Goal: Task Accomplishment & Management: Manage account settings

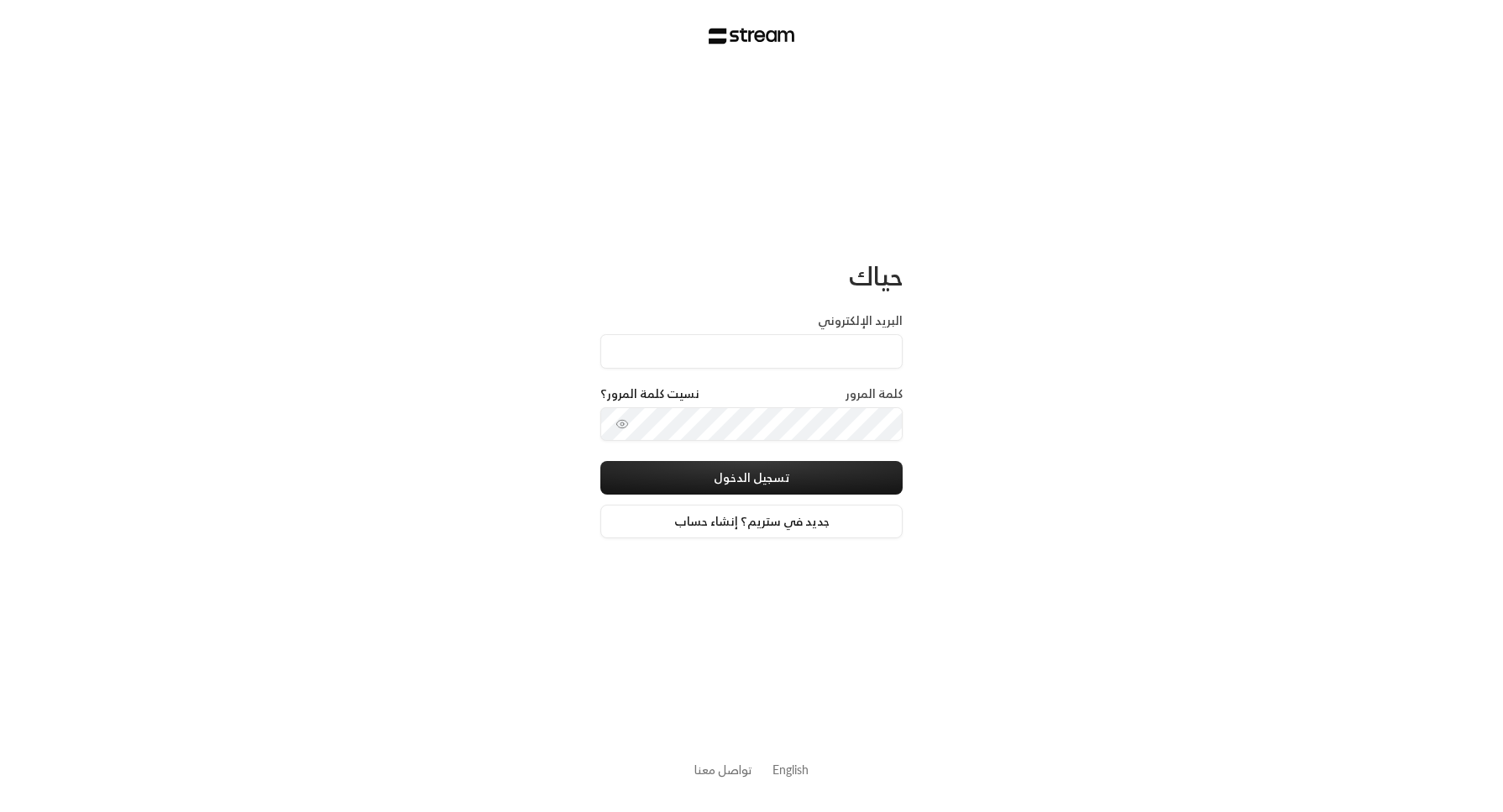
type input "[EMAIL_ADDRESS][DOMAIN_NAME]"
drag, startPoint x: 756, startPoint y: 347, endPoint x: 910, endPoint y: 370, distance: 155.7
click at [910, 370] on div "حياك البريد الإلكتروني [EMAIL_ADDRESS][DOMAIN_NAME] كلمة المرور نسيت كلمة المرو…" at bounding box center [751, 406] width 1503 height 812
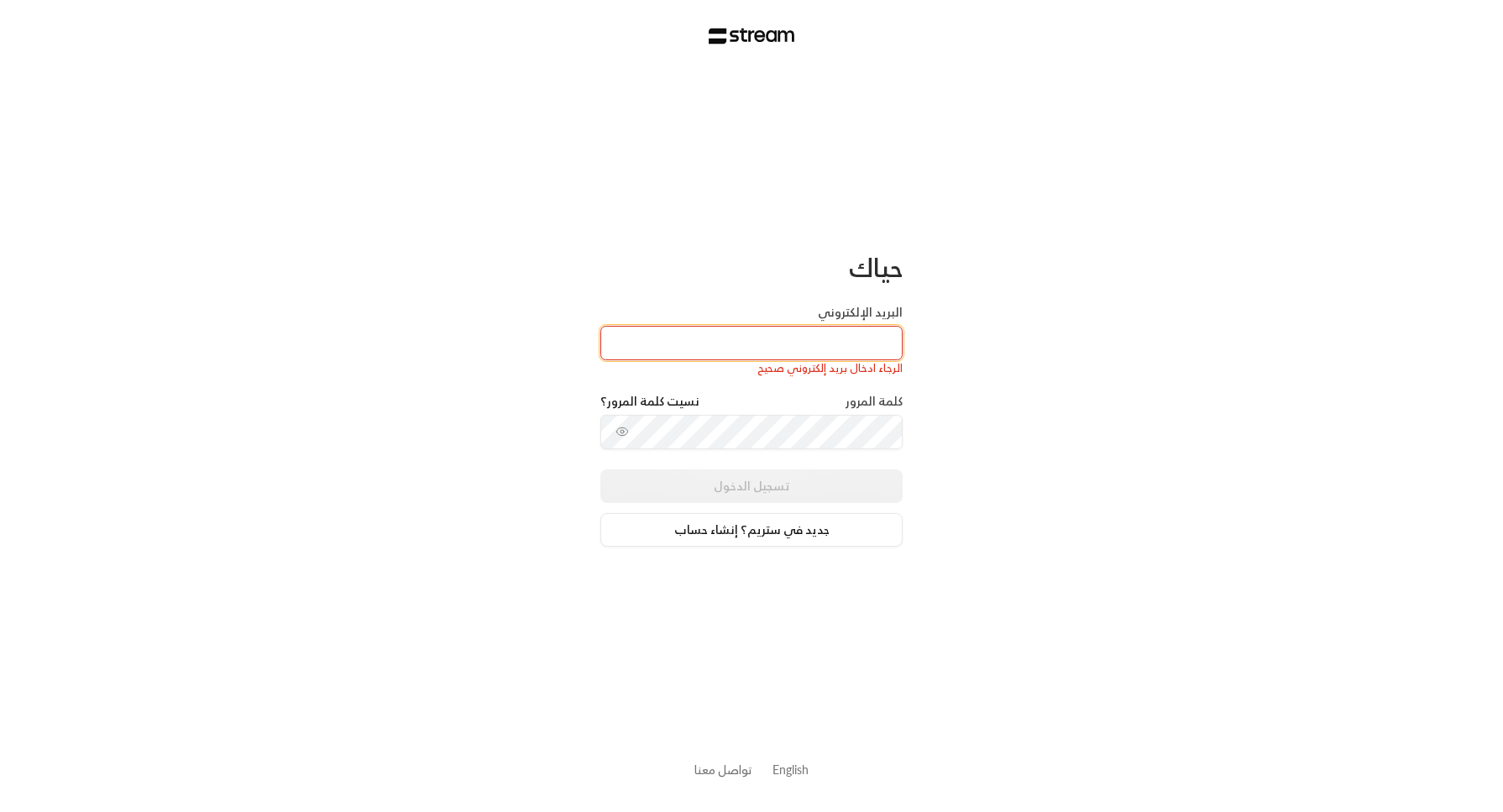
paste input "[EMAIL_ADDRESS][DOMAIN_NAME]"
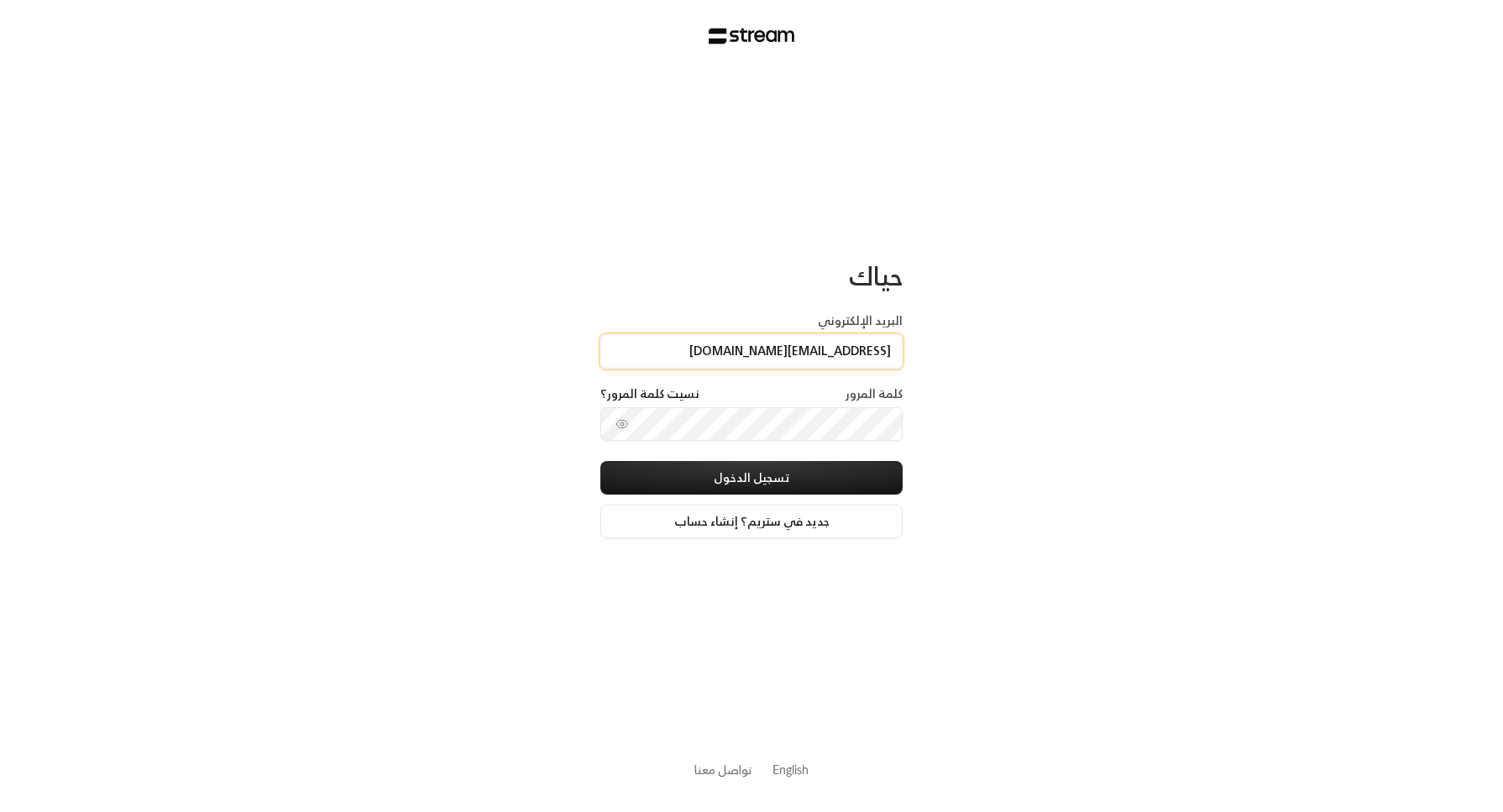
type input "[EMAIL_ADDRESS][DOMAIN_NAME]"
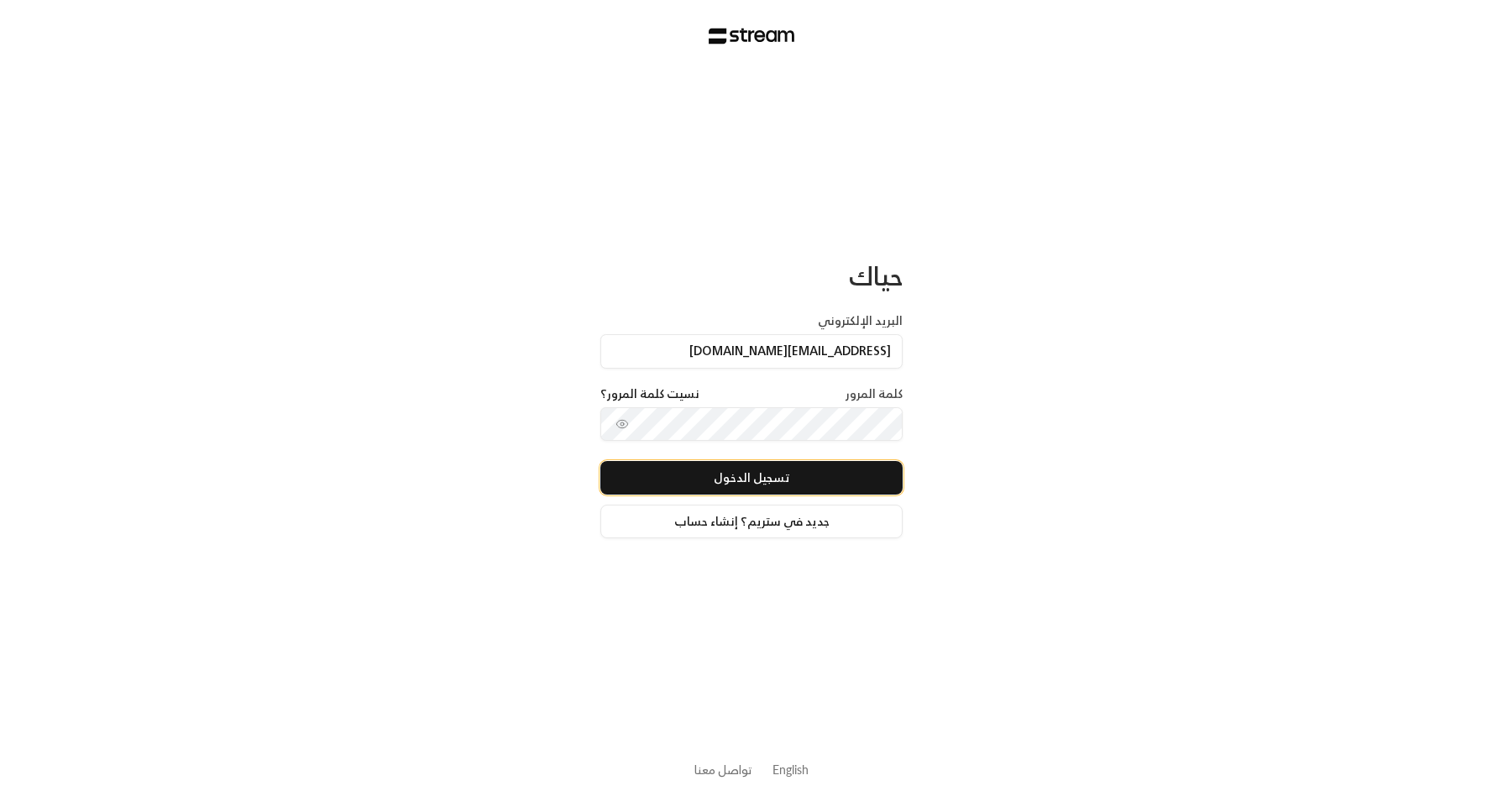
click at [890, 473] on button "تسجيل الدخول" at bounding box center [751, 477] width 302 height 33
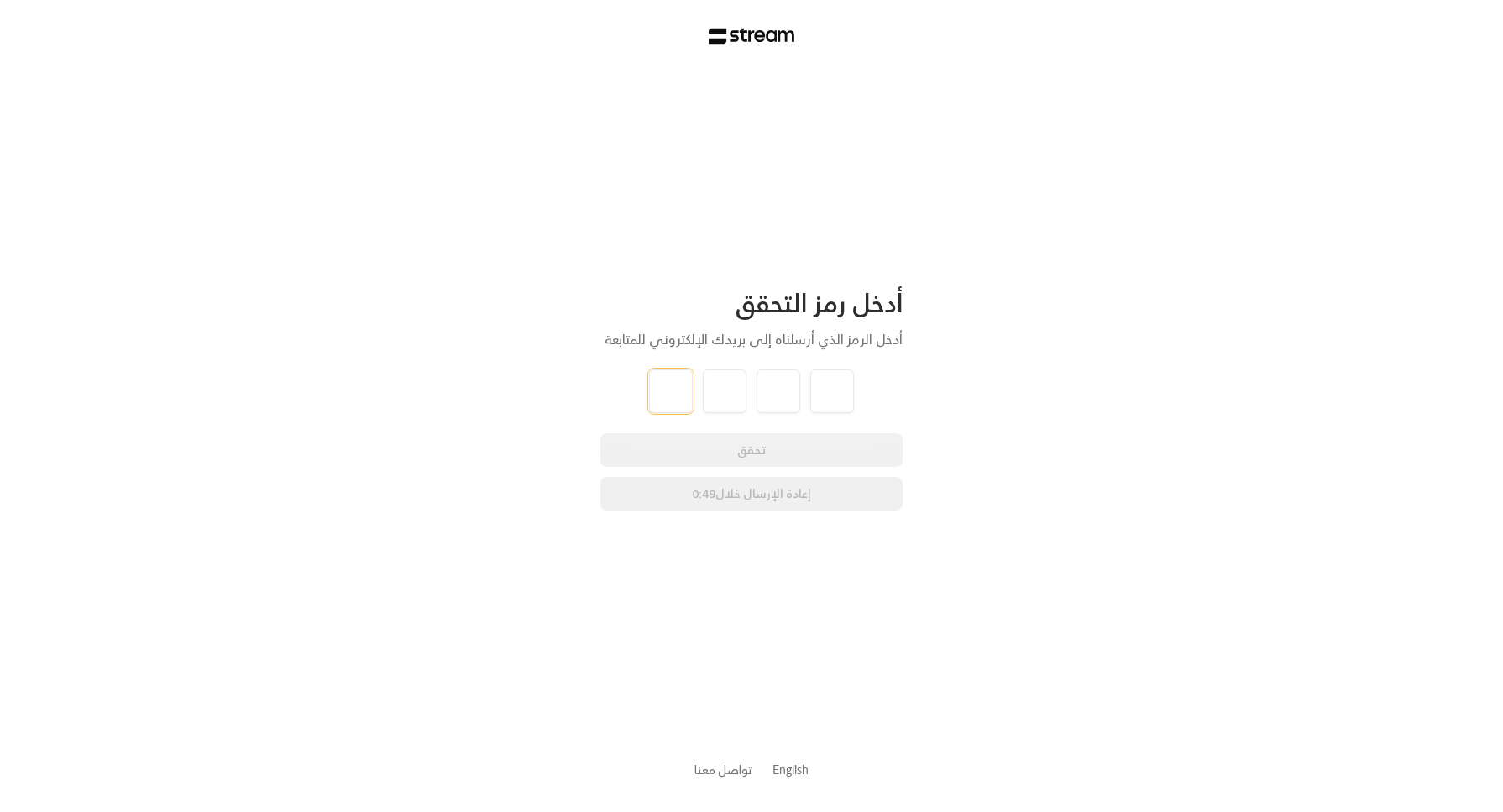
type input "9"
type input "5"
type input "6"
type input "4"
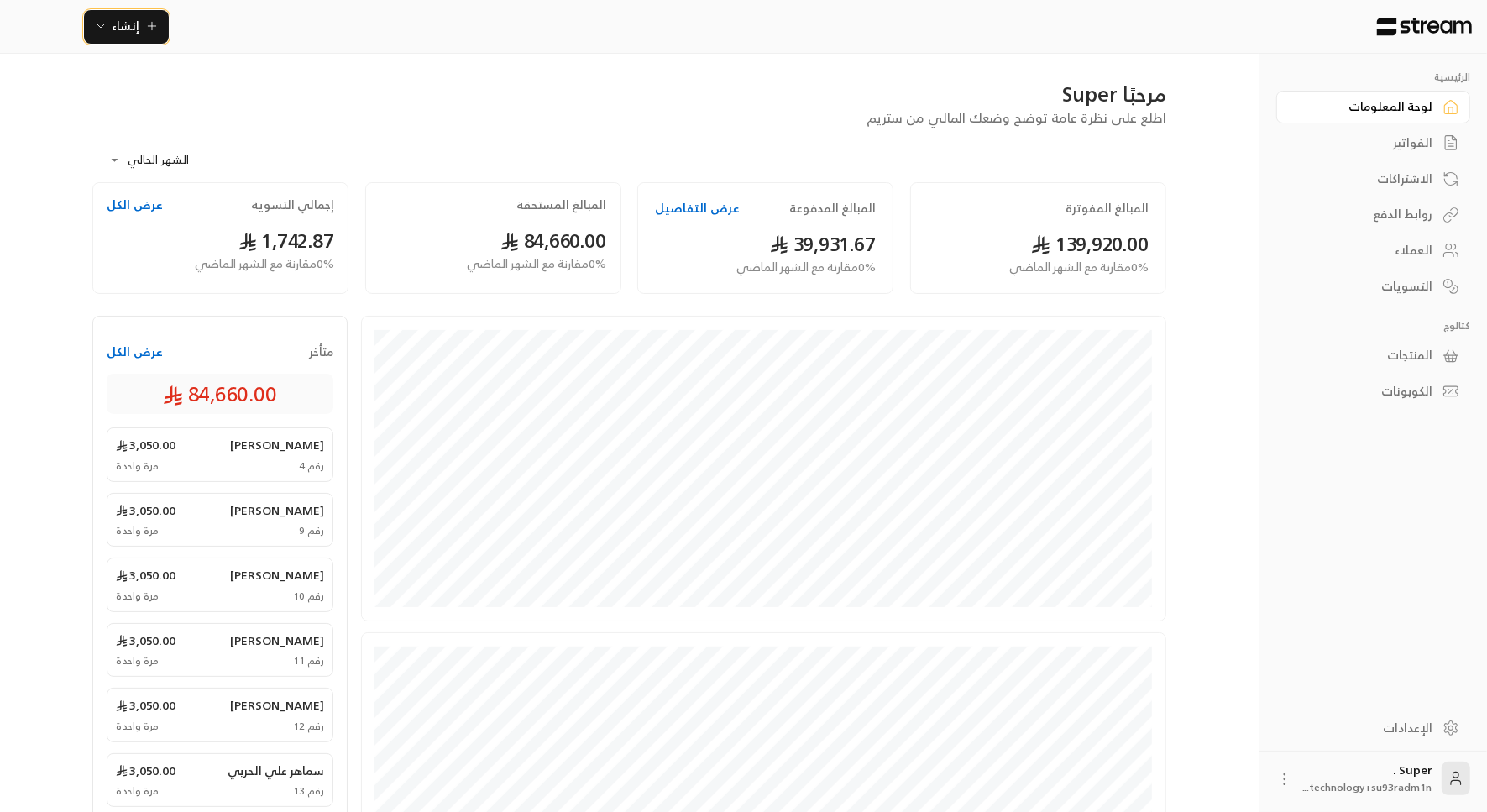
click at [131, 29] on span "إنشاء" at bounding box center [126, 25] width 28 height 21
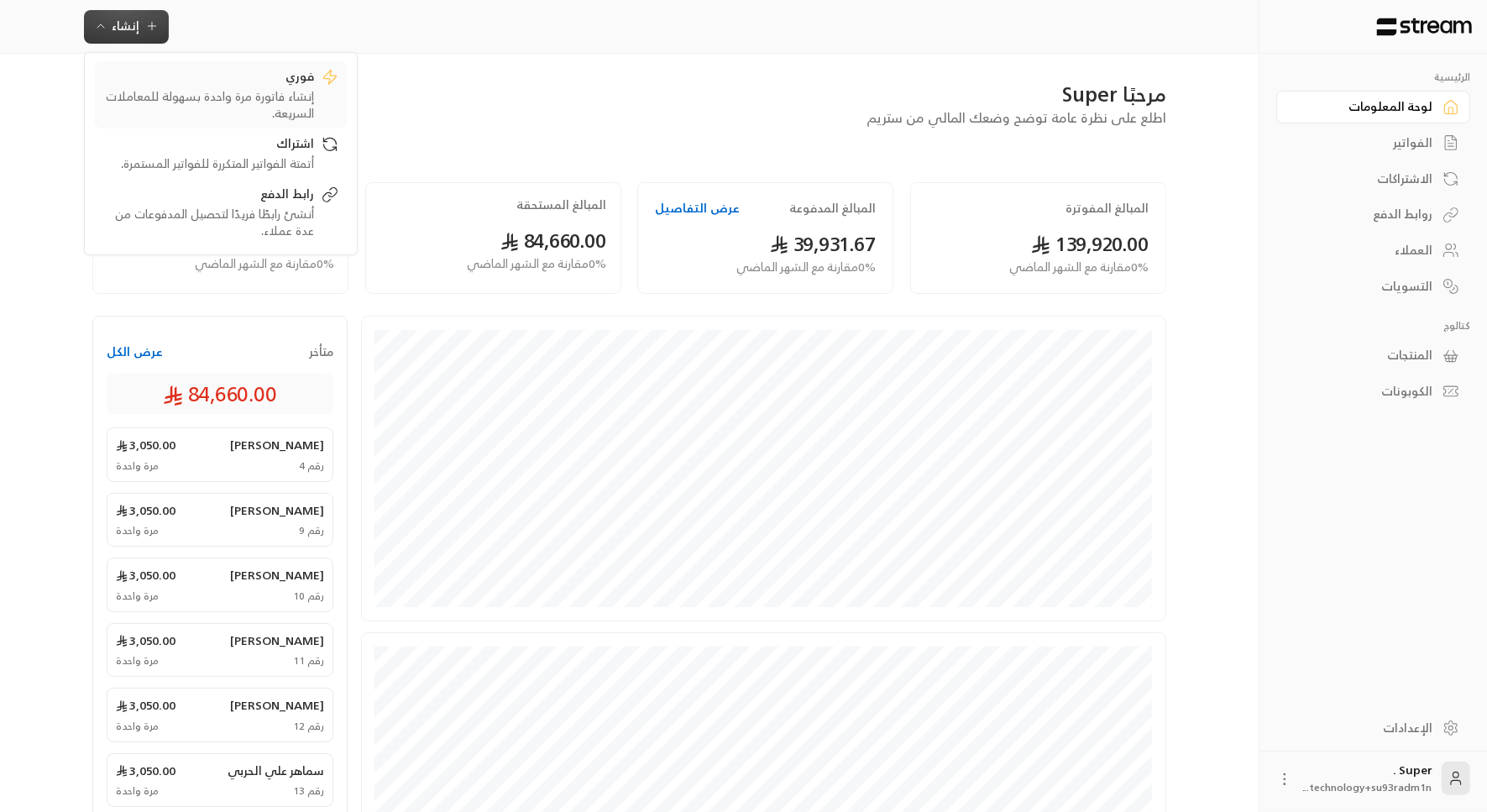
click at [210, 95] on div "إنشاء فاتورة مرة واحدة بسهولة للمعاملات السريعة." at bounding box center [209, 104] width 211 height 33
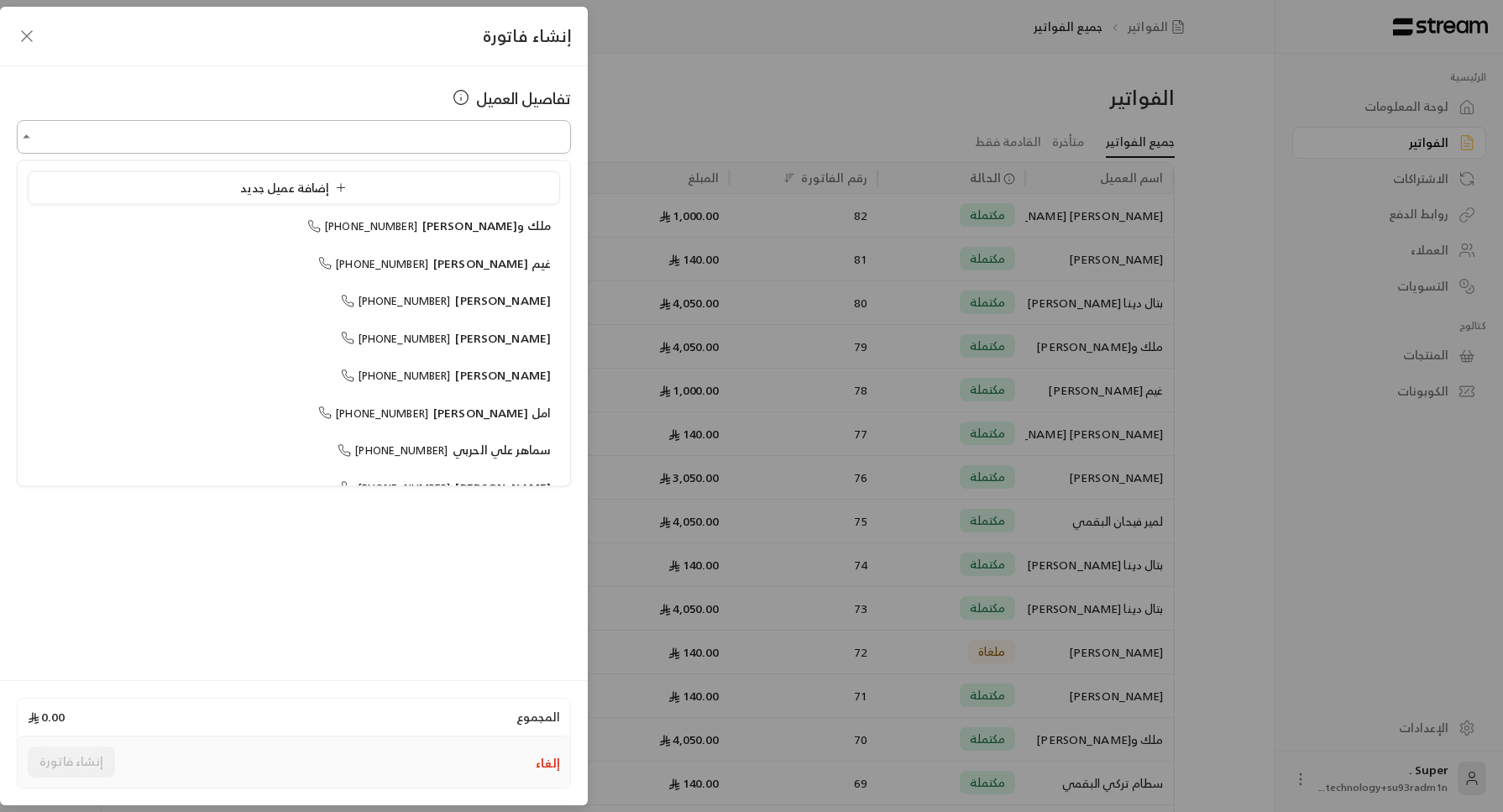
click at [234, 128] on input "اختر العميل" at bounding box center [294, 137] width 554 height 30
click at [275, 189] on span "إضافة عميل جديد" at bounding box center [297, 186] width 113 height 21
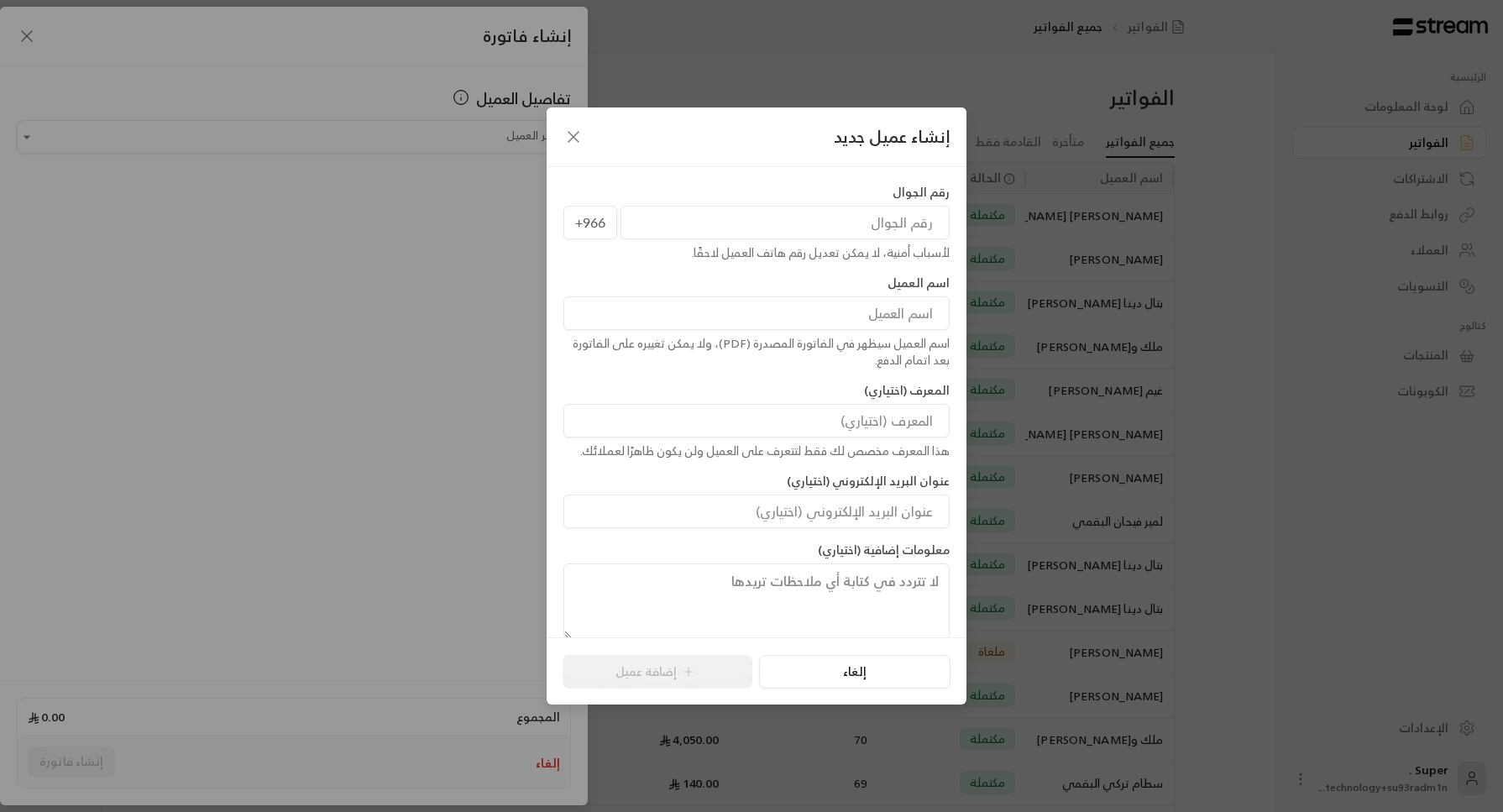
click at [685, 225] on input "tel" at bounding box center [784, 222] width 329 height 33
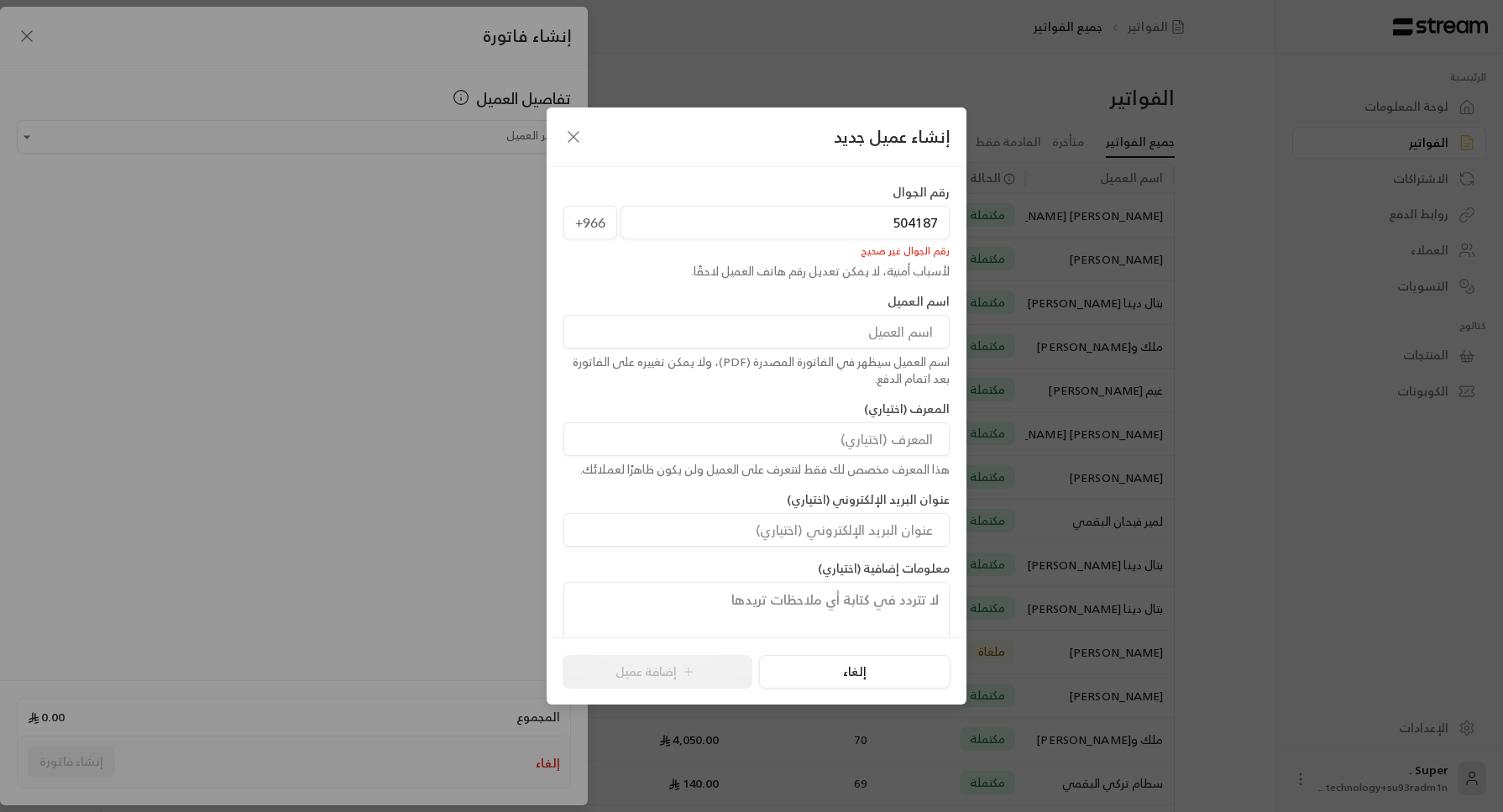
click at [685, 225] on input "504187" at bounding box center [784, 222] width 329 height 33
type input "[PHONE_NUMBER]"
type input "بدور والدة [PERSON_NAME] و[PERSON_NAME]"
type input "[EMAIL_ADDRESS][DOMAIN_NAME]"
click at [796, 326] on input "بدور والدة [PERSON_NAME] و[PERSON_NAME]" at bounding box center [757, 332] width 387 height 33
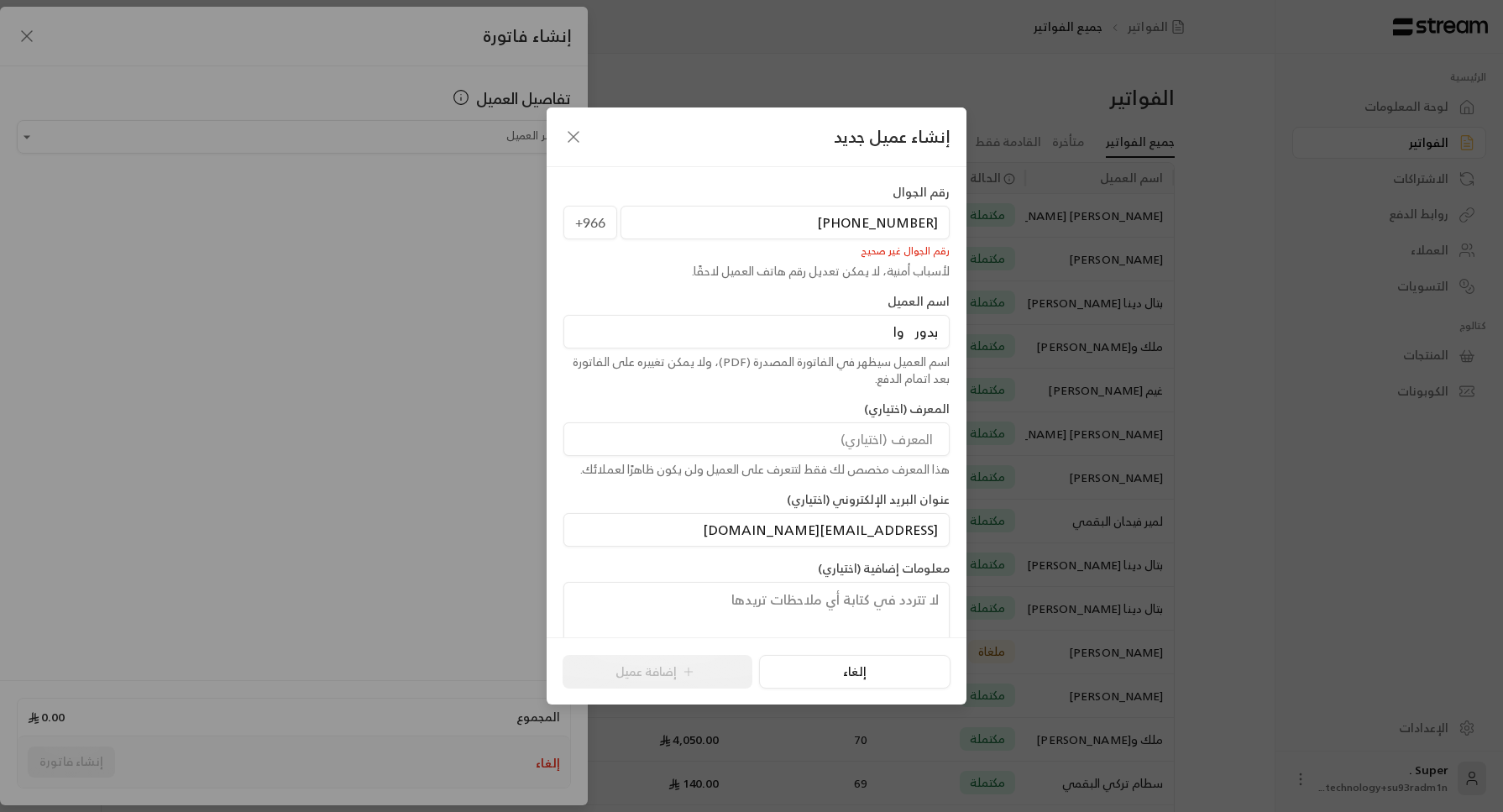
type input "بدور وا"
click at [831, 222] on input "[PHONE_NUMBER]" at bounding box center [784, 222] width 329 height 33
type input "+"
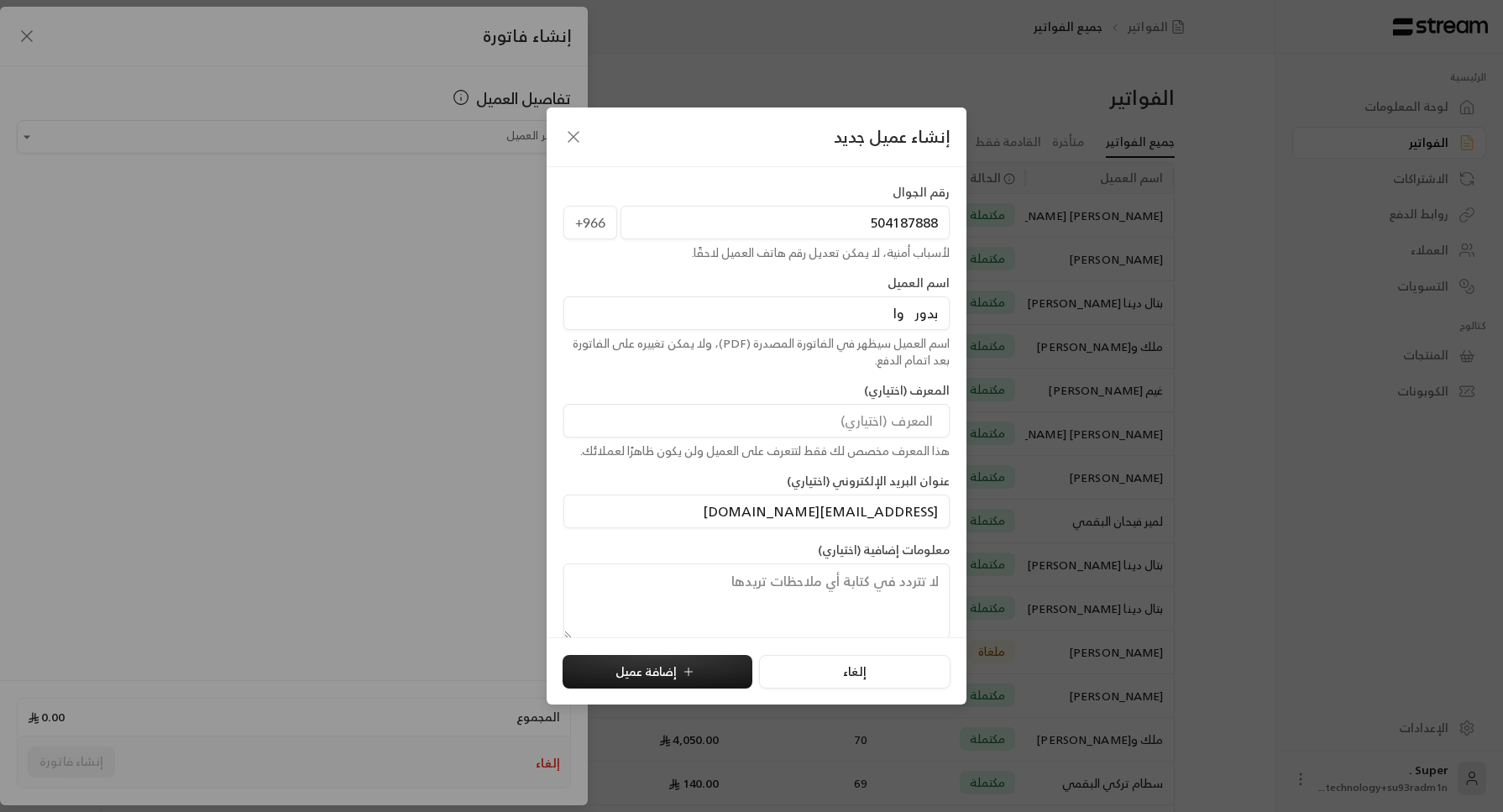
type input "504187888"
click at [827, 405] on input at bounding box center [757, 421] width 387 height 33
click at [890, 319] on input "بدور وا" at bounding box center [757, 313] width 387 height 33
type input "بدور"
click at [688, 674] on icon "submit" at bounding box center [688, 671] width 0 height 7
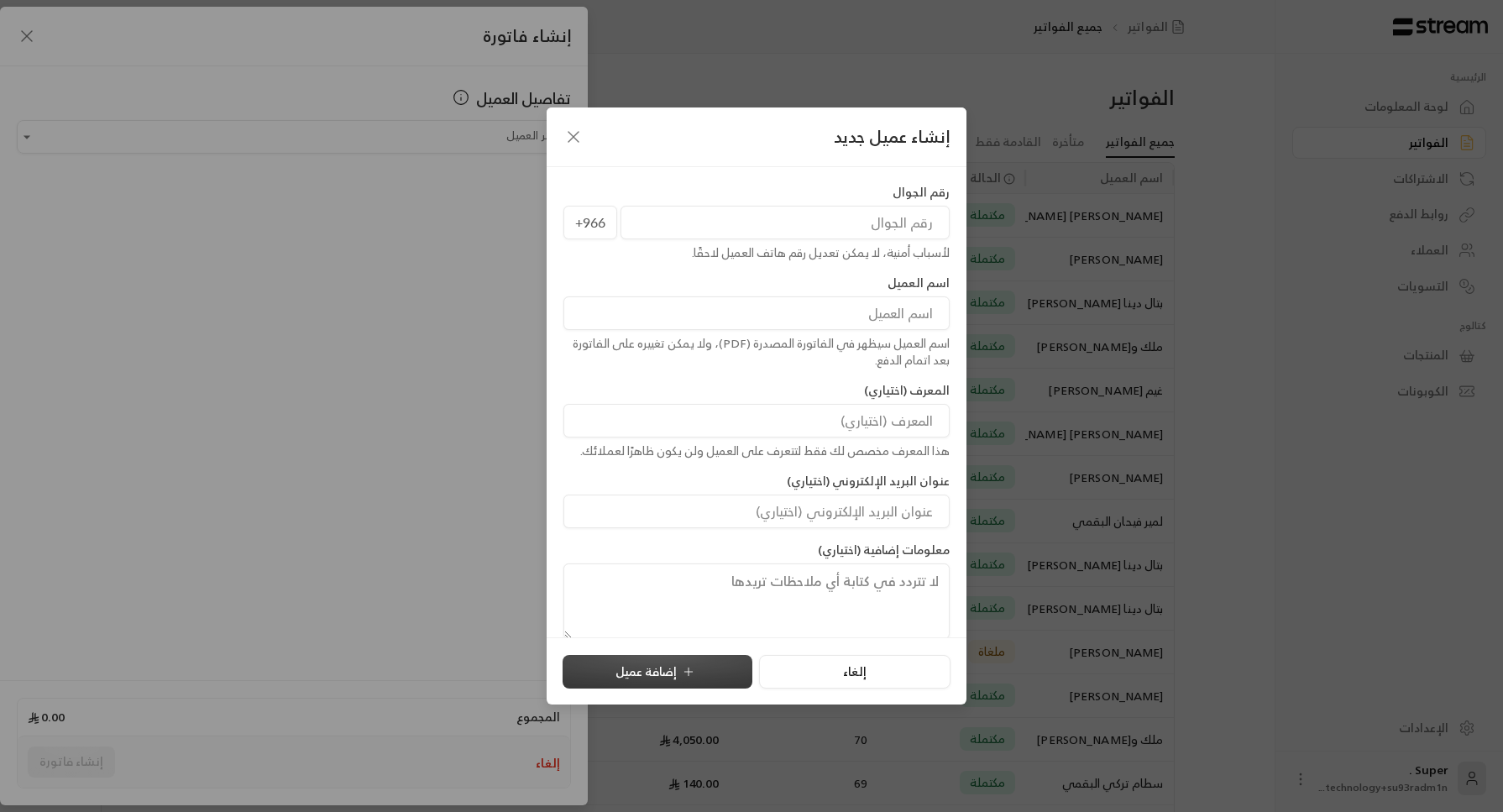
type input "**********"
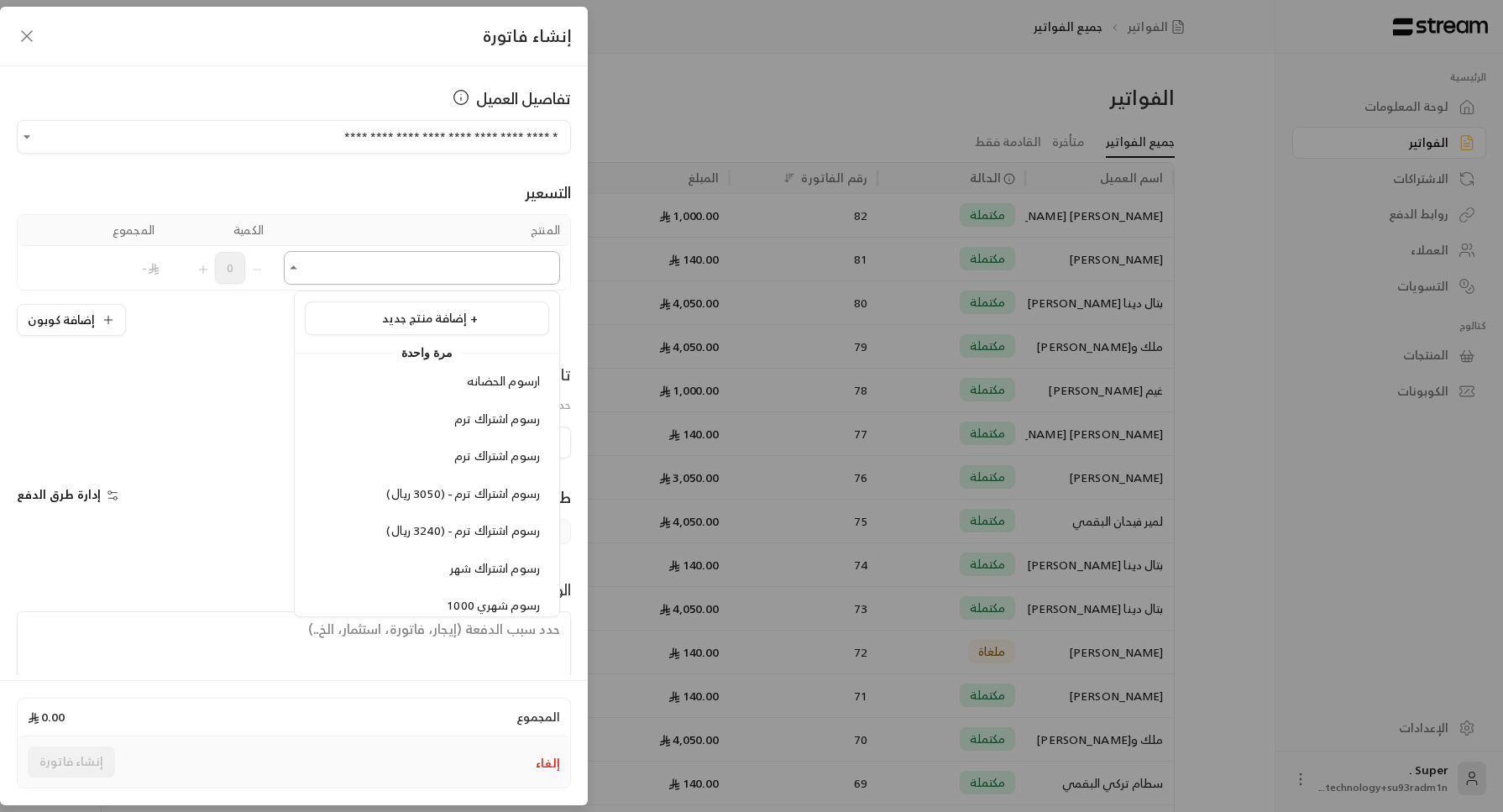
click at [342, 267] on input "اختر العميل" at bounding box center [422, 268] width 276 height 30
click at [428, 448] on div "رسوم اشتراك ترم" at bounding box center [427, 456] width 226 height 18
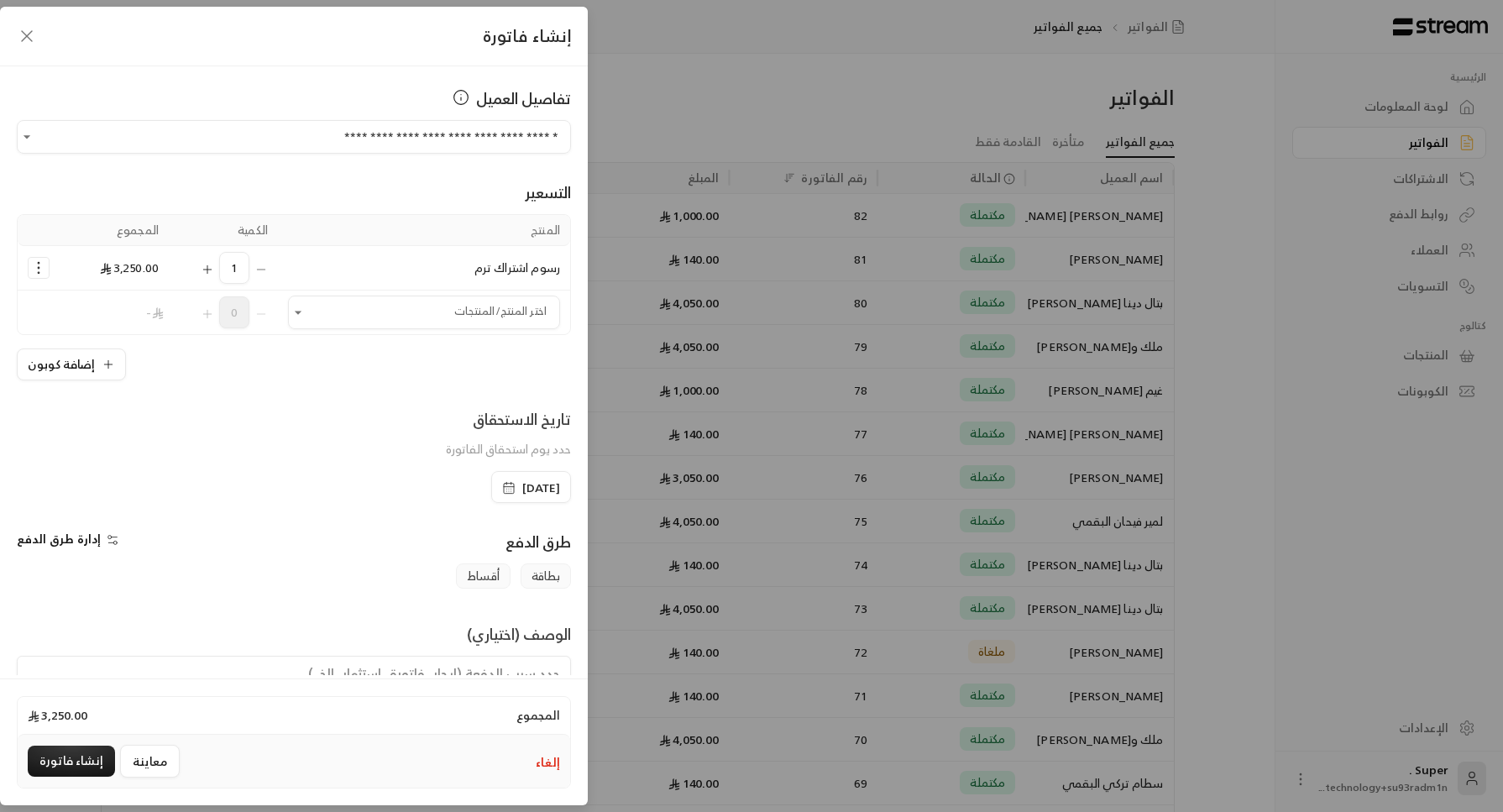
click at [268, 271] on div "1" at bounding box center [223, 268] width 89 height 32
click at [306, 307] on icon "Open" at bounding box center [298, 312] width 17 height 17
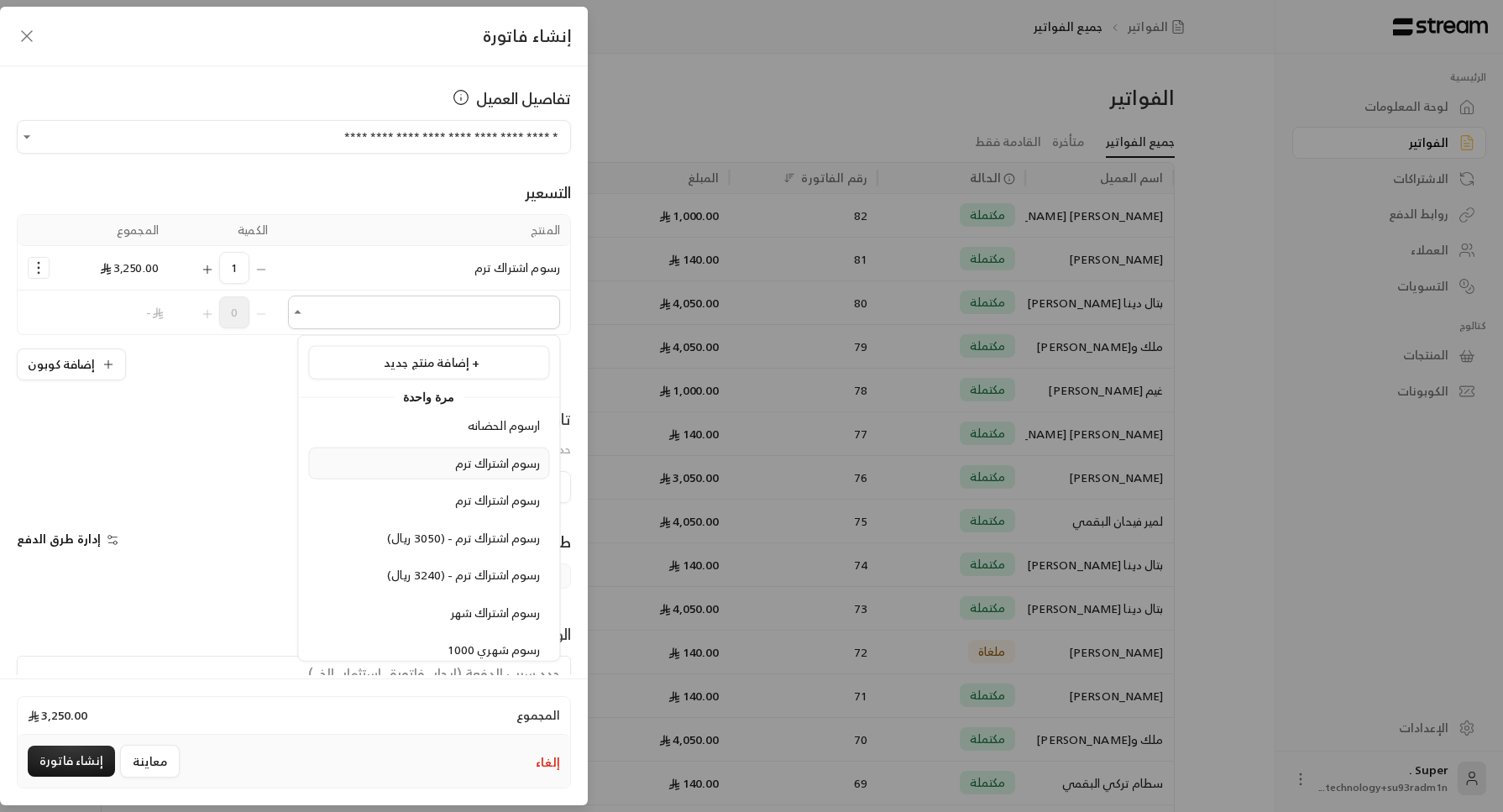
click at [387, 456] on div "رسوم اشتراك ترم" at bounding box center [428, 463] width 223 height 18
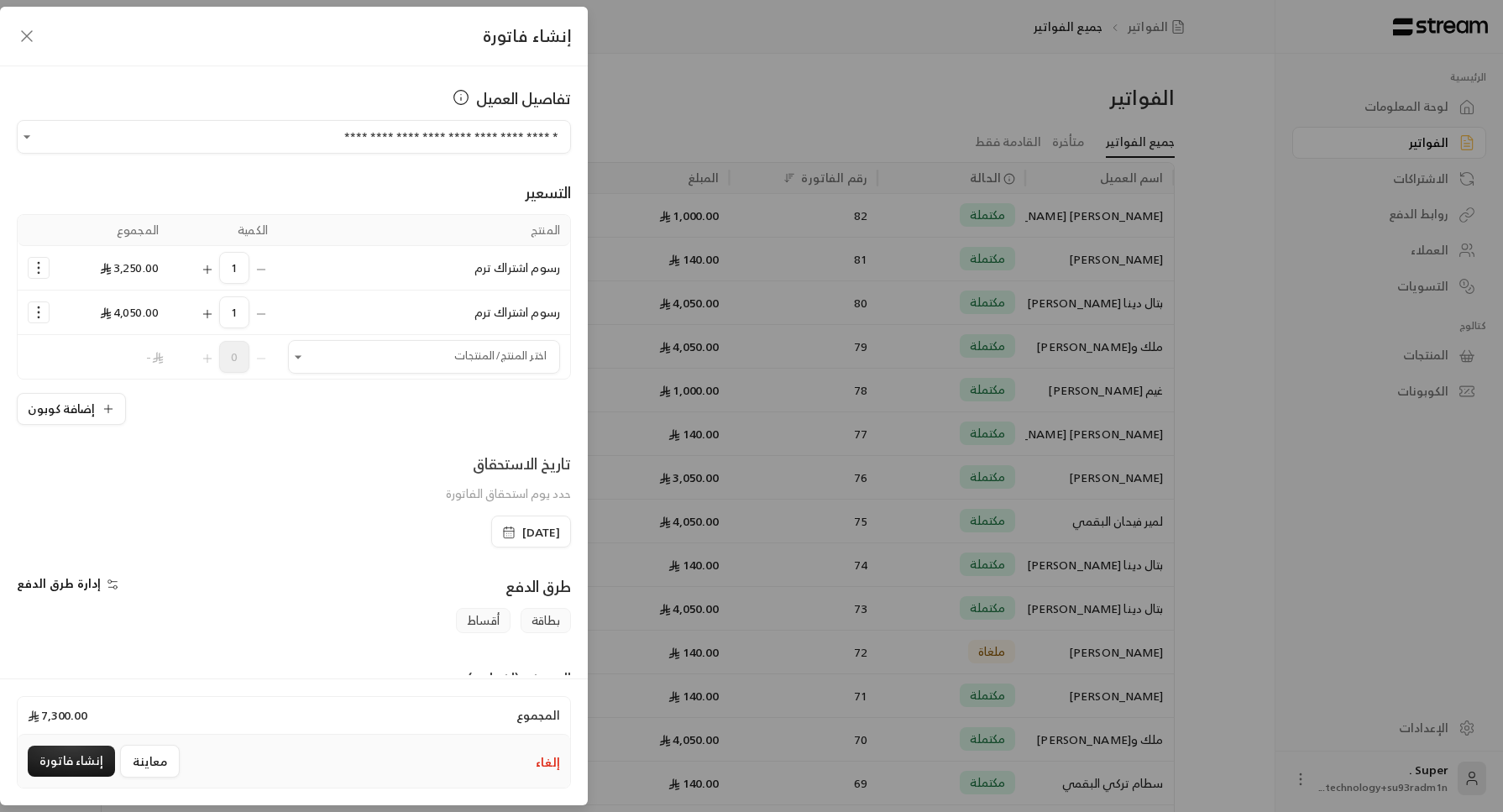
click at [268, 262] on div "1" at bounding box center [223, 268] width 89 height 32
click at [45, 262] on icon "Selected Products" at bounding box center [39, 268] width 17 height 17
click at [98, 336] on span "إزالة المنتج" at bounding box center [109, 337] width 49 height 19
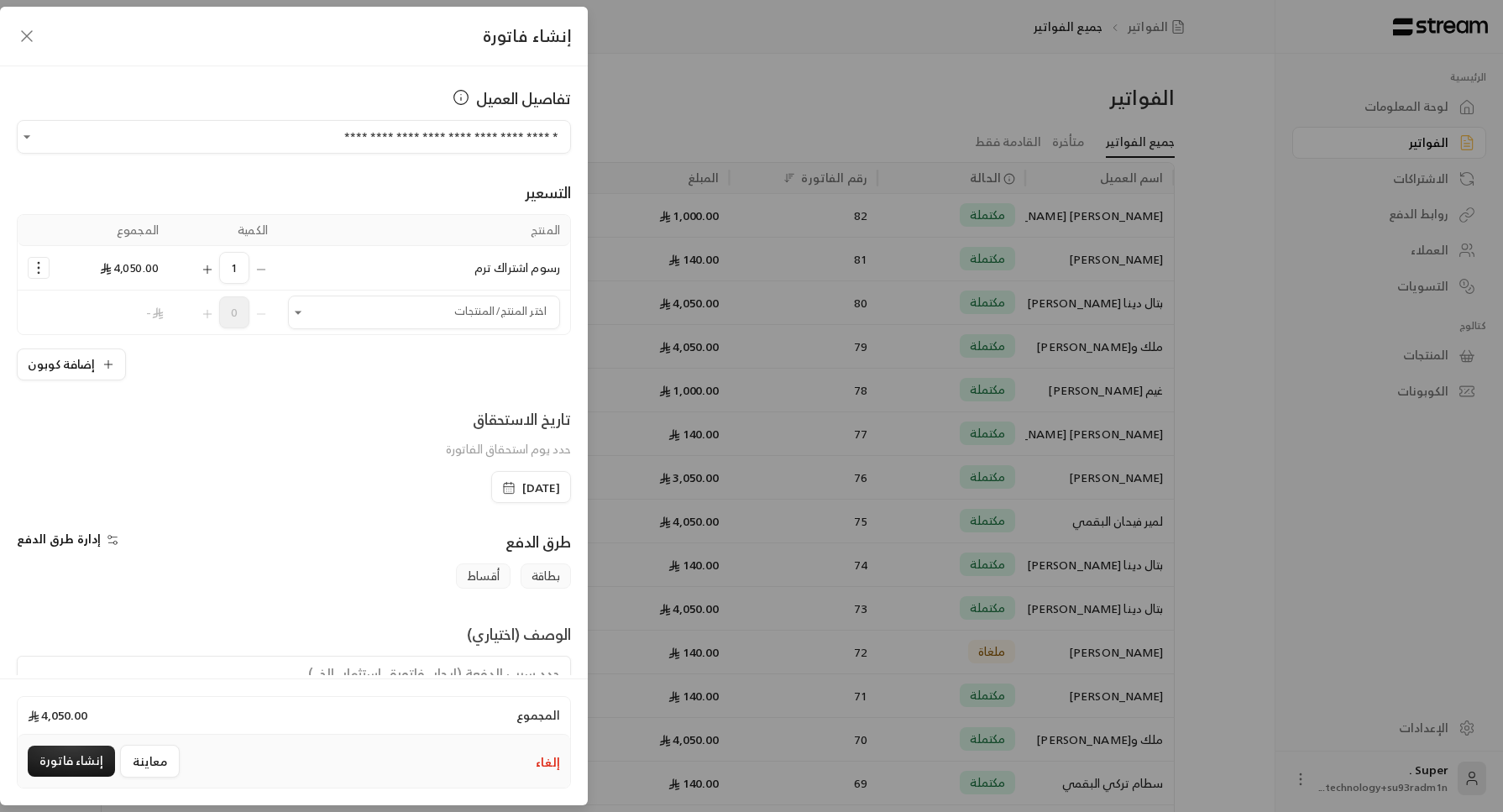
click at [52, 534] on span "إدارة طرق الدفع" at bounding box center [58, 539] width 84 height 21
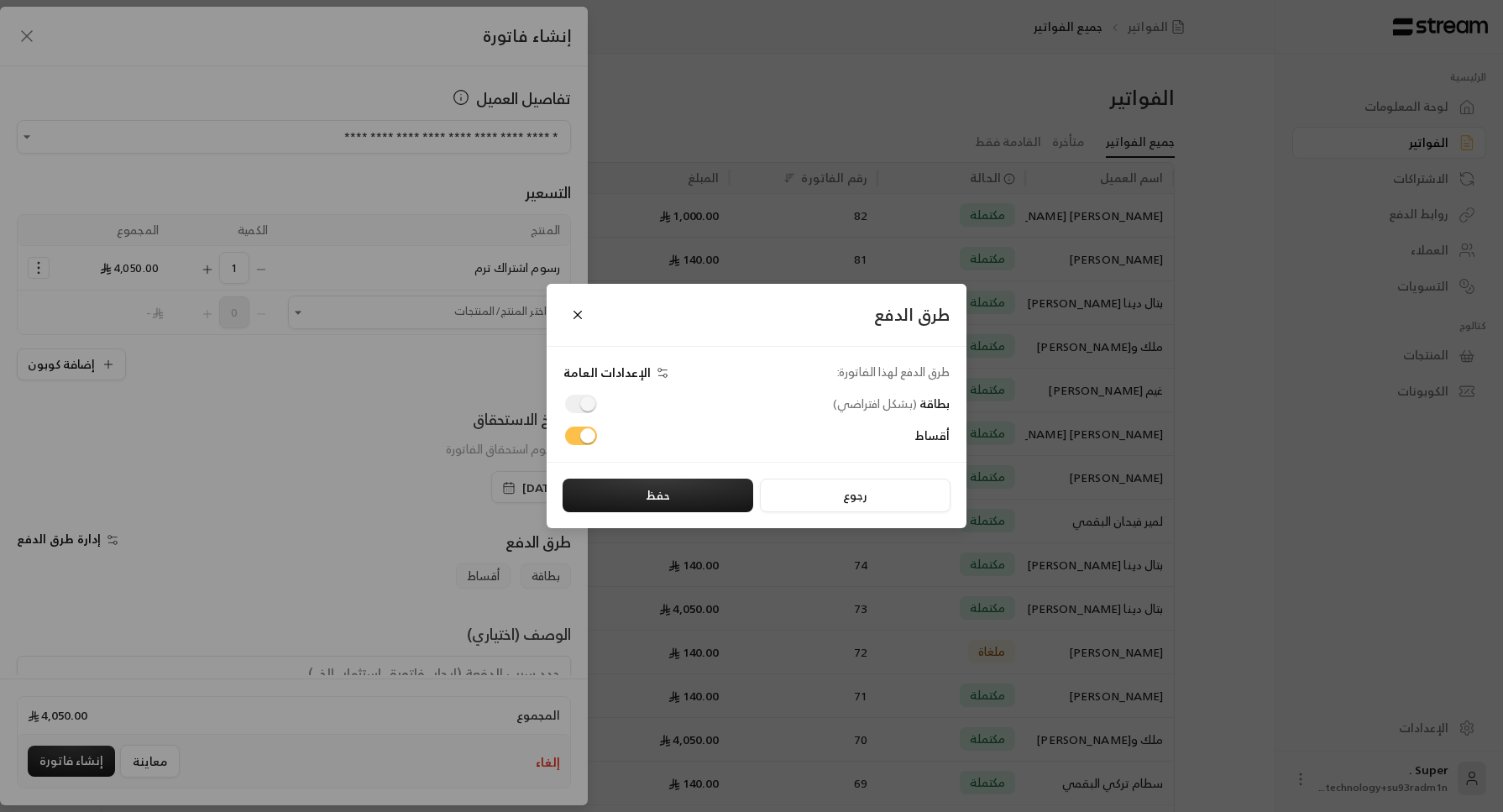
click at [52, 534] on div "طرق الدفع طرق الدفع لهذا الفاتورة: الإعدادات العامة بطاقة ( بشكل افتراضي ) أقسا…" at bounding box center [751, 406] width 1503 height 812
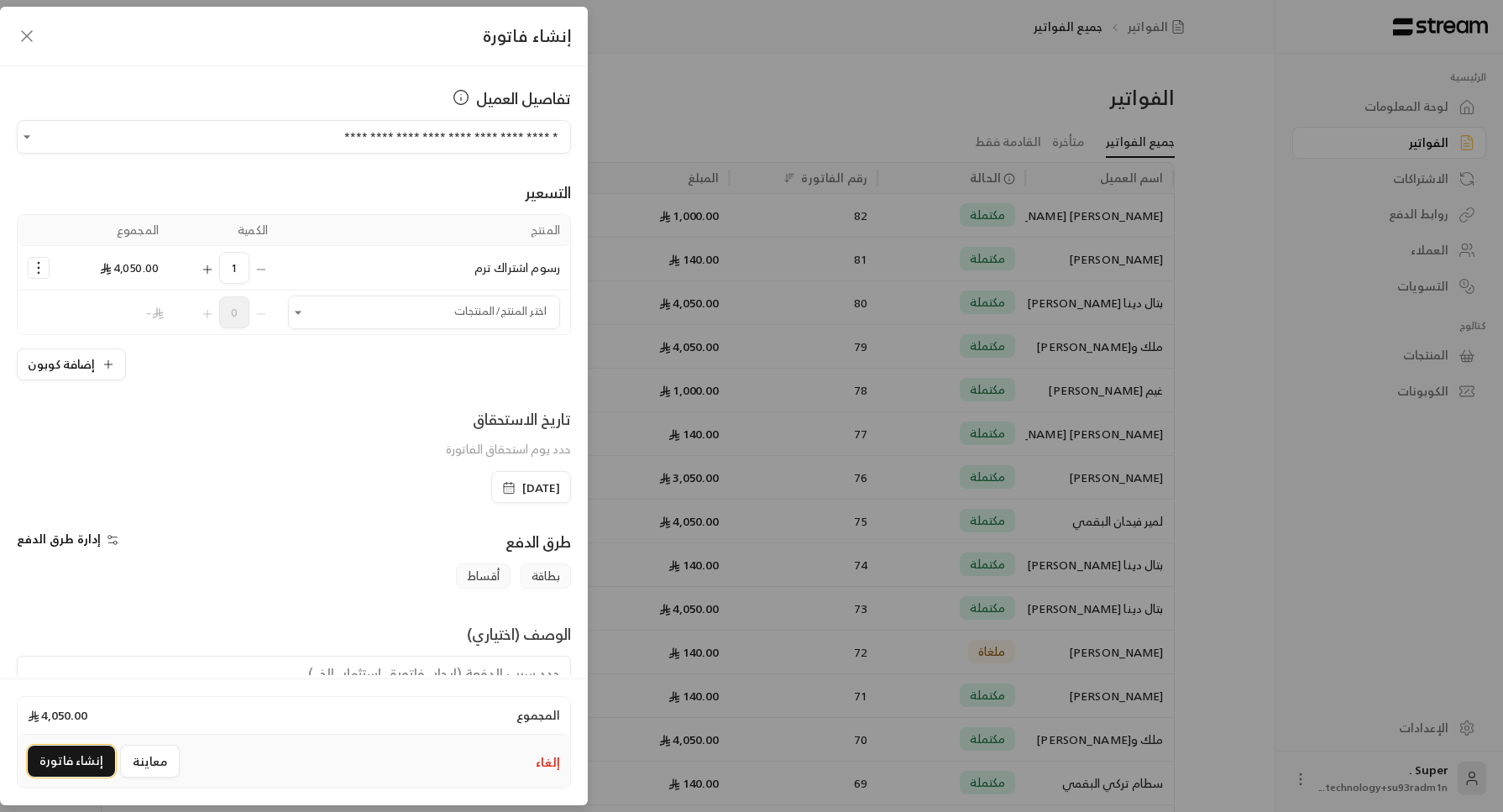
click at [57, 762] on button "إنشاء فاتورة" at bounding box center [71, 761] width 87 height 32
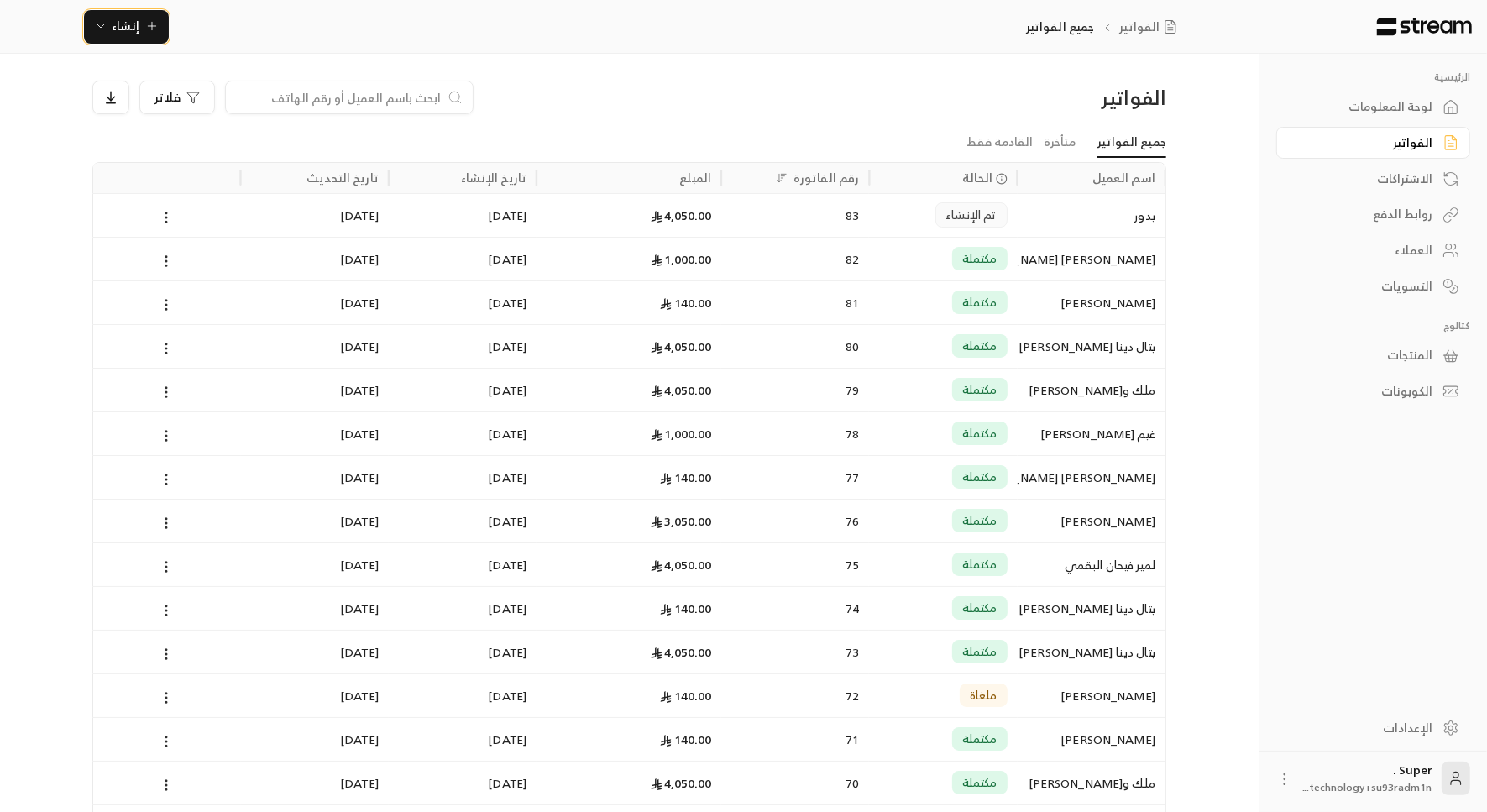
click at [124, 31] on span "إنشاء" at bounding box center [126, 25] width 28 height 21
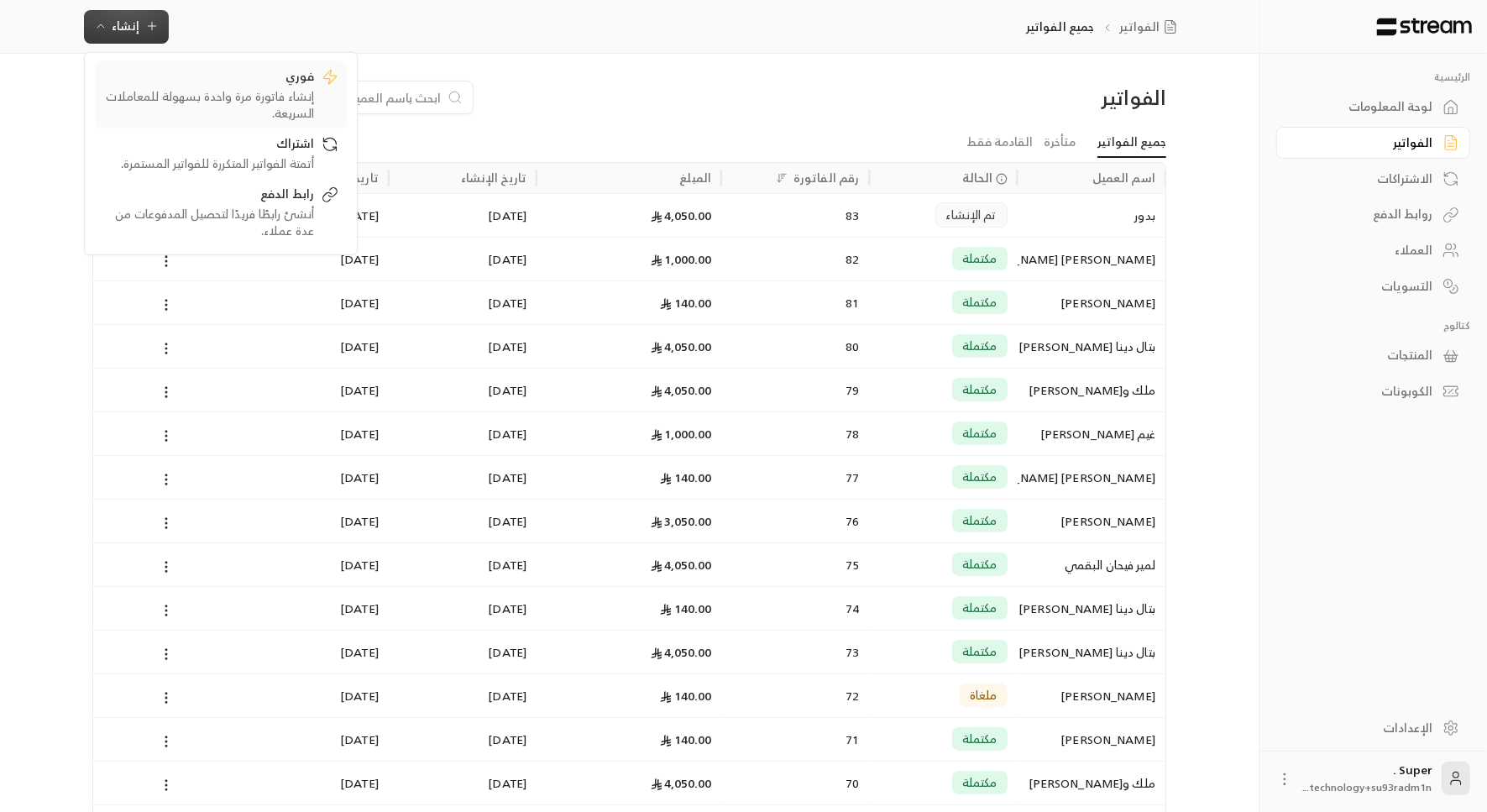
click at [183, 102] on div "إنشاء فاتورة مرة واحدة بسهولة للمعاملات السريعة." at bounding box center [209, 104] width 211 height 33
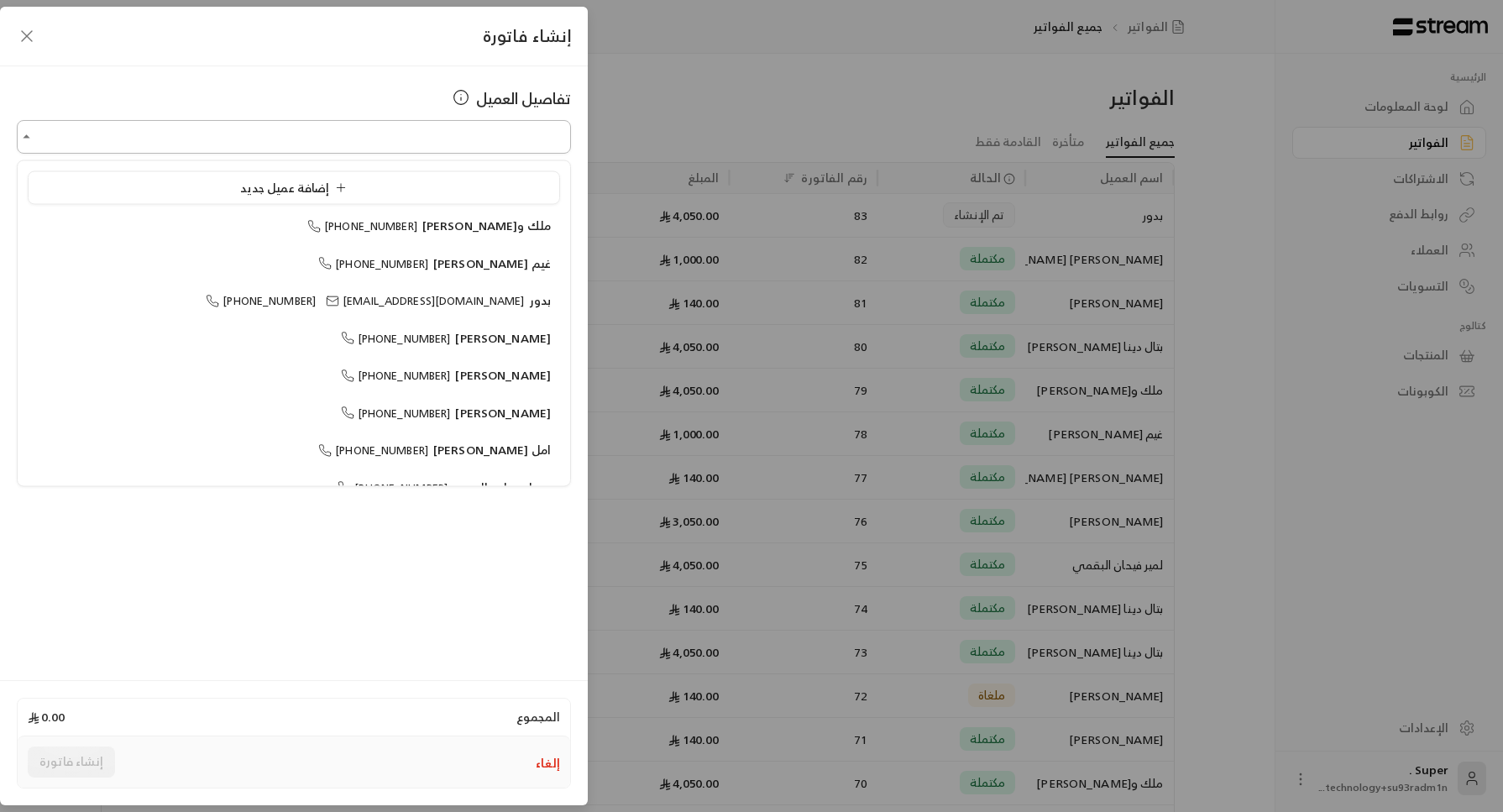
click at [215, 146] on input "اختر العميل" at bounding box center [294, 137] width 554 height 30
click at [315, 300] on span "[PHONE_NUMBER]" at bounding box center [261, 300] width 110 height 19
type input "**********"
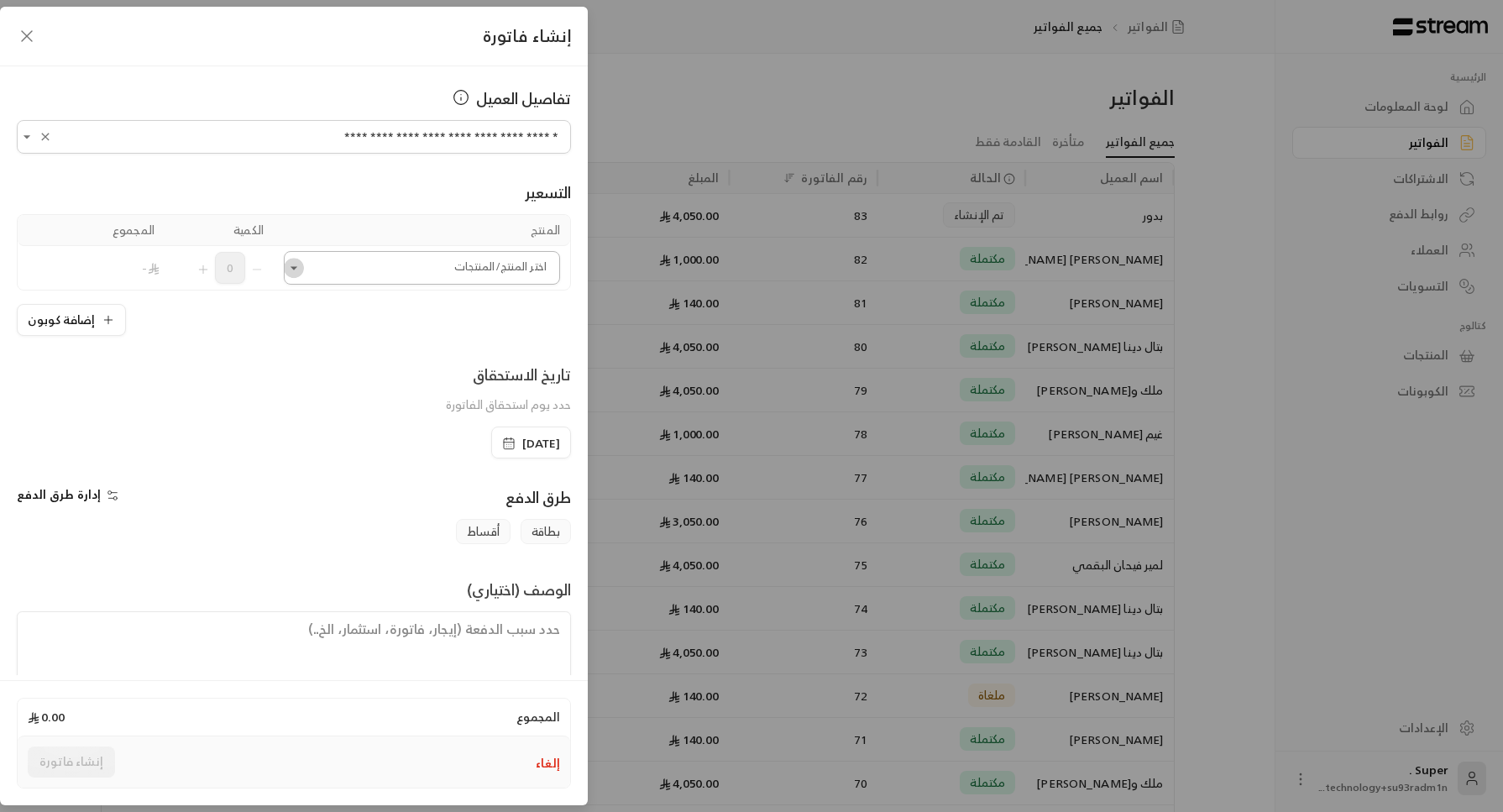
click at [302, 273] on icon "Open" at bounding box center [294, 268] width 17 height 17
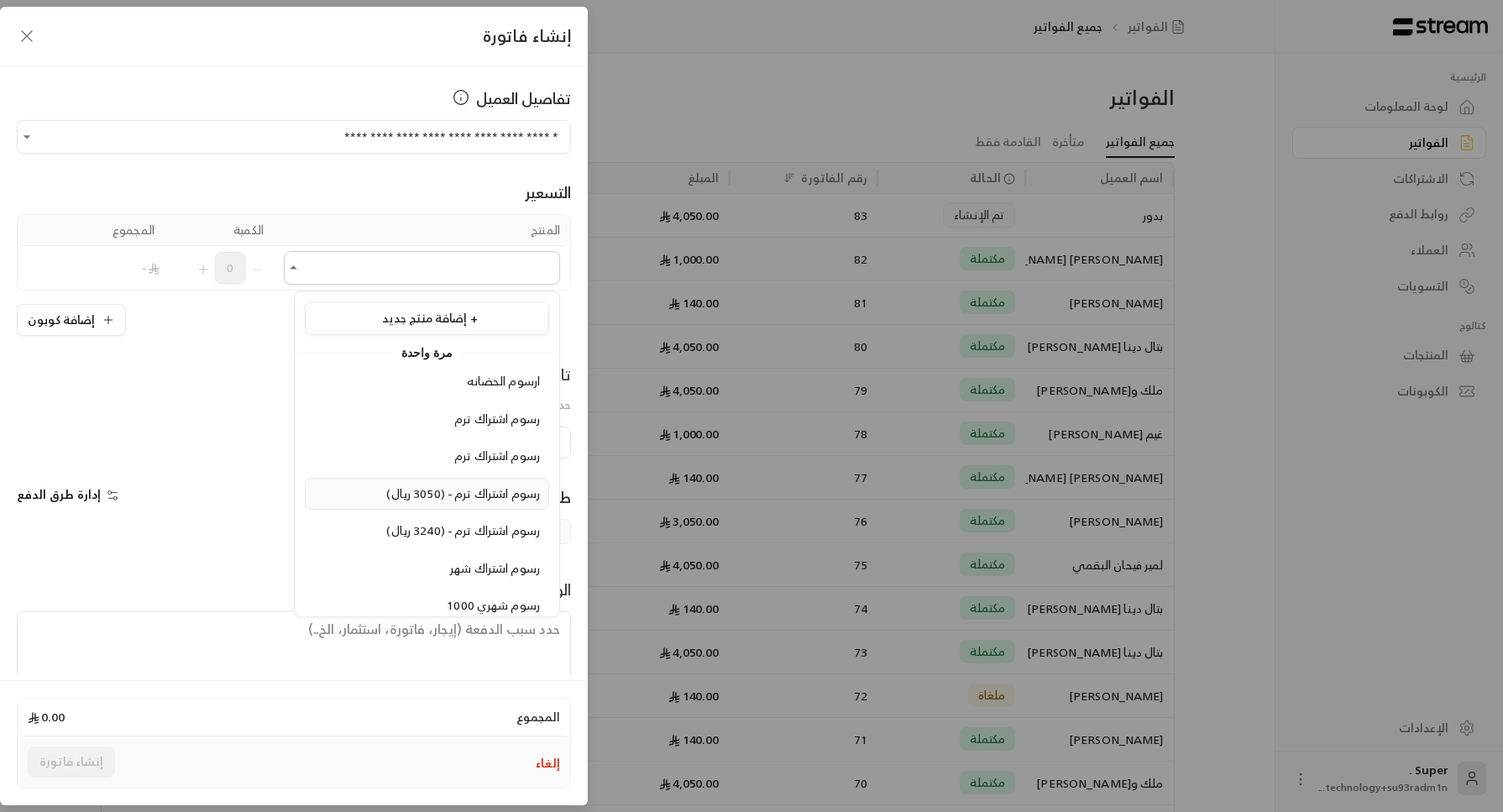
click at [405, 496] on span "رسوم اشتراك ترم - (3050 ريال)" at bounding box center [464, 493] width 154 height 21
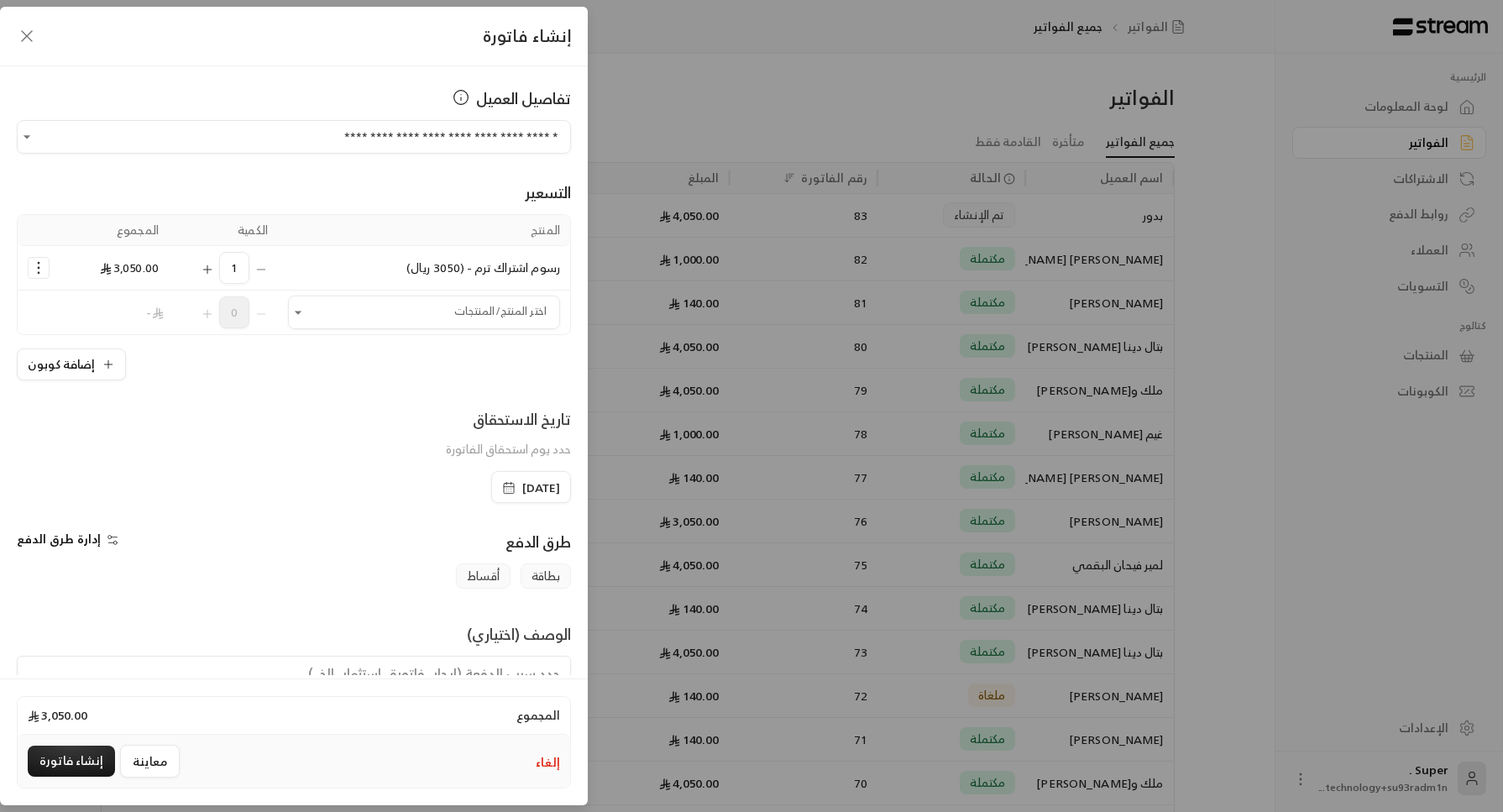
click at [32, 30] on icon "button" at bounding box center [27, 36] width 20 height 20
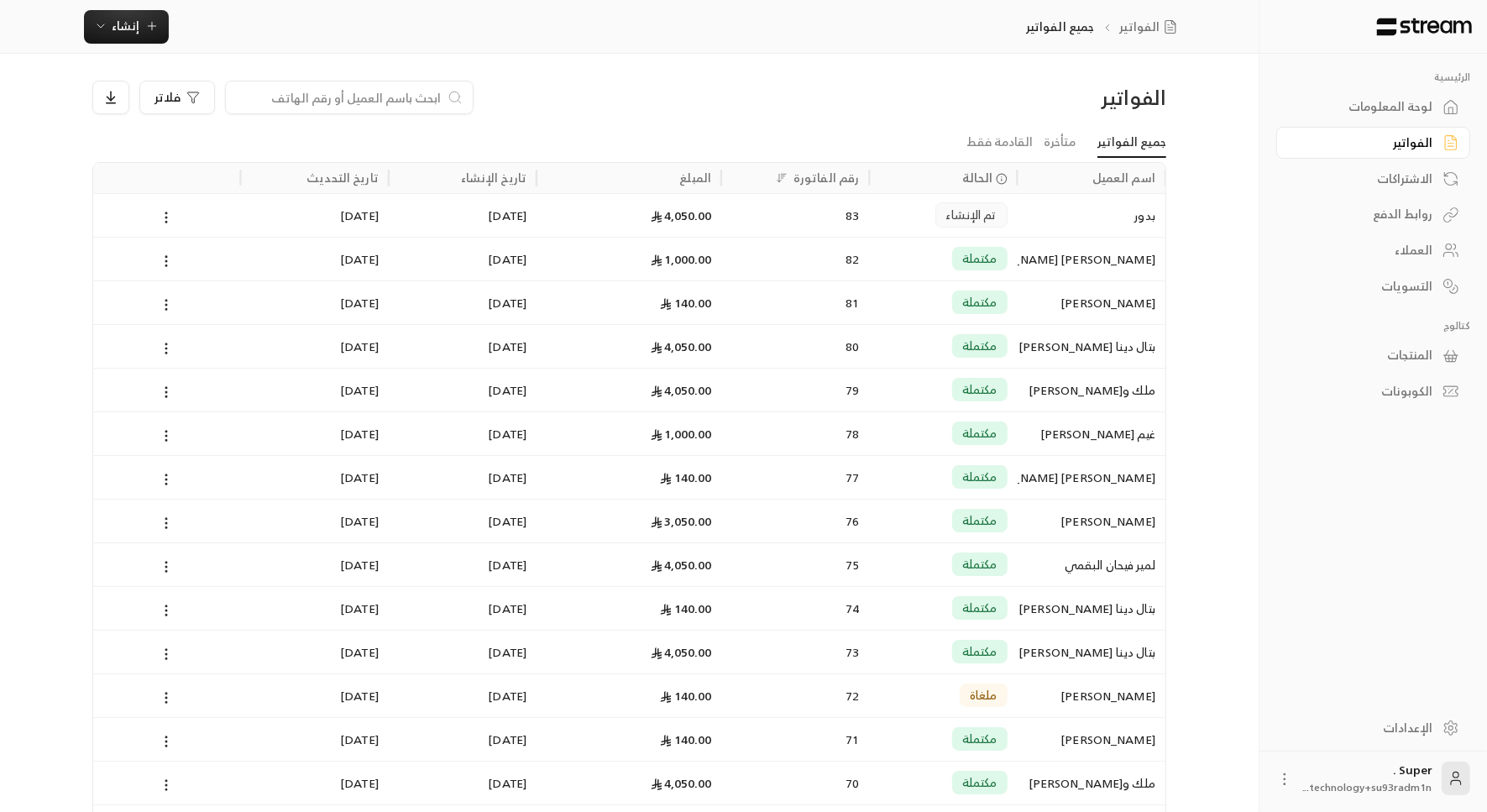
click at [314, 103] on input at bounding box center [337, 97] width 205 height 19
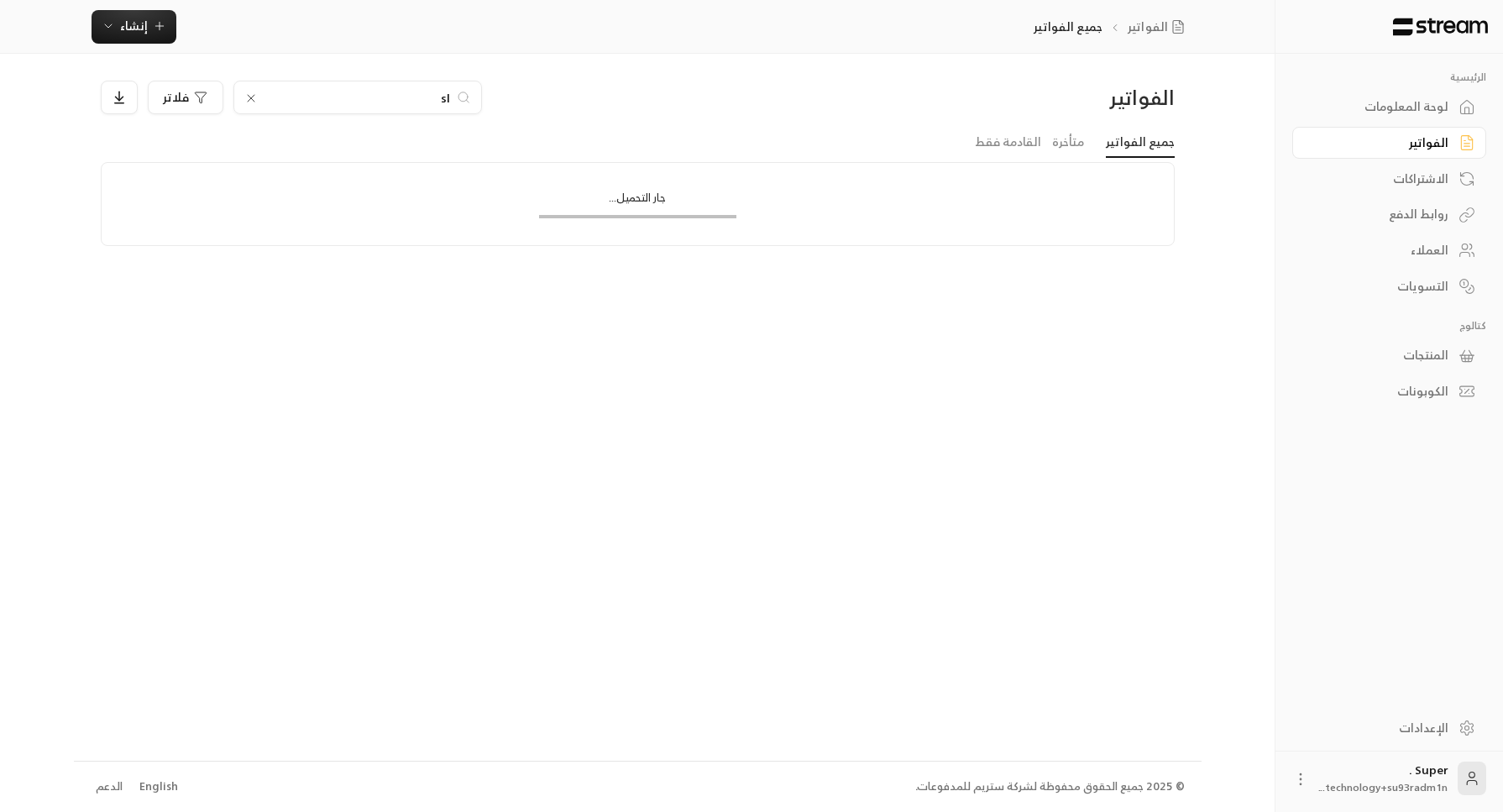
type input "s"
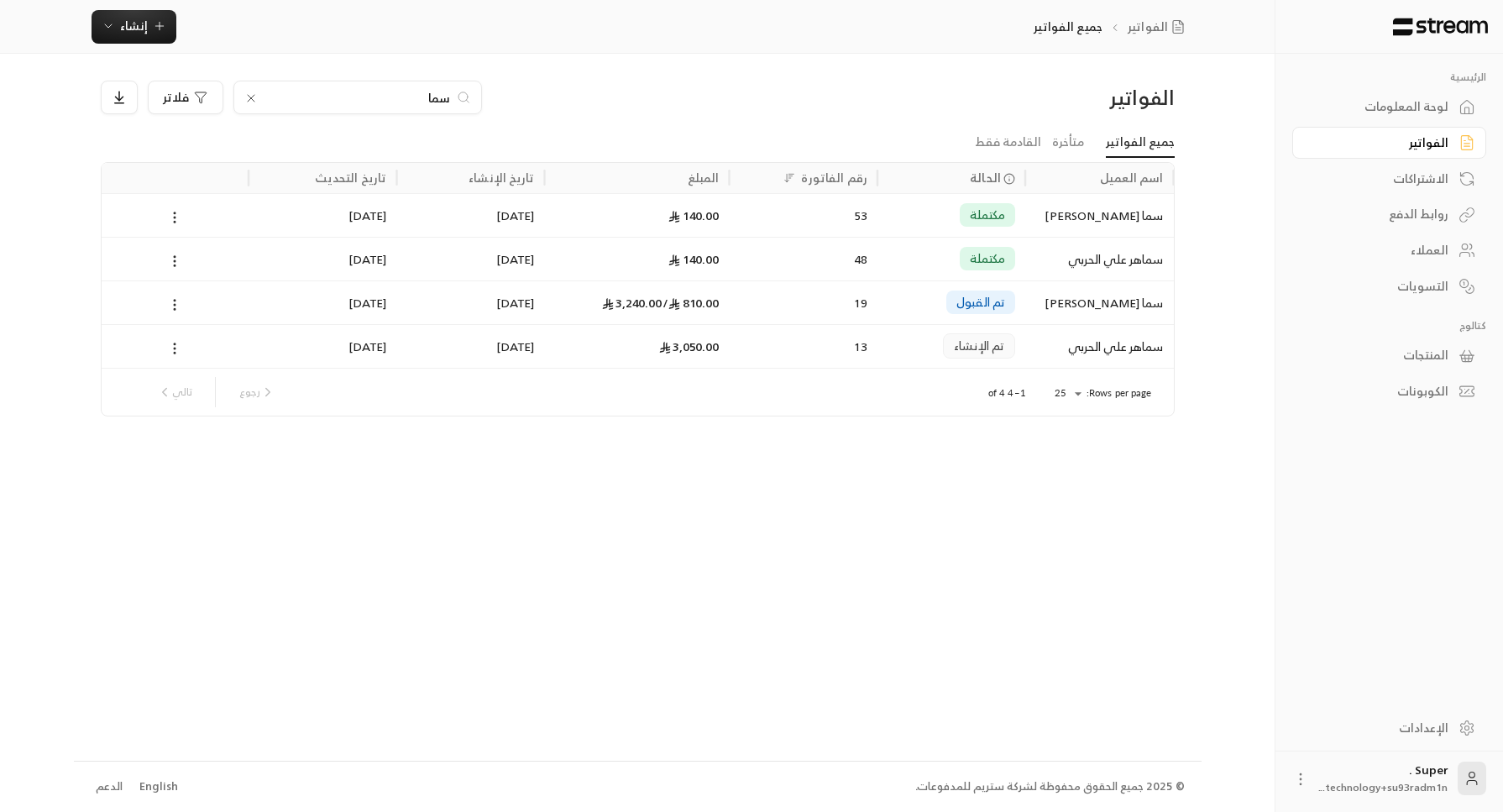
type input "سما"
click at [759, 222] on div "53" at bounding box center [804, 215] width 128 height 43
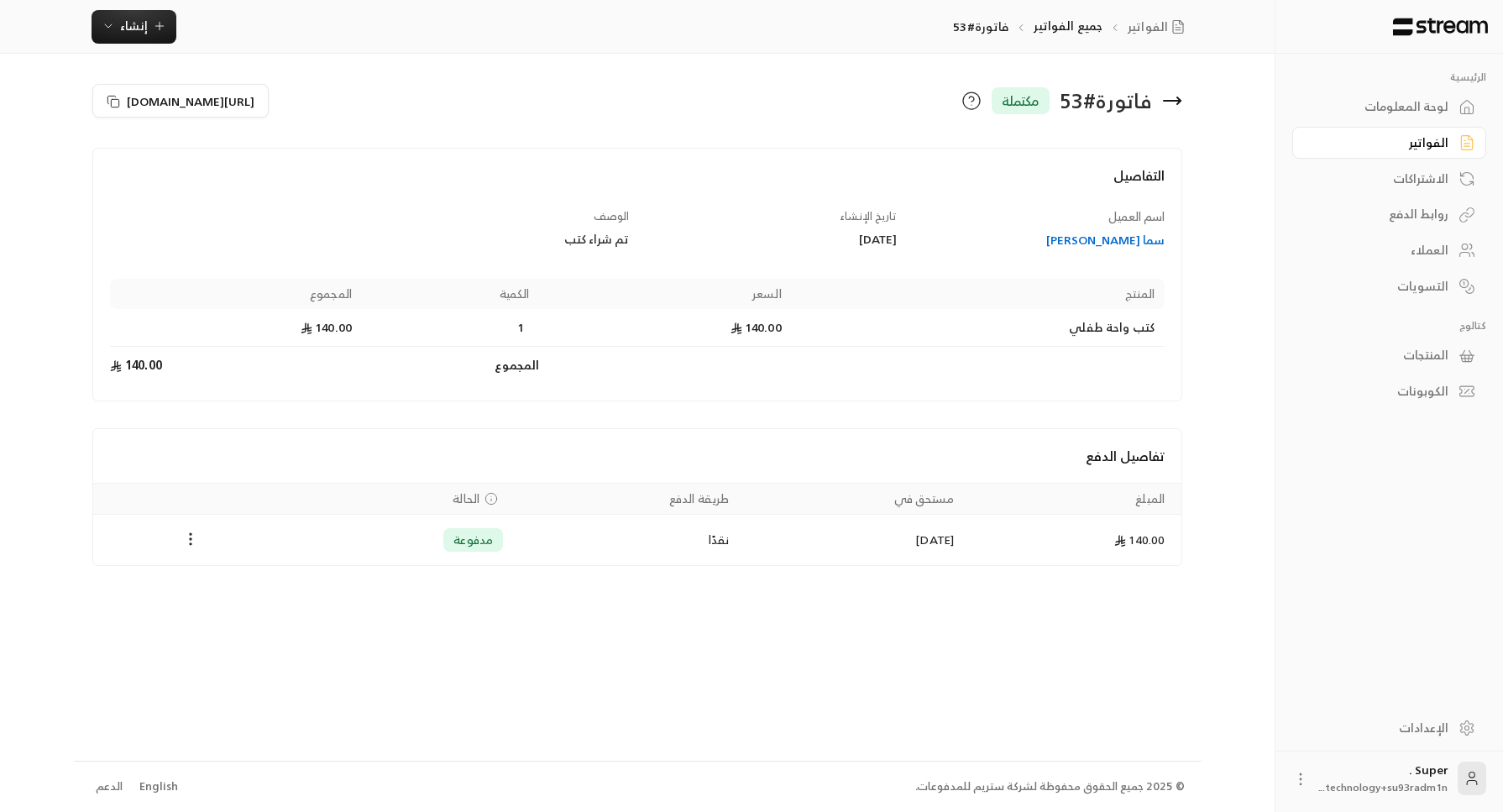
click at [1123, 236] on div "سما [PERSON_NAME]" at bounding box center [1039, 240] width 252 height 17
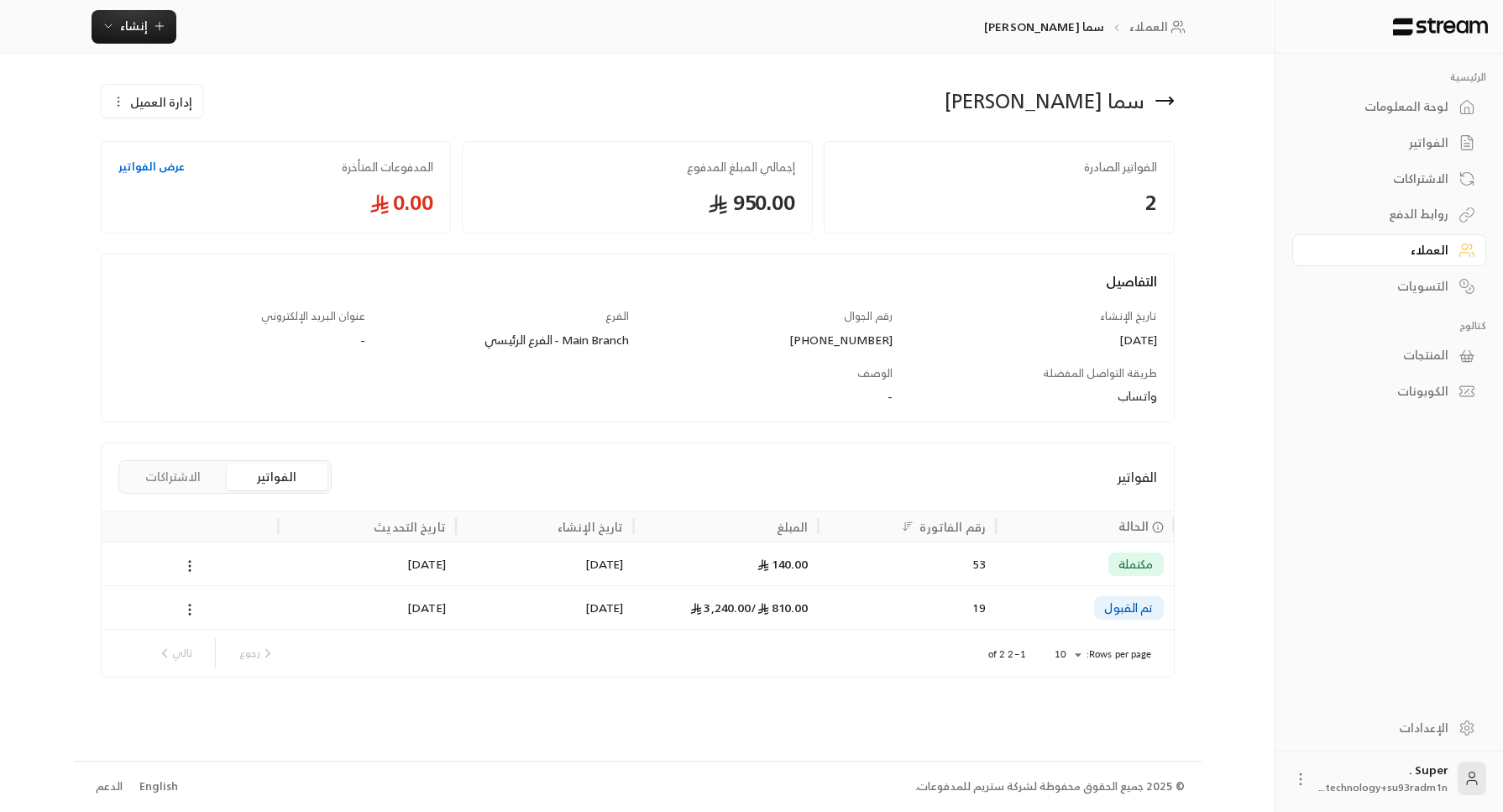
click at [1035, 617] on div "تم القبول" at bounding box center [1085, 607] width 158 height 43
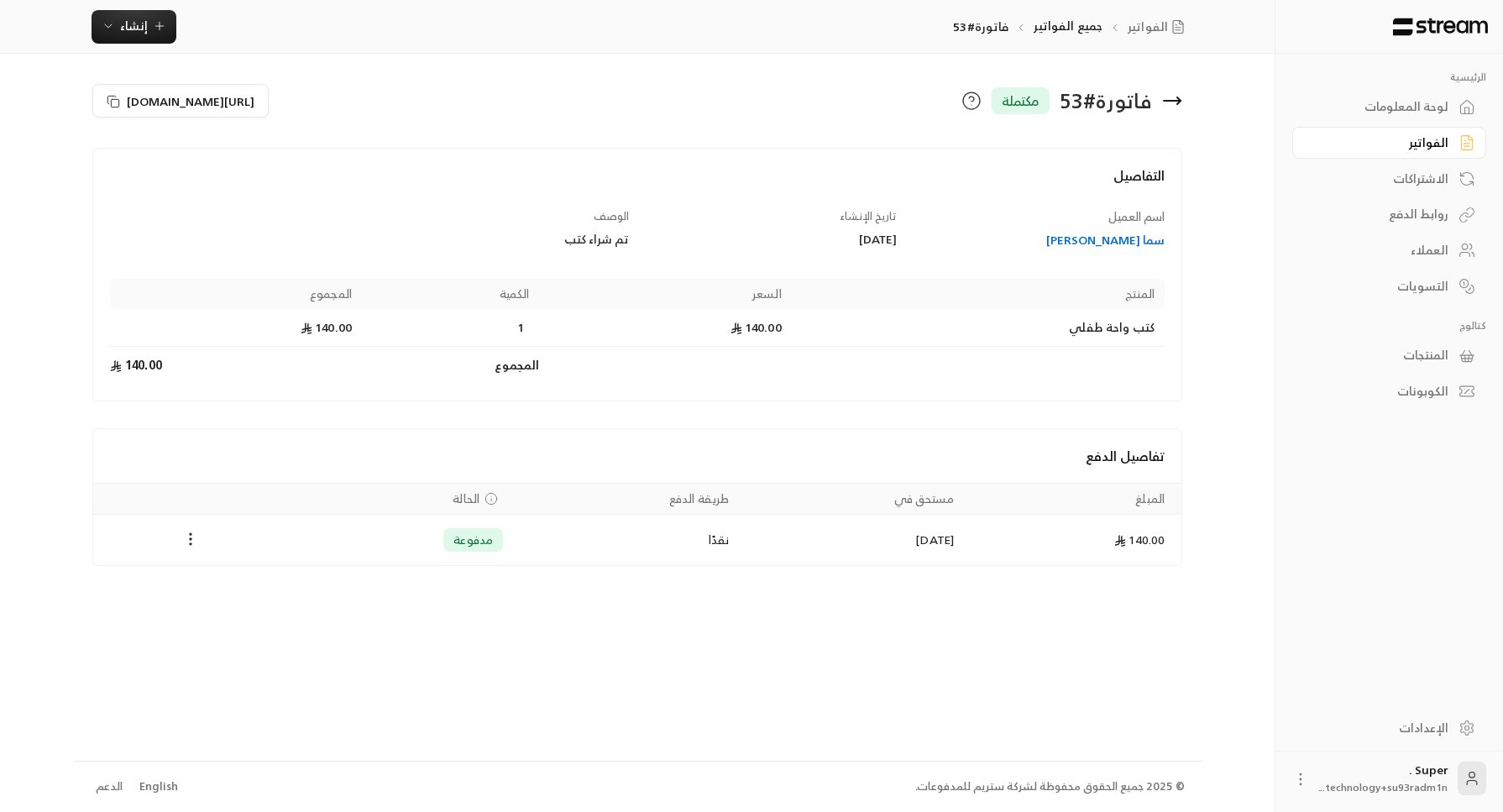
click at [1436, 242] on div "العملاء" at bounding box center [1381, 250] width 135 height 17
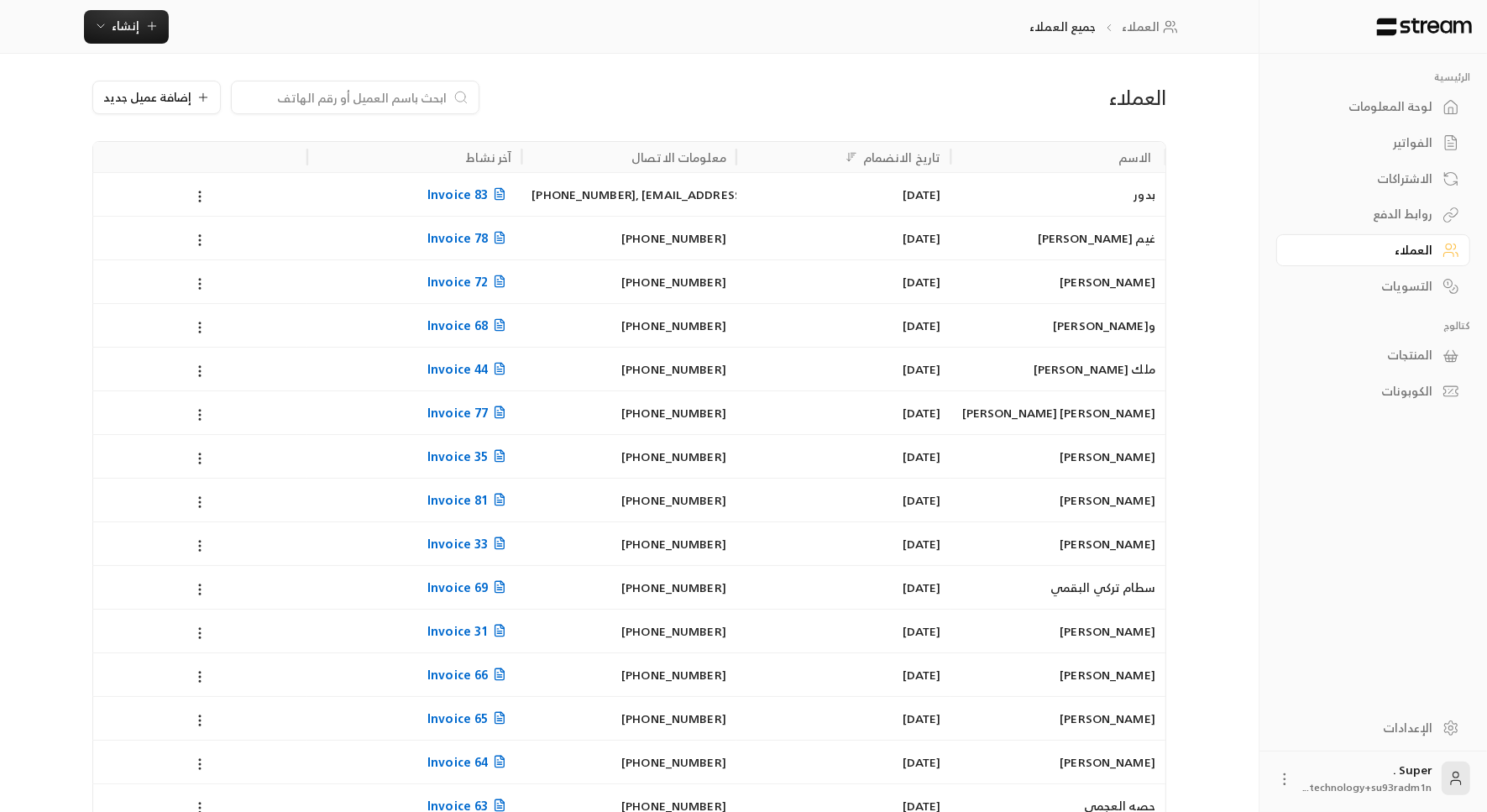
click at [397, 96] on input at bounding box center [344, 97] width 205 height 19
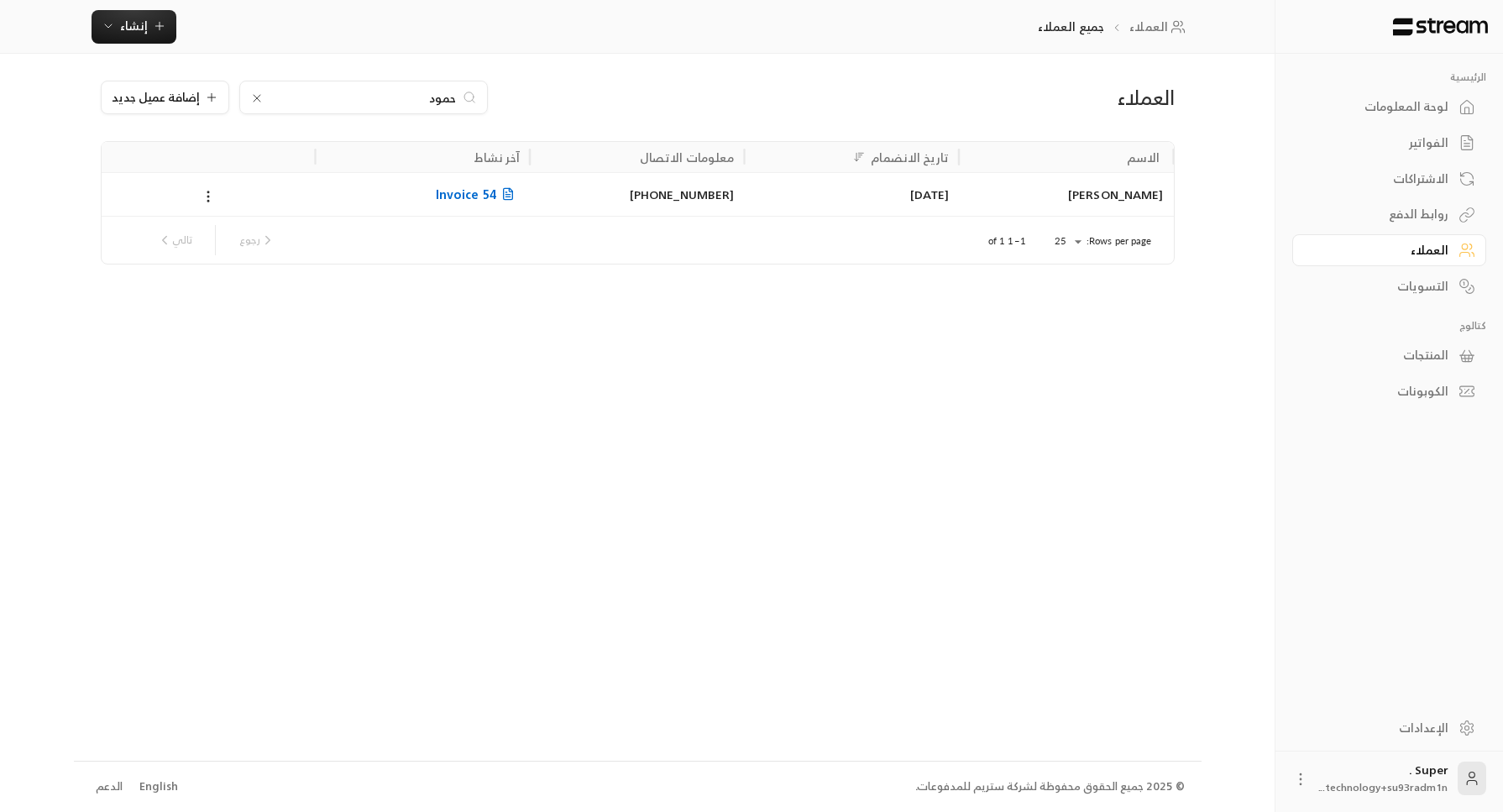
type input "حمود"
click at [771, 209] on div "[DATE]" at bounding box center [851, 195] width 195 height 43
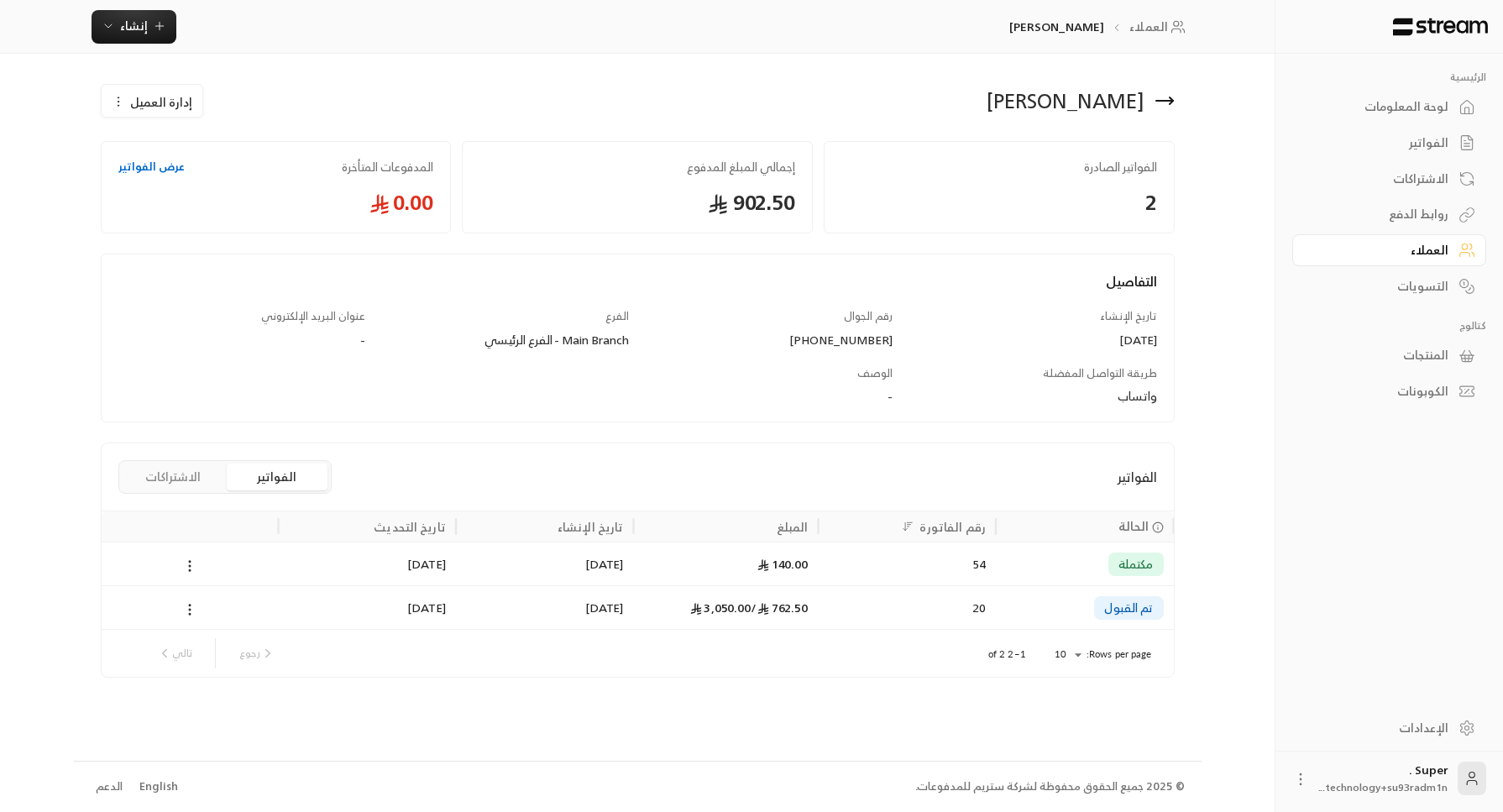
click at [831, 601] on div "20" at bounding box center [907, 607] width 158 height 43
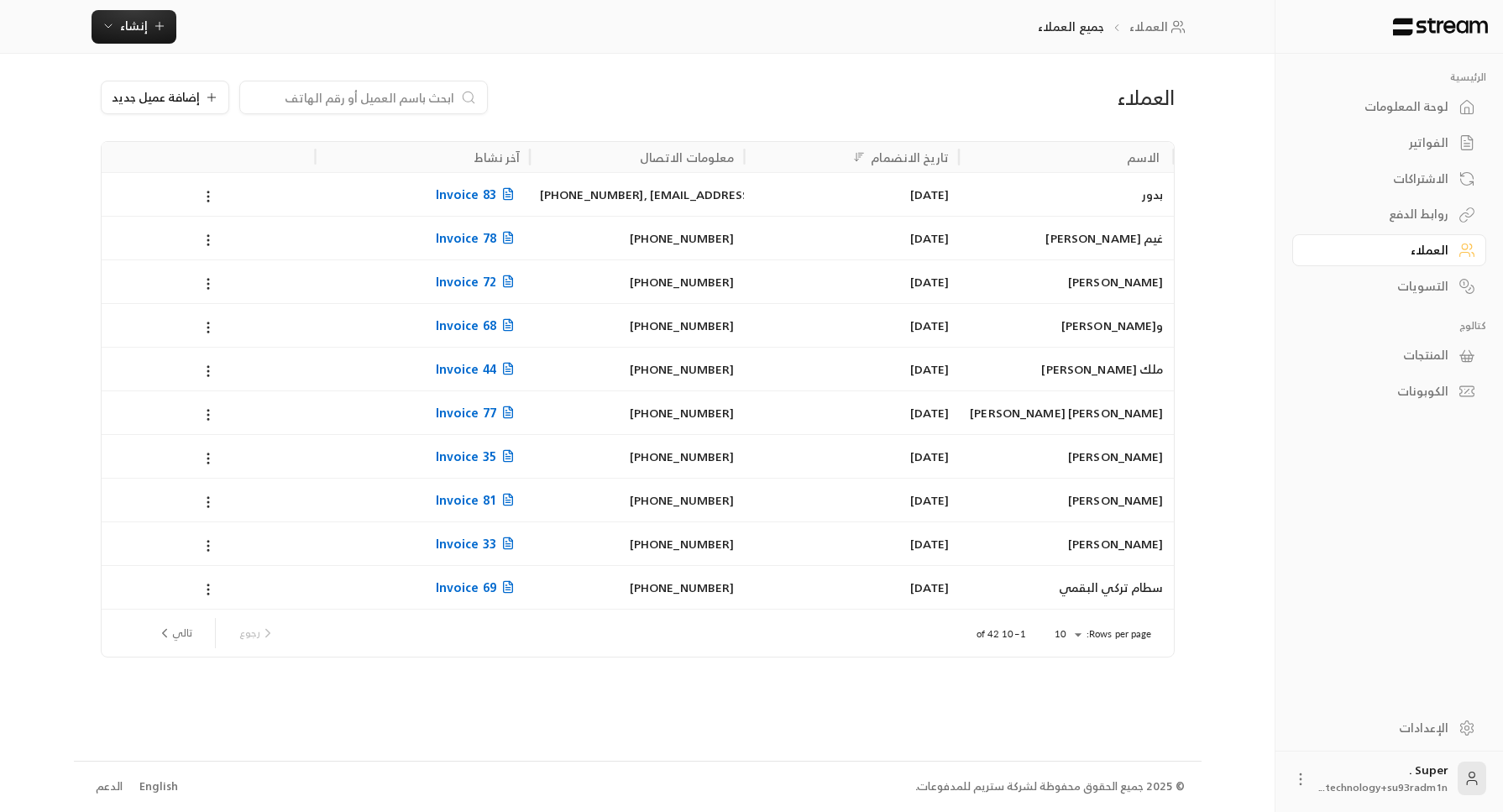
click at [363, 98] on input at bounding box center [352, 97] width 205 height 19
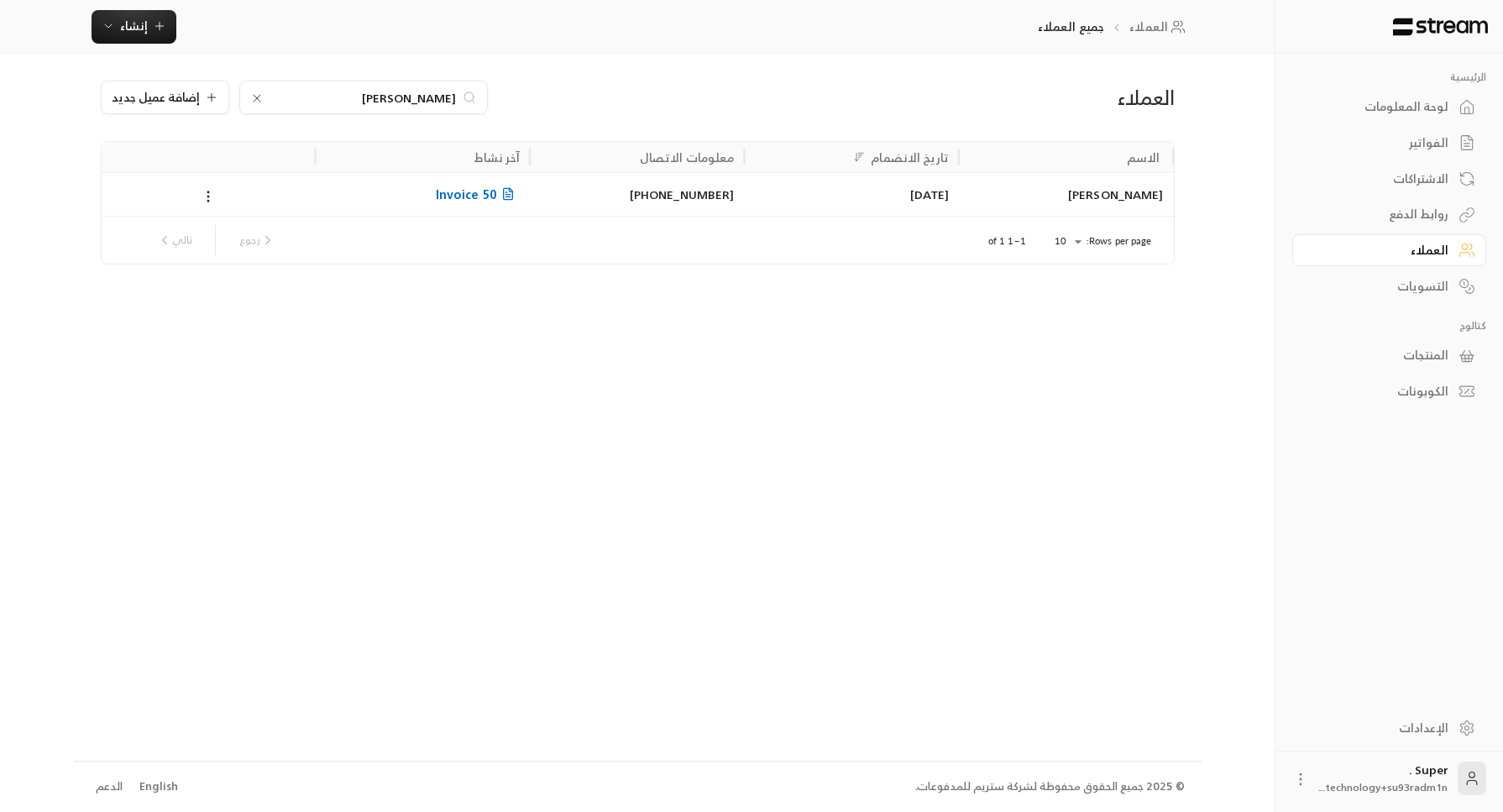
type input "[PERSON_NAME]"
click at [685, 207] on div "[PHONE_NUMBER]" at bounding box center [637, 195] width 195 height 43
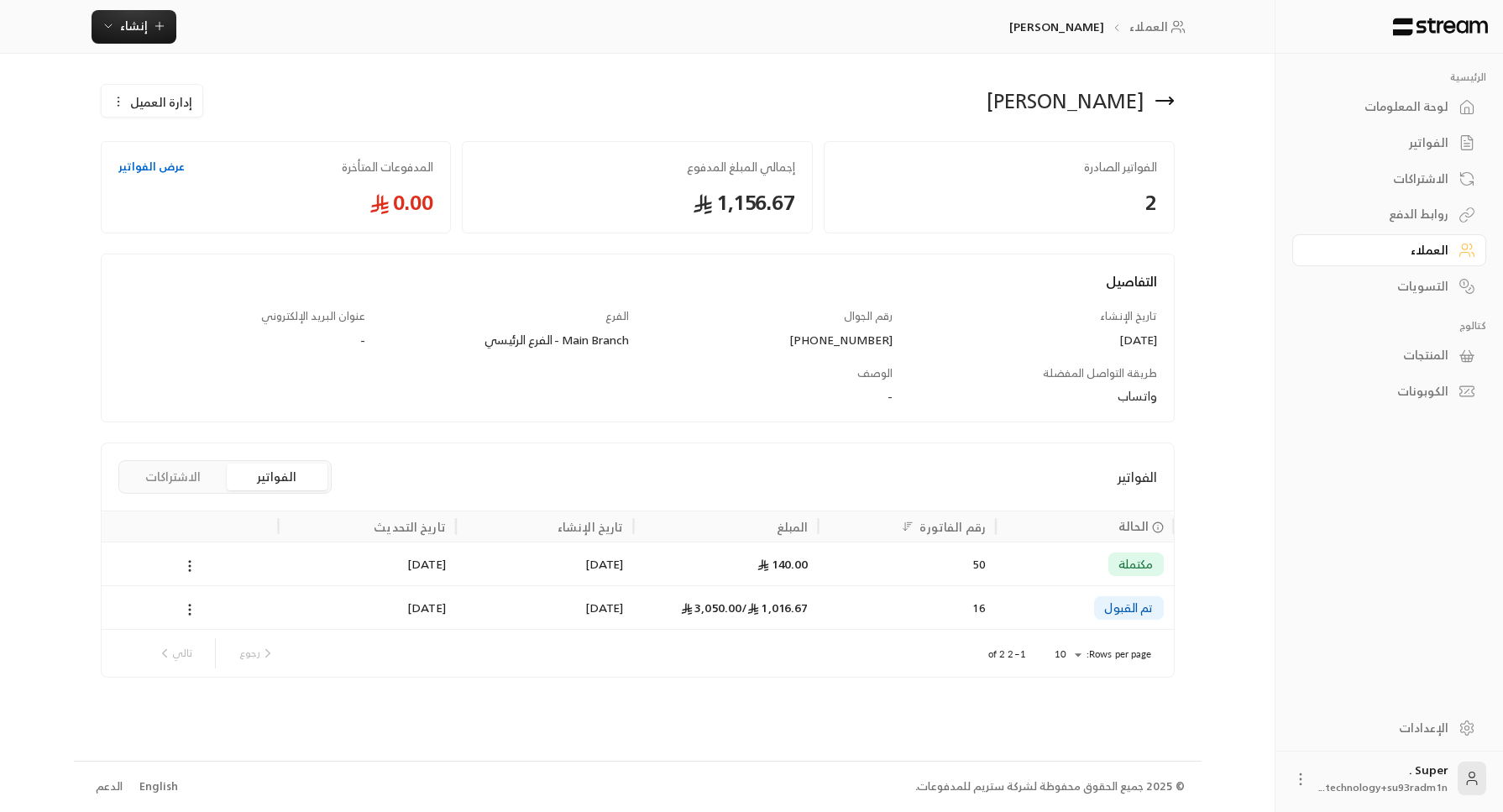
click at [892, 617] on div "16" at bounding box center [907, 607] width 158 height 43
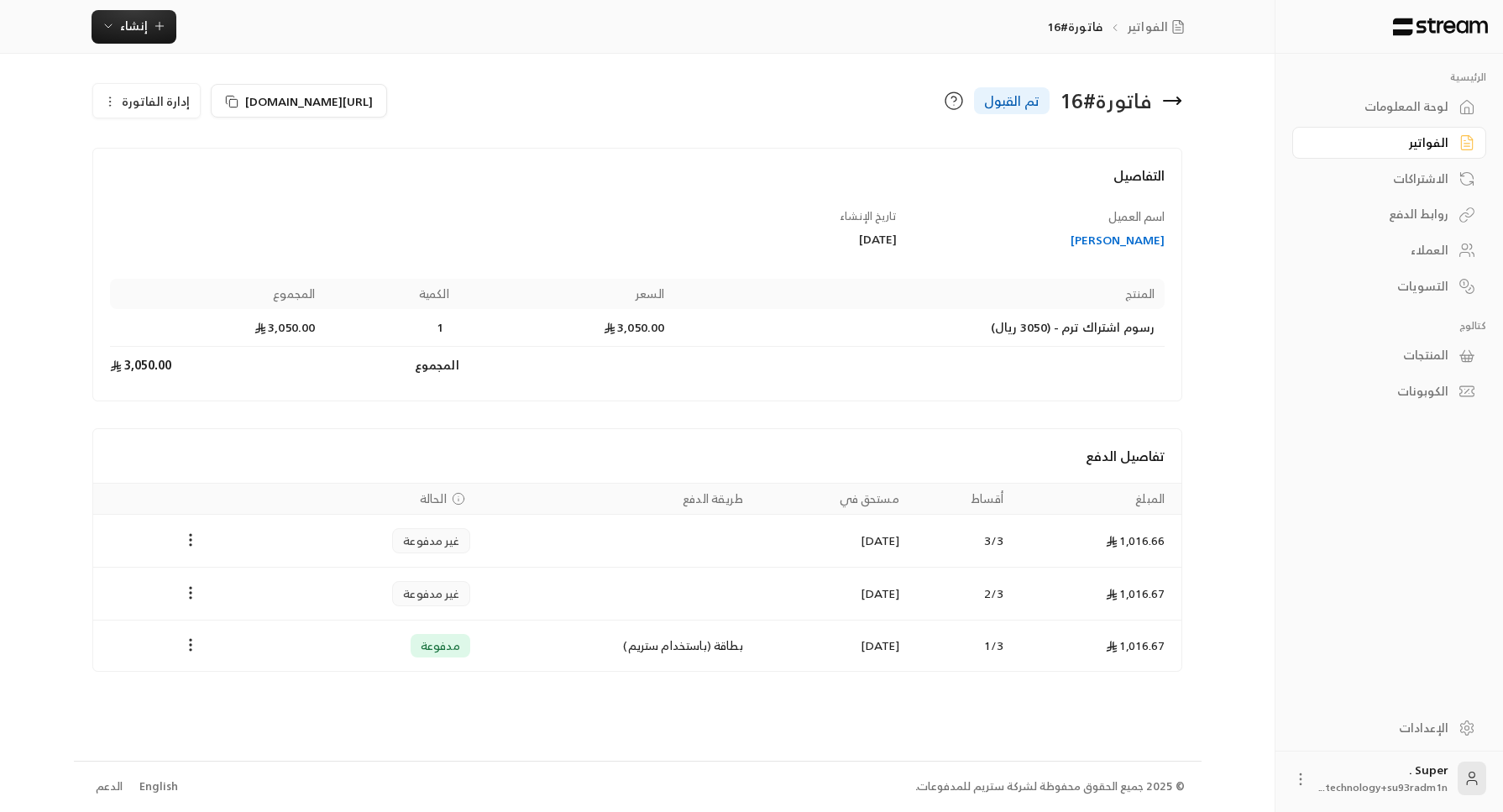
click at [1435, 248] on div "العملاء" at bounding box center [1381, 250] width 135 height 17
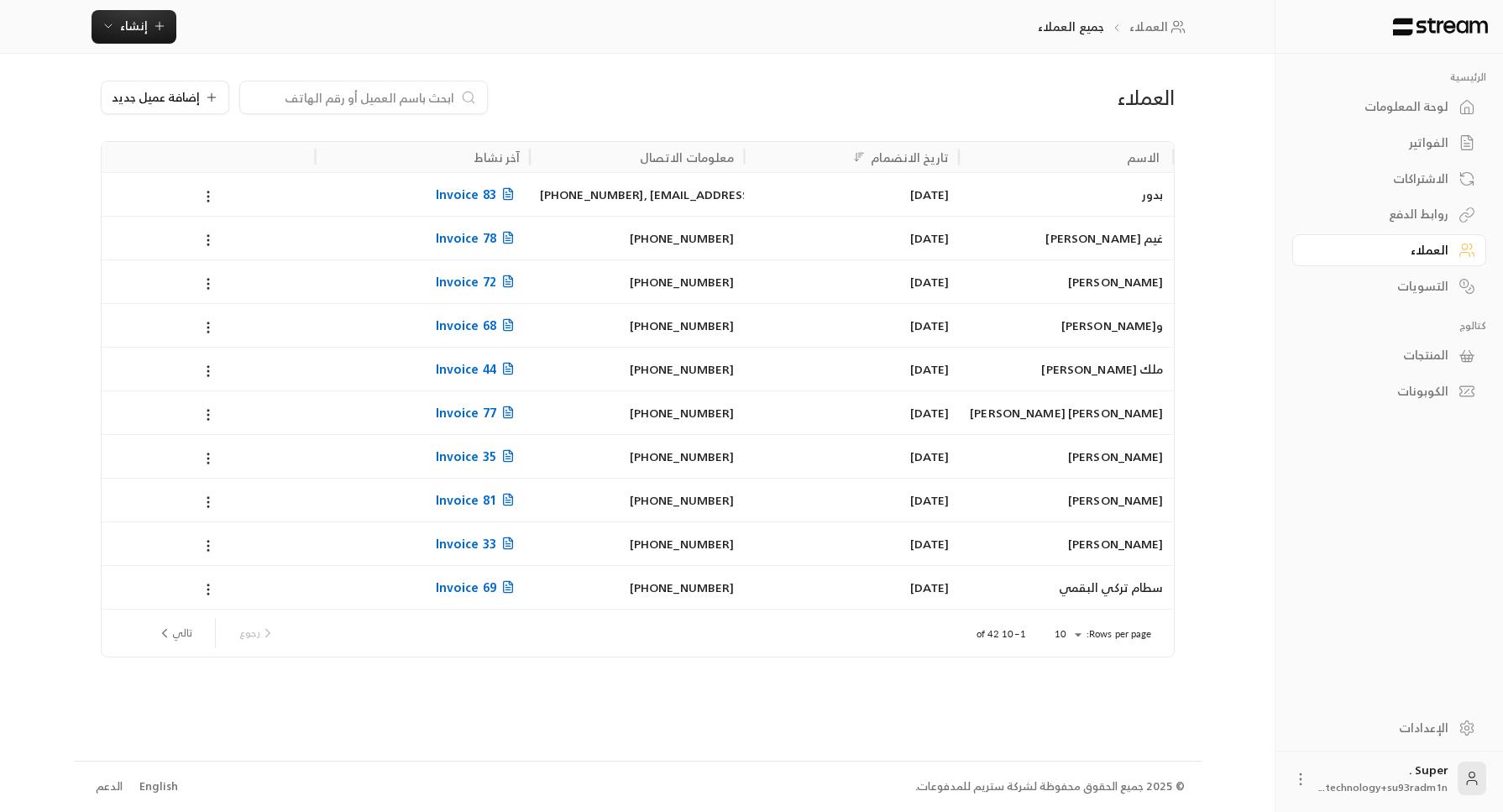
click at [413, 90] on input at bounding box center [352, 97] width 205 height 19
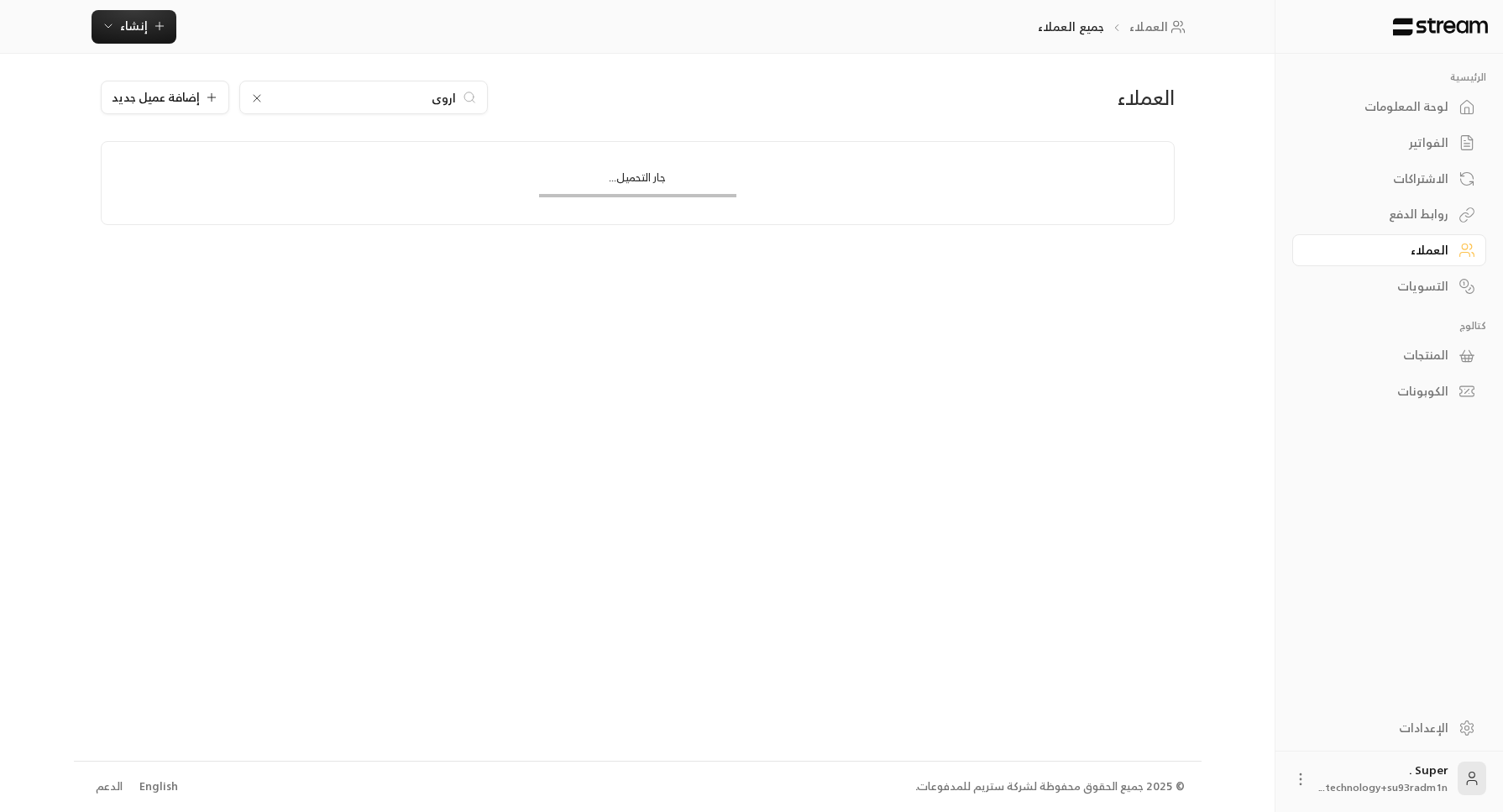
type input "اروى"
click at [253, 101] on icon at bounding box center [256, 97] width 6 height 6
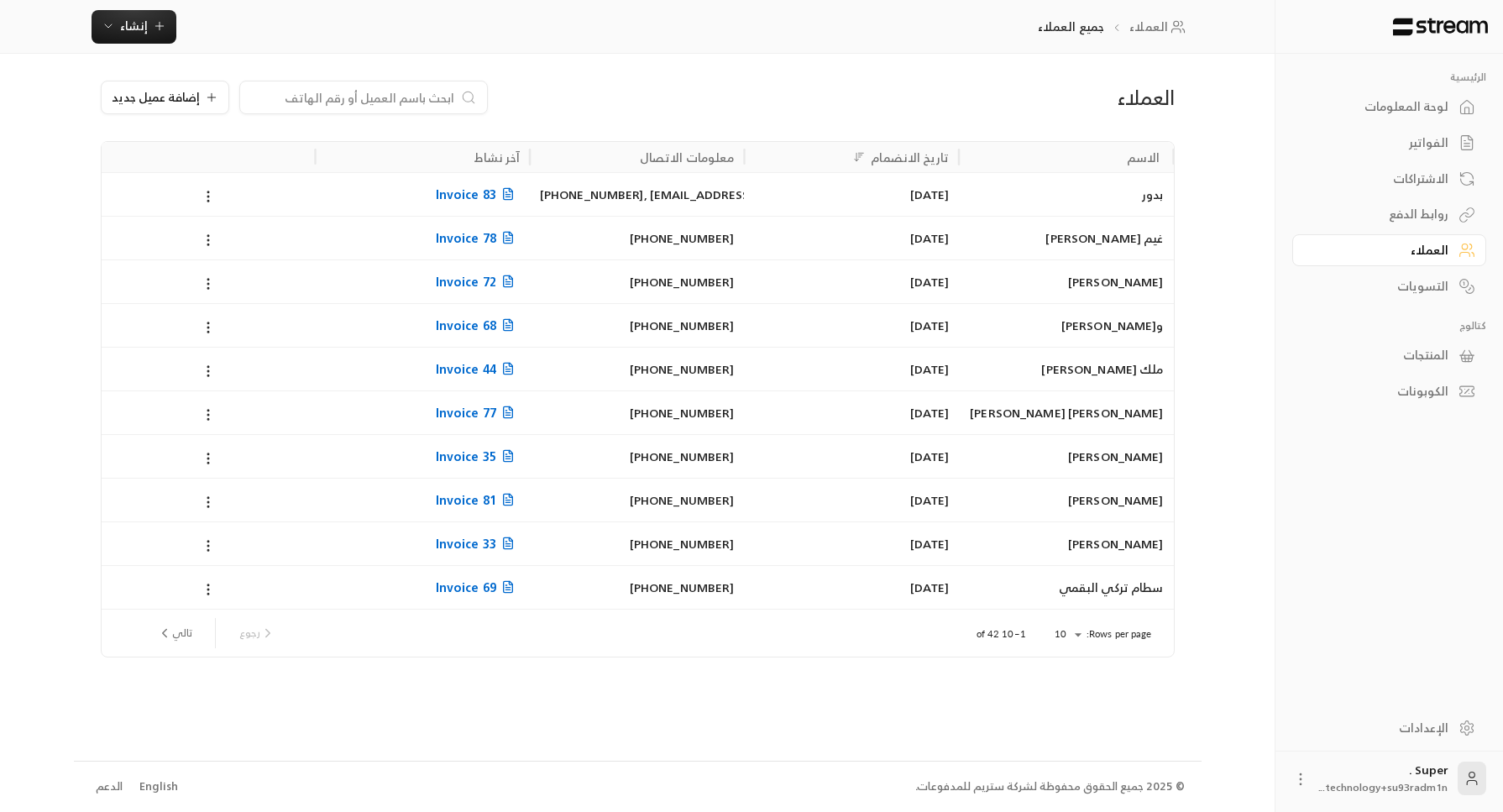
click at [382, 94] on input at bounding box center [352, 97] width 205 height 19
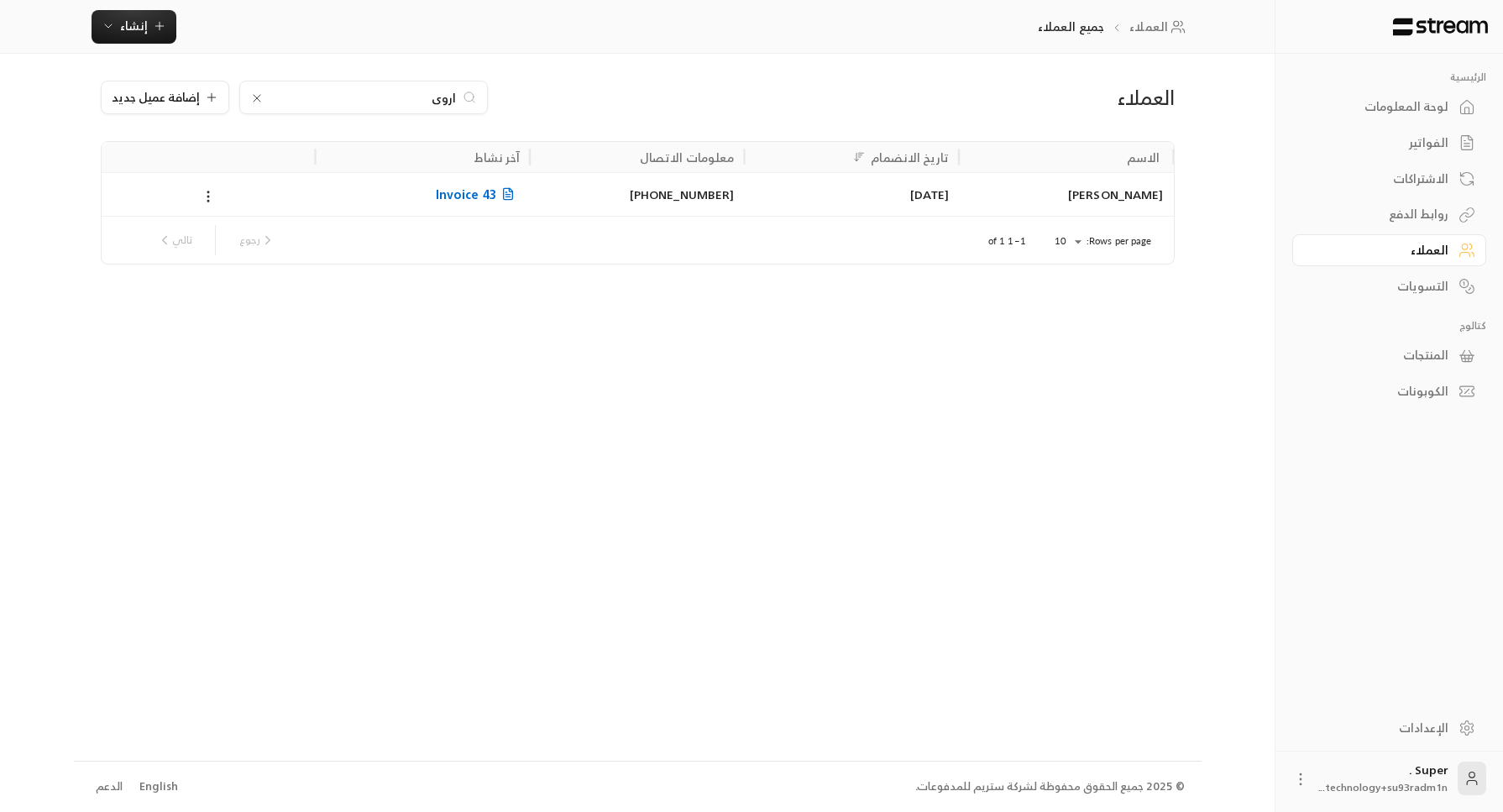
type input "اروى"
click at [544, 199] on div "[PHONE_NUMBER]" at bounding box center [637, 195] width 195 height 43
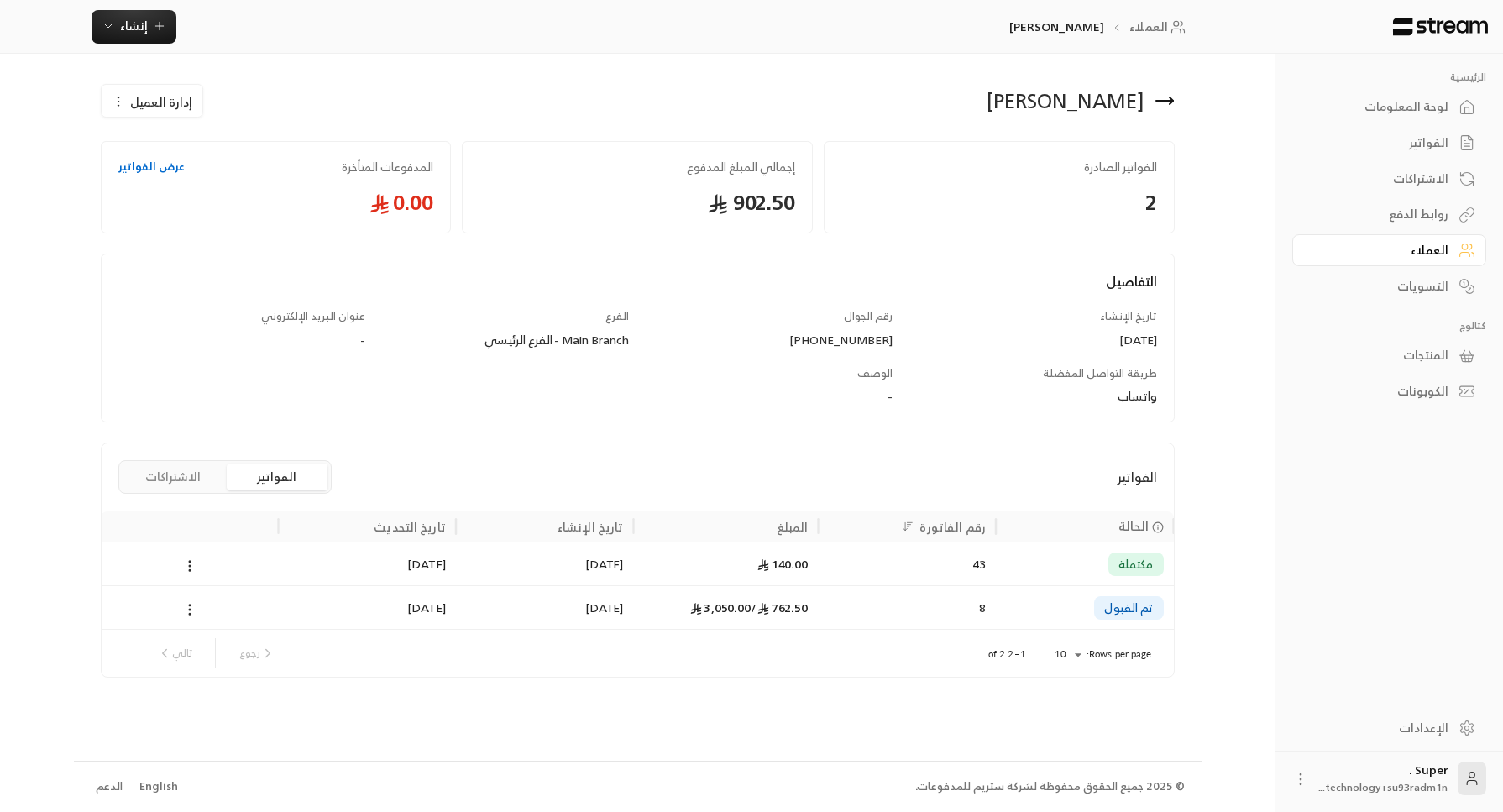
click at [830, 603] on div "8" at bounding box center [907, 607] width 158 height 43
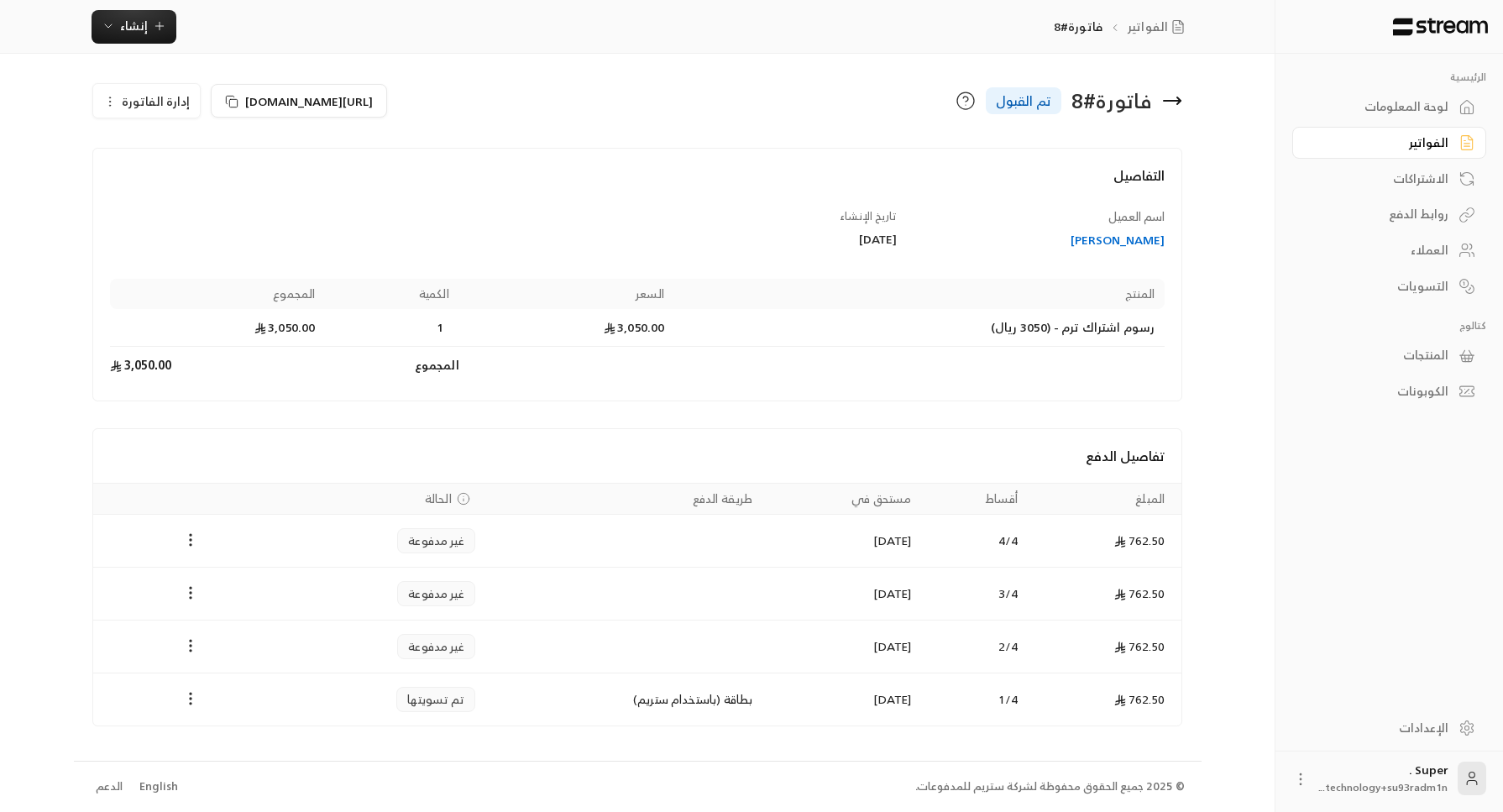
click at [1424, 135] on div "الفواتير" at bounding box center [1381, 143] width 135 height 17
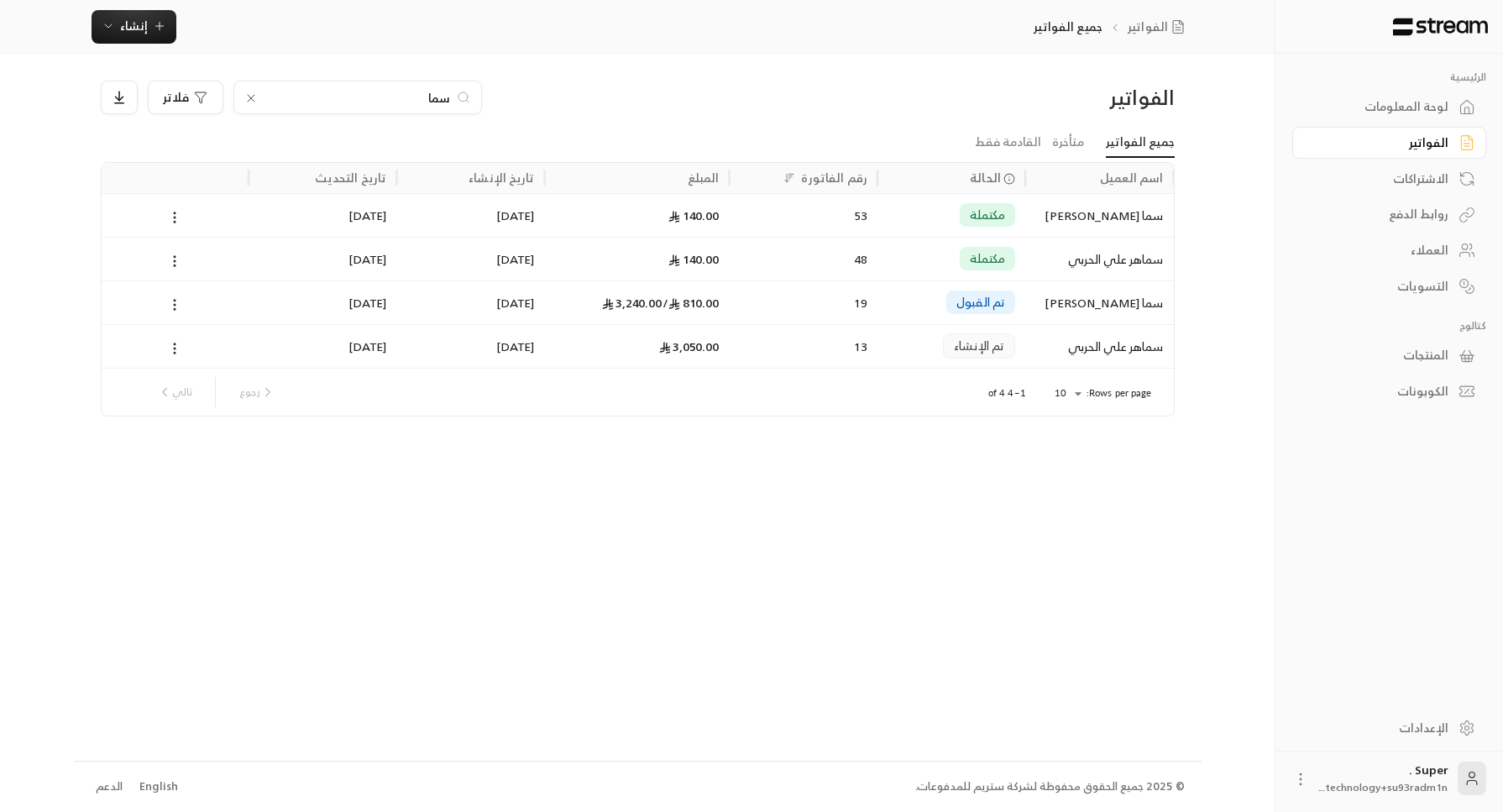
click at [978, 209] on span "مكتملة" at bounding box center [987, 215] width 35 height 17
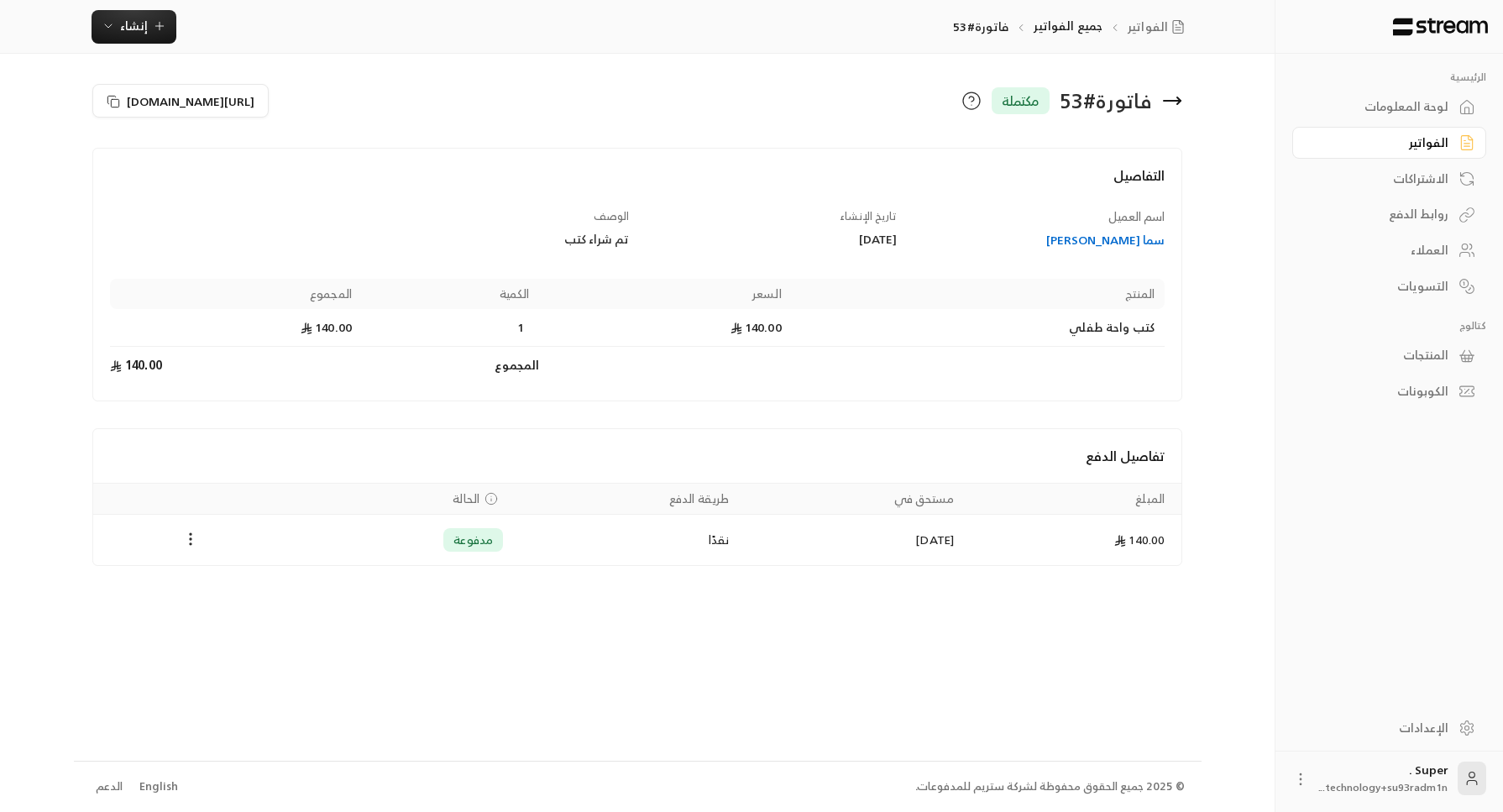
click at [1014, 102] on span "مكتملة" at bounding box center [1020, 101] width 38 height 20
click at [1386, 98] on div "لوحة المعلومات" at bounding box center [1381, 107] width 135 height 17
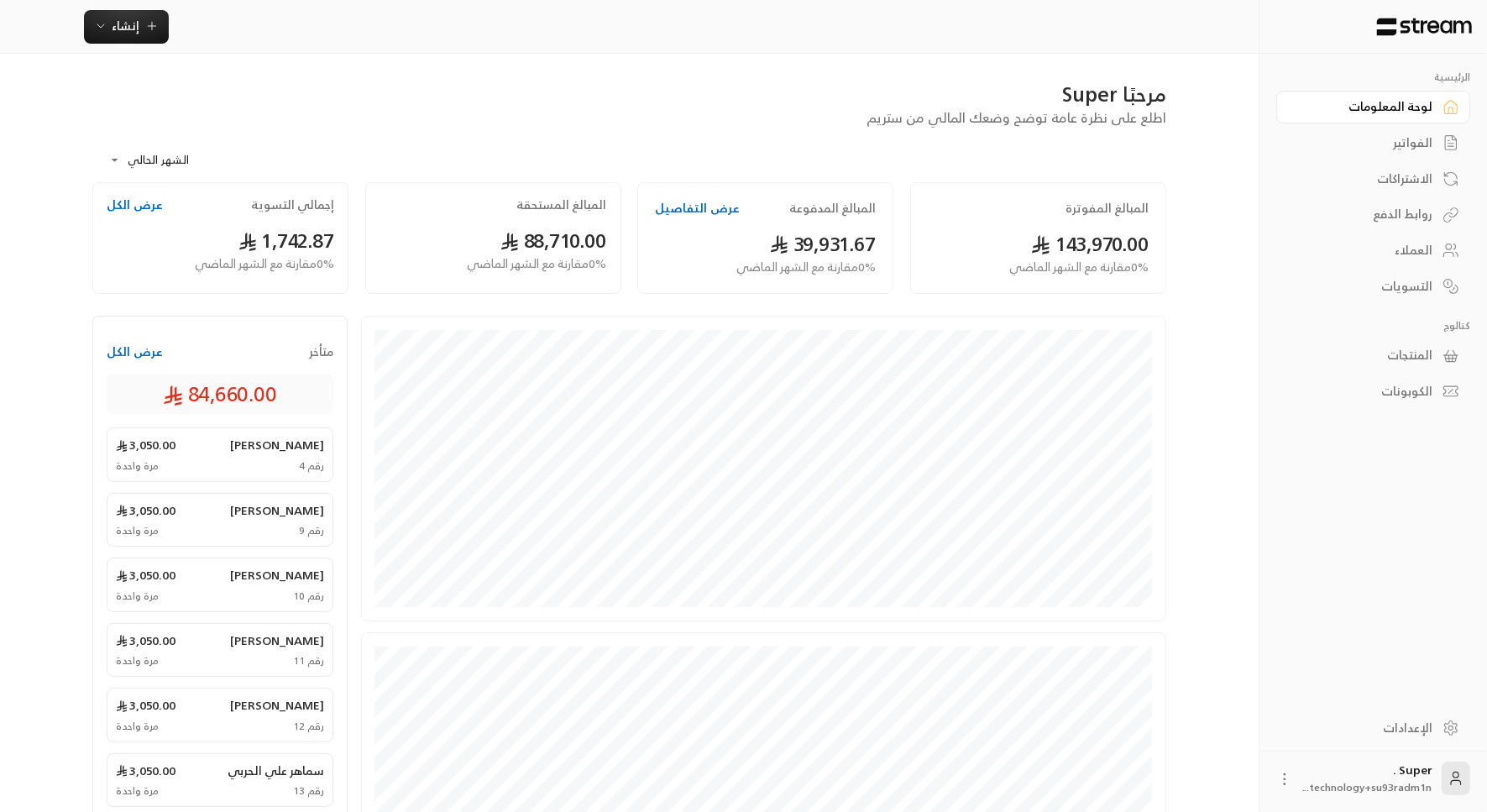
click at [1393, 134] on div "الفواتير" at bounding box center [1365, 143] width 135 height 17
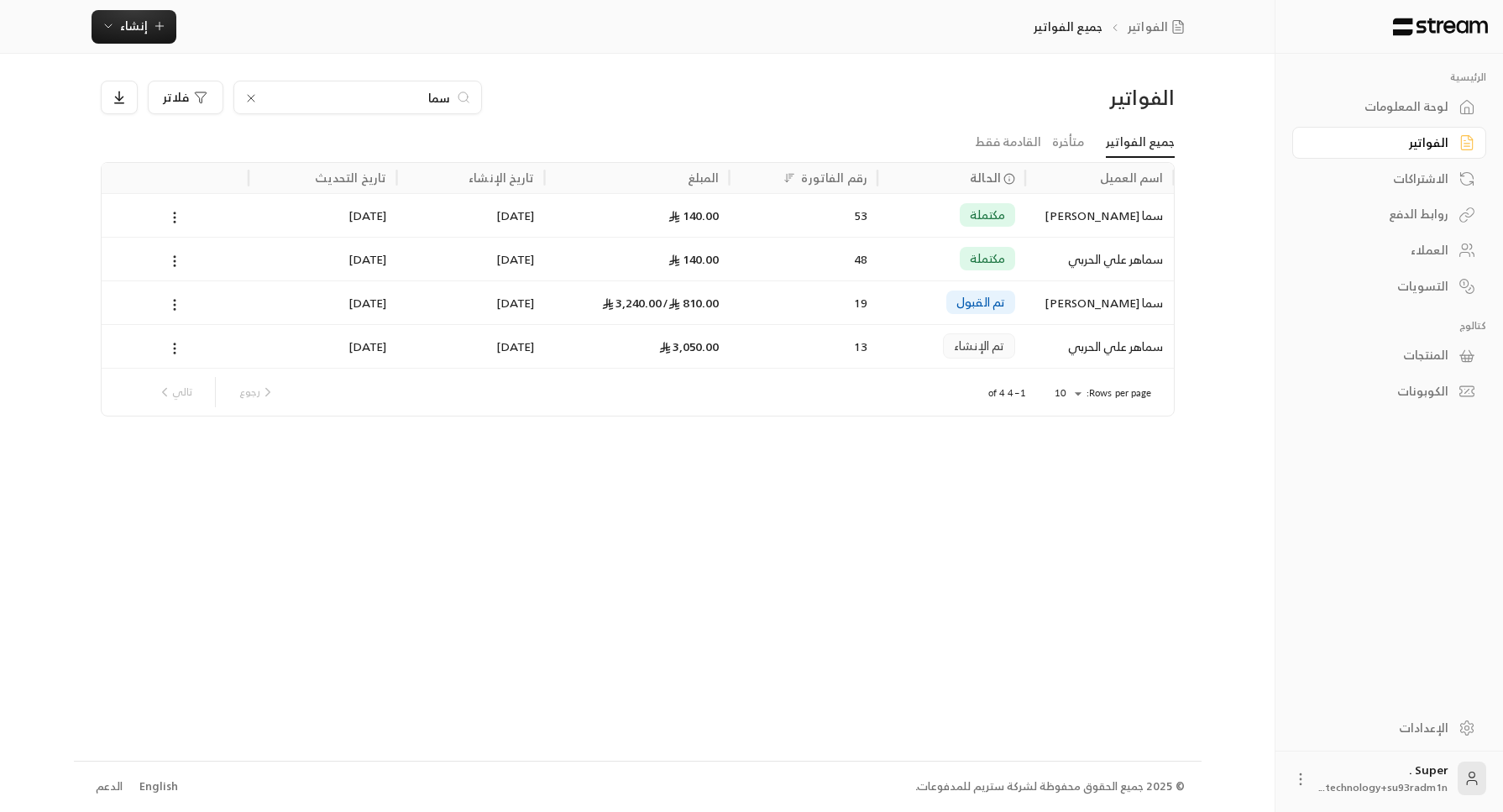
click at [249, 96] on icon at bounding box center [250, 98] width 13 height 13
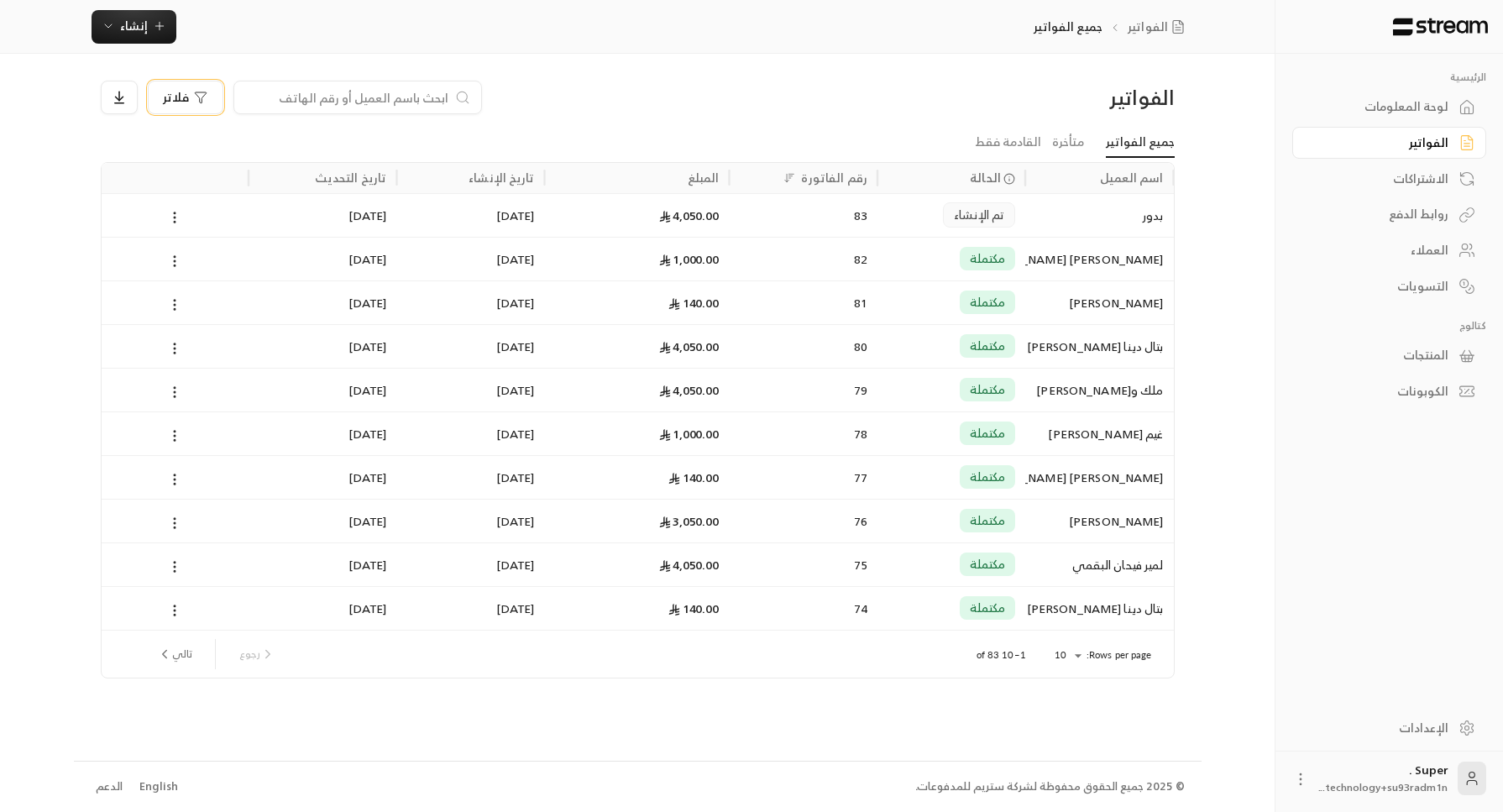
click at [183, 102] on span "فلاتر" at bounding box center [176, 97] width 26 height 12
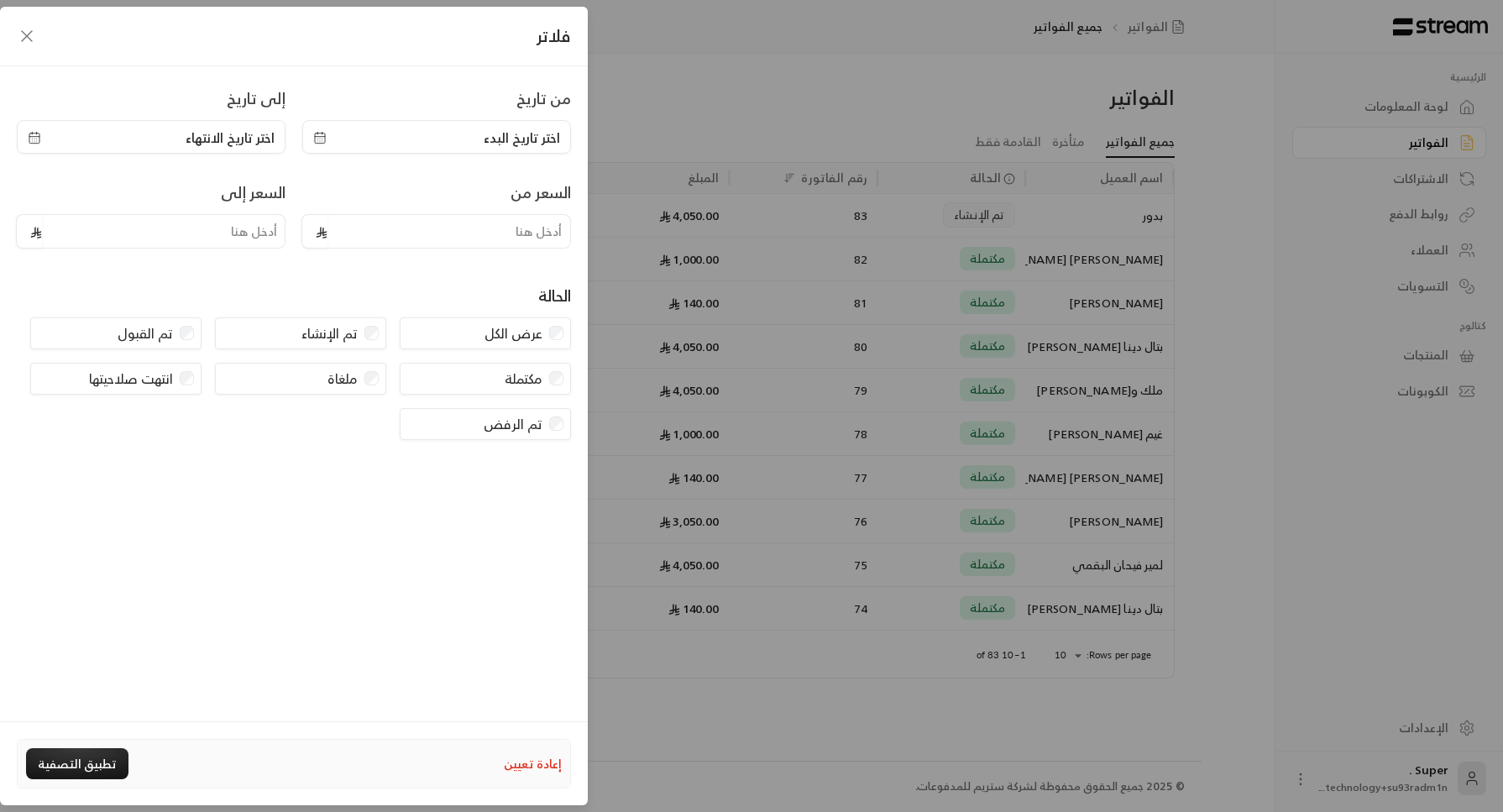
click at [37, 32] on icon "button" at bounding box center [27, 36] width 20 height 20
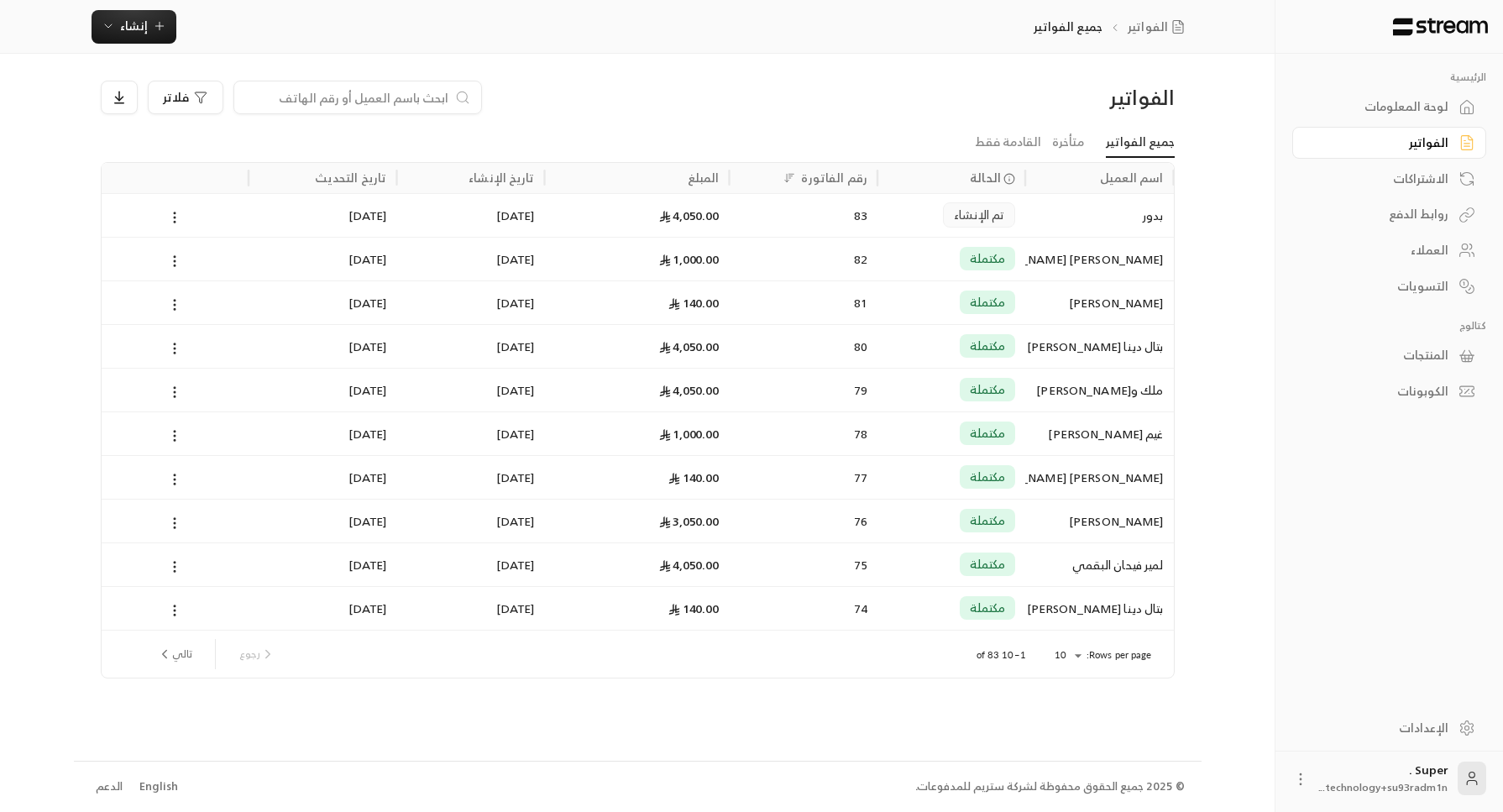
click at [981, 216] on span "تم الإنشاء" at bounding box center [979, 215] width 50 height 17
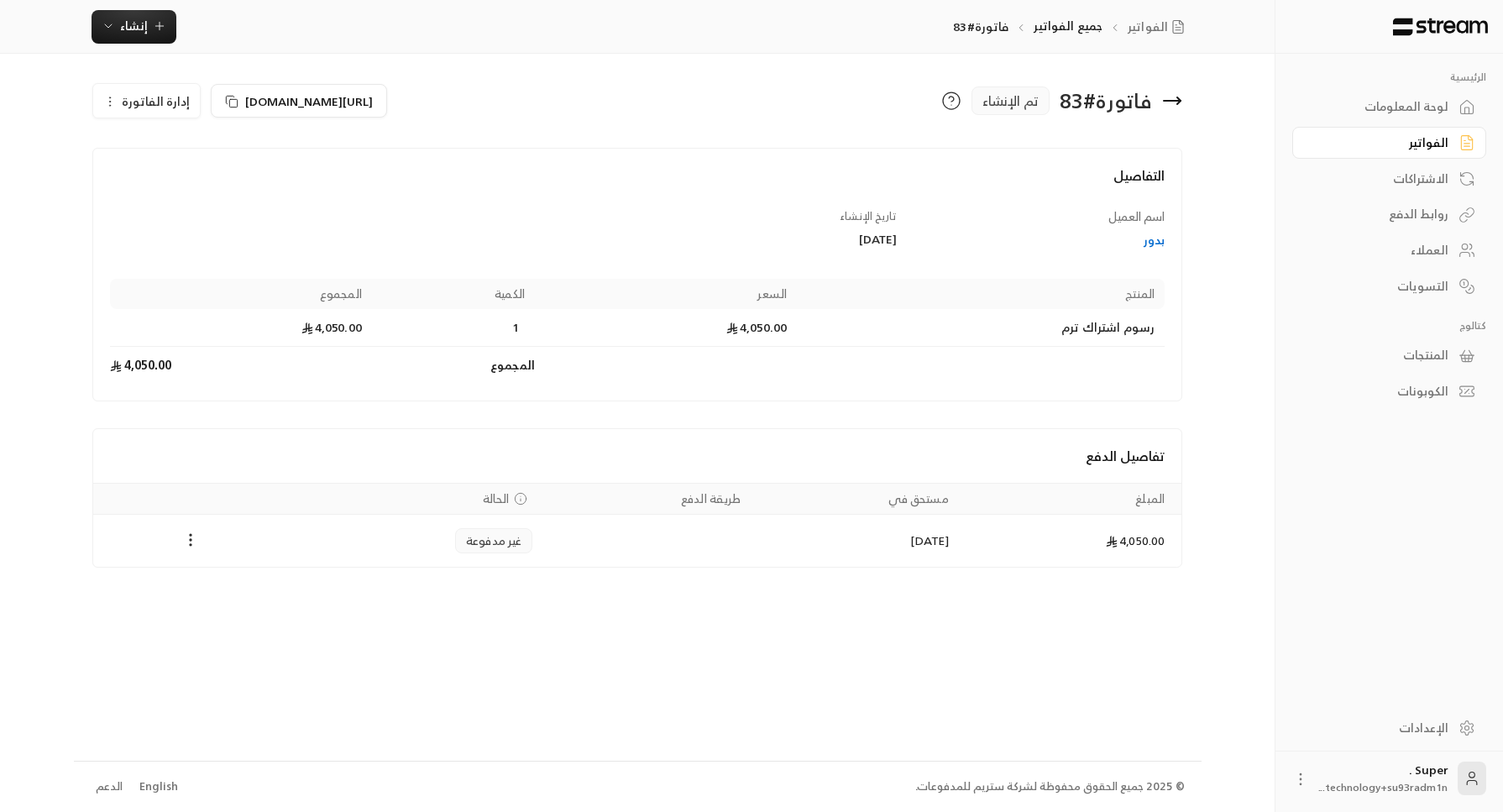
click at [495, 537] on span "غير مدفوعة" at bounding box center [494, 540] width 57 height 17
click at [515, 495] on icon "Payments" at bounding box center [520, 499] width 13 height 13
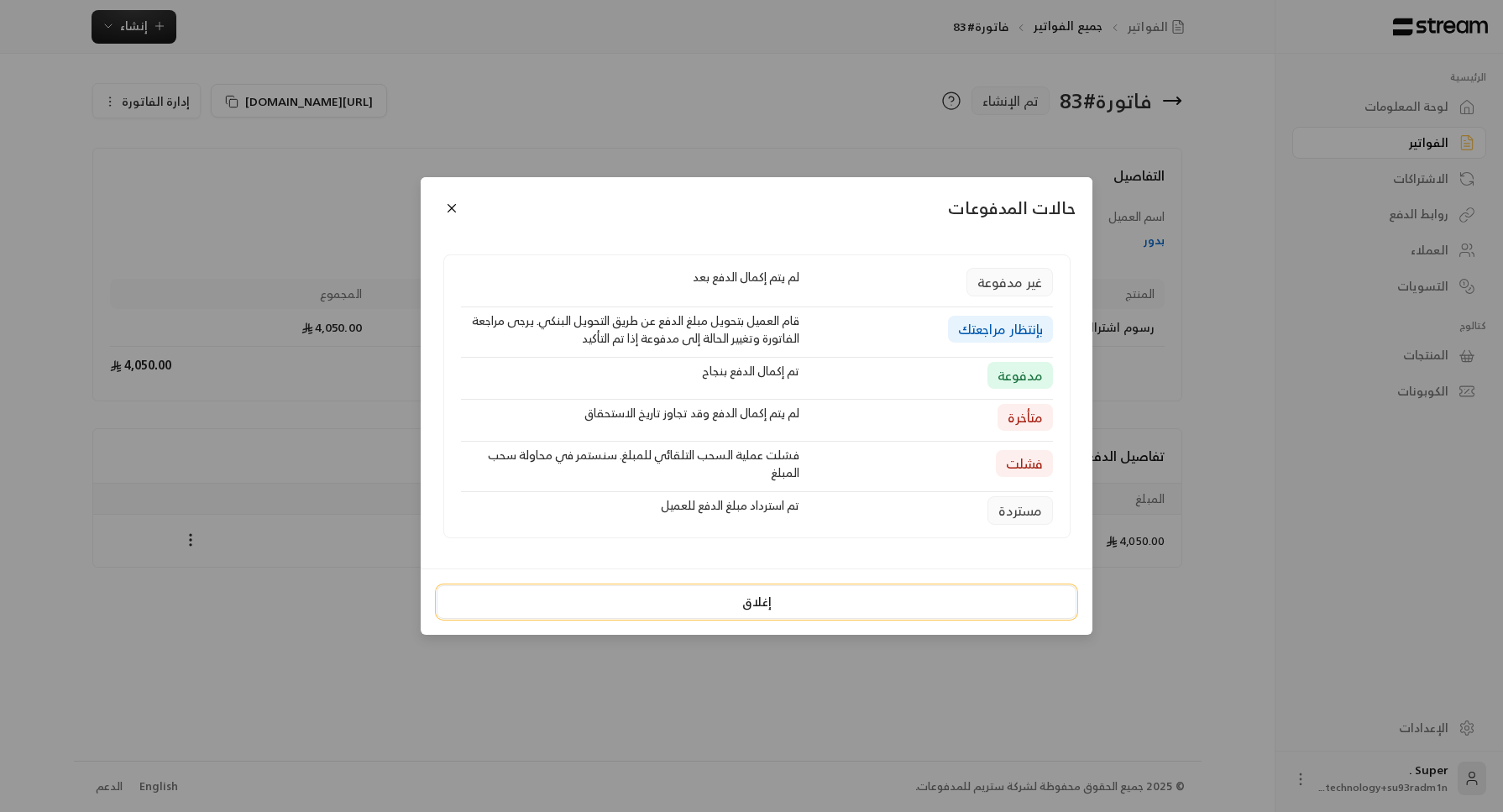
click at [715, 607] on button "إغلاق" at bounding box center [757, 602] width 640 height 33
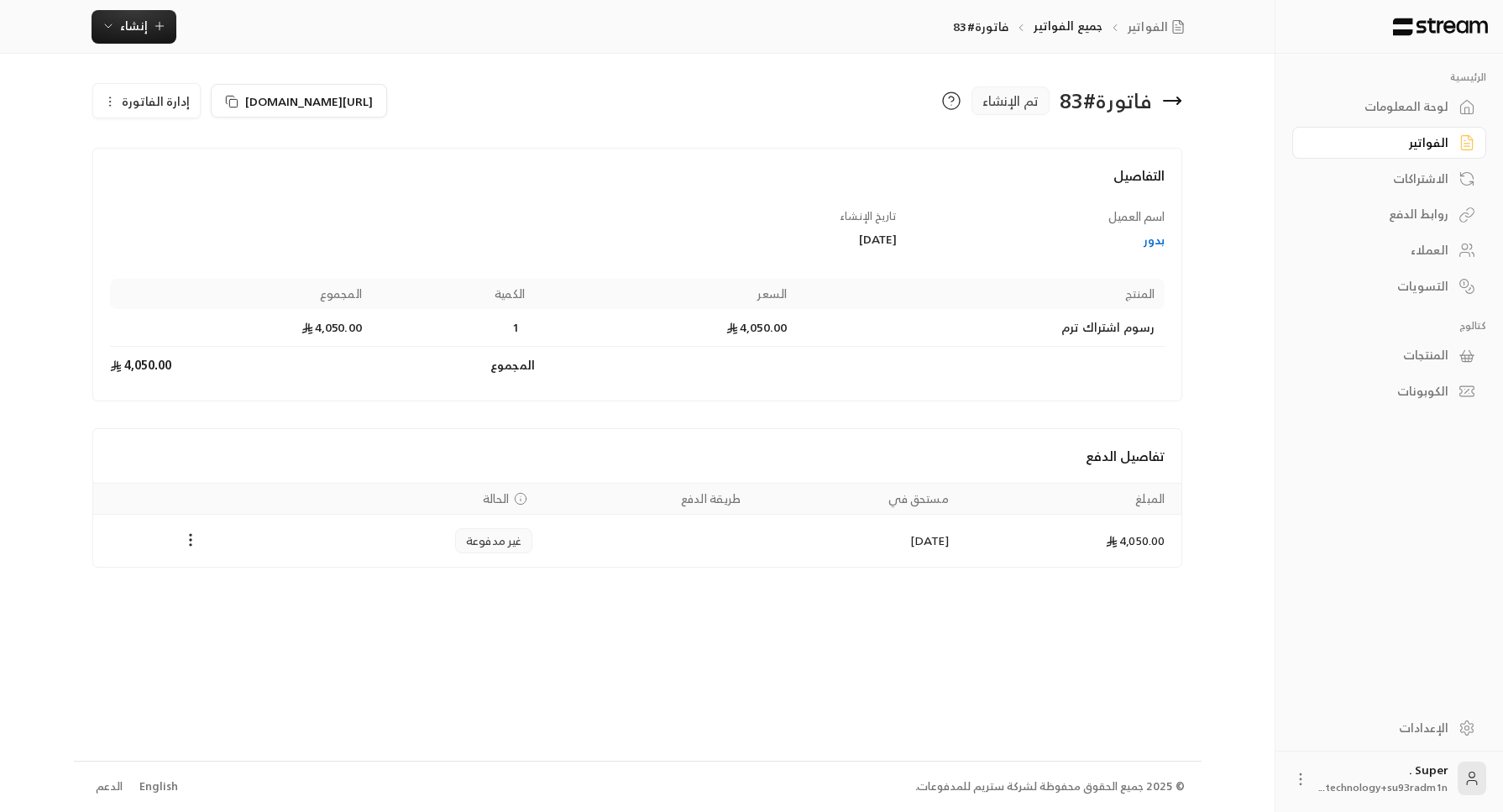
click at [1377, 130] on link "الفواتير" at bounding box center [1388, 143] width 194 height 32
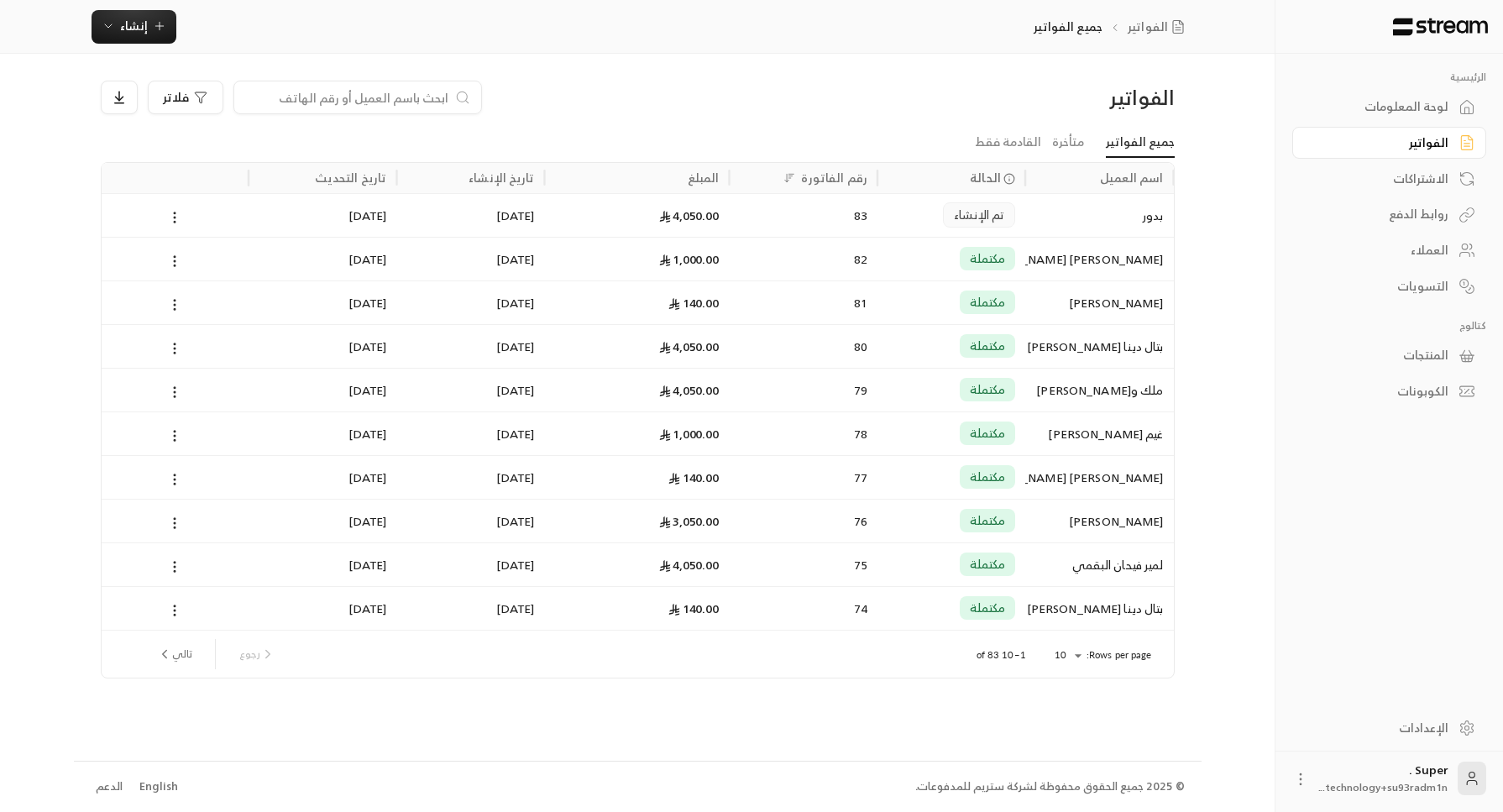
click at [388, 98] on input at bounding box center [346, 97] width 205 height 19
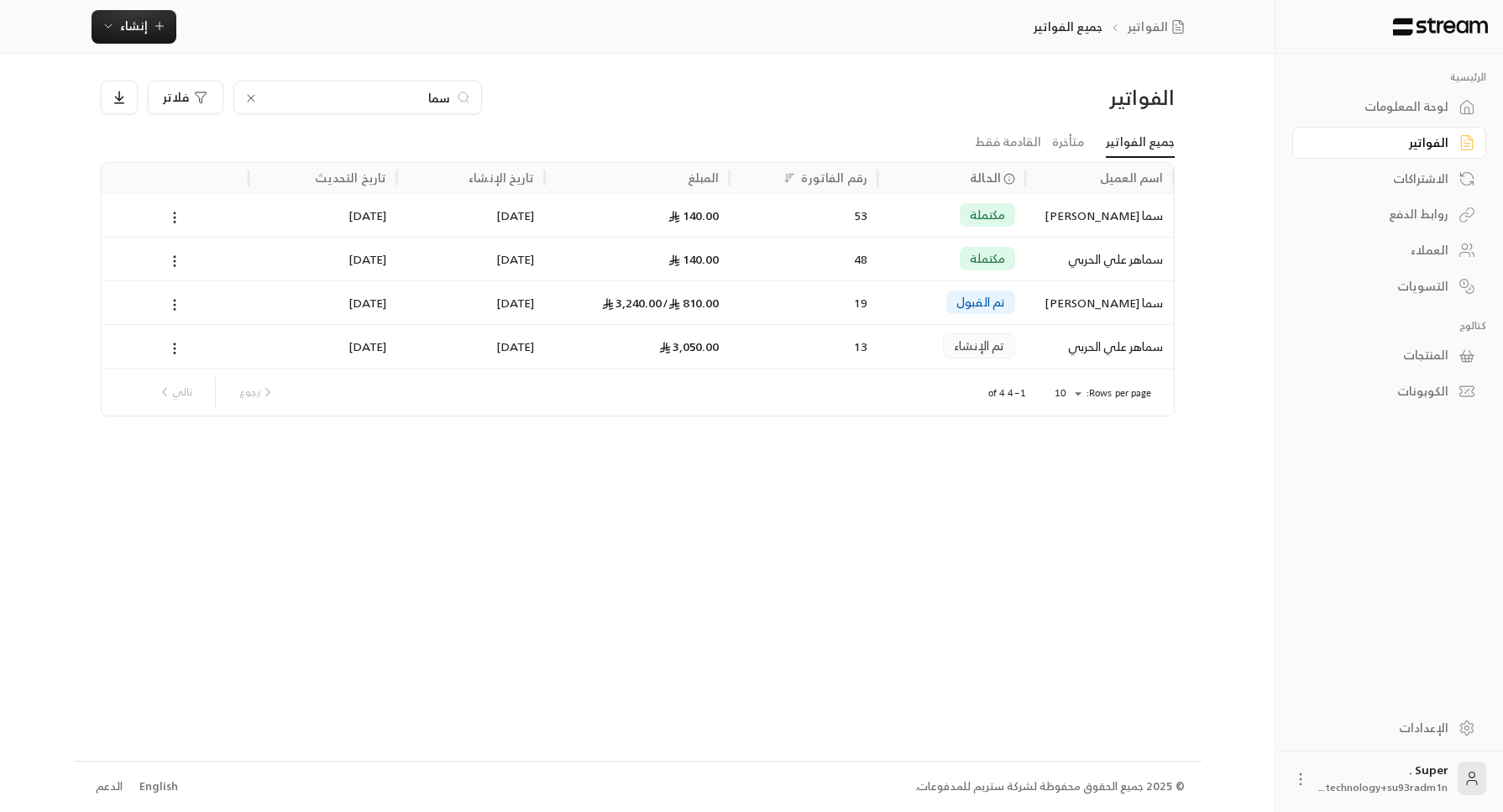
type input "سما"
click at [681, 199] on div "140.00" at bounding box center [637, 215] width 164 height 43
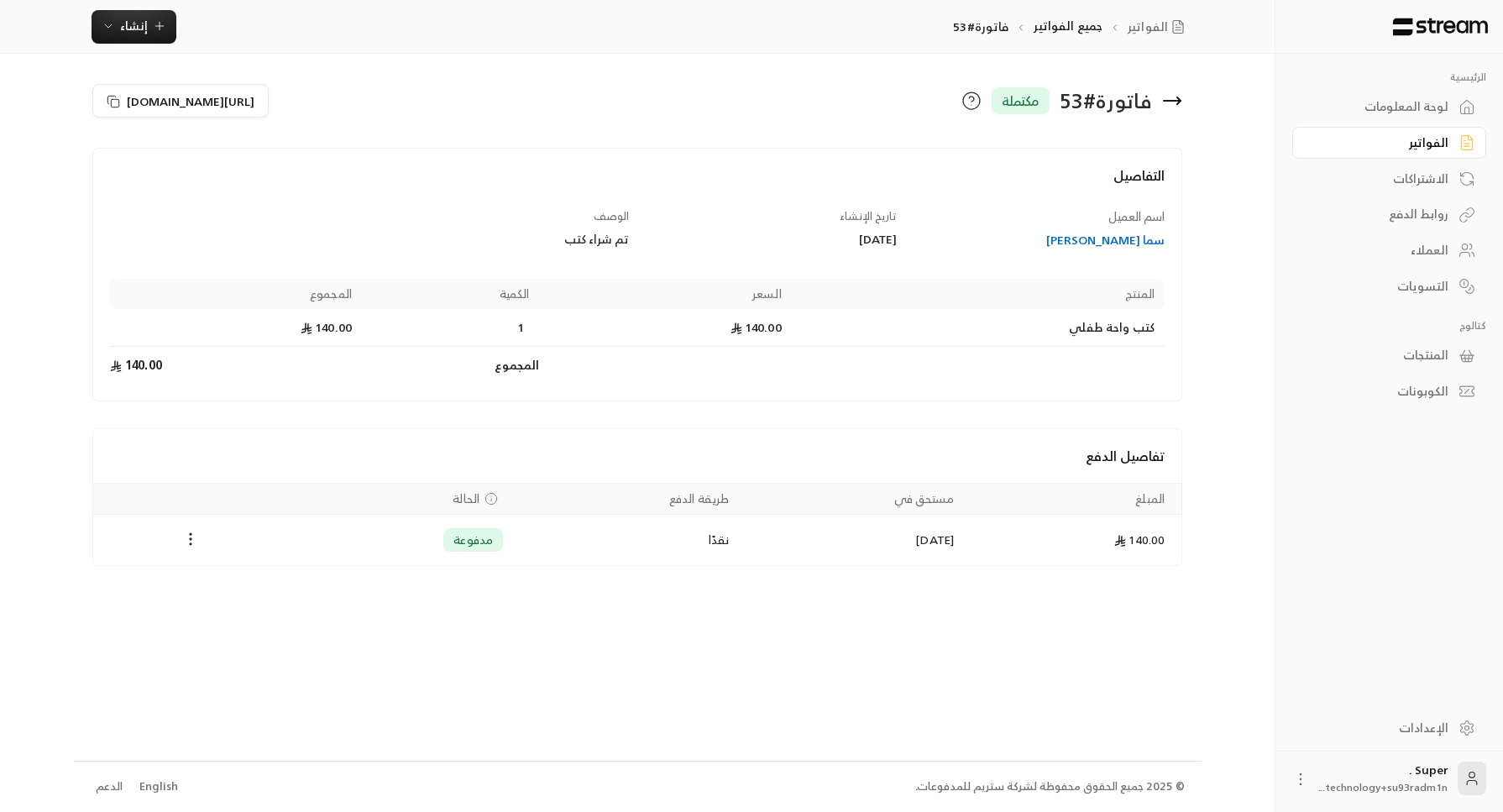
click at [484, 495] on icon "Payments" at bounding box center [490, 499] width 13 height 13
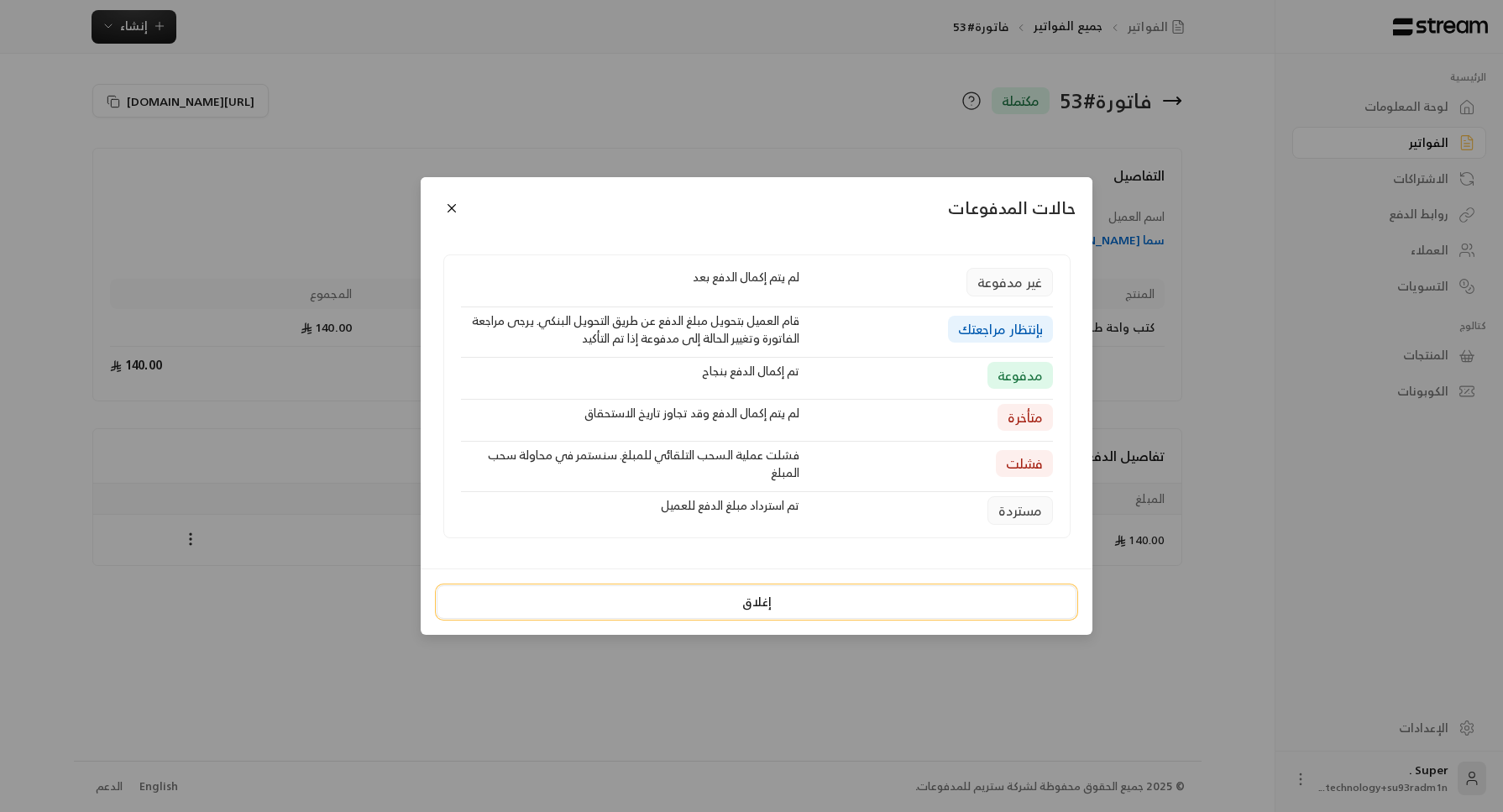
click at [664, 609] on button "إغلاق" at bounding box center [757, 602] width 640 height 33
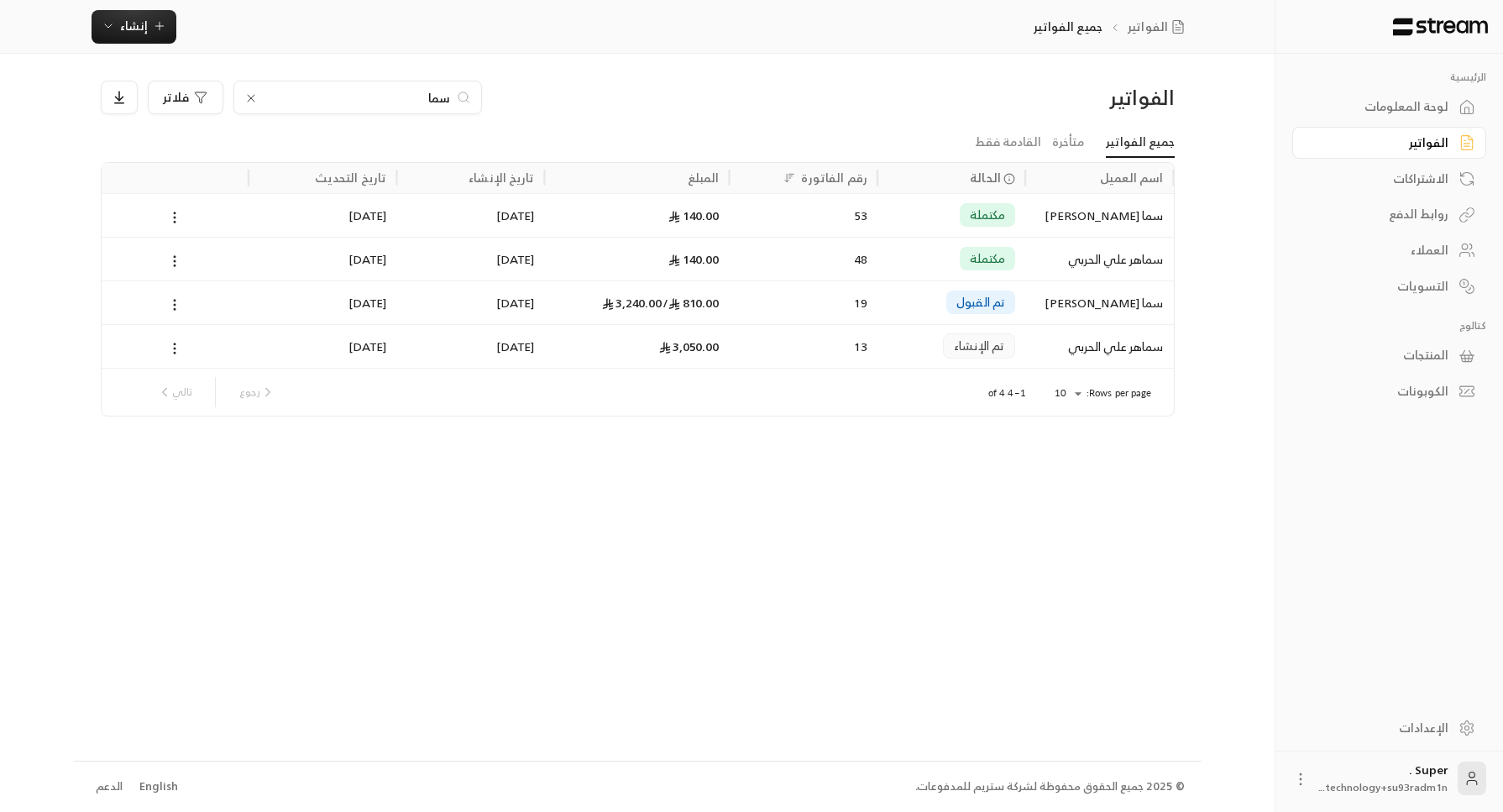
click at [830, 311] on div "19" at bounding box center [804, 302] width 128 height 43
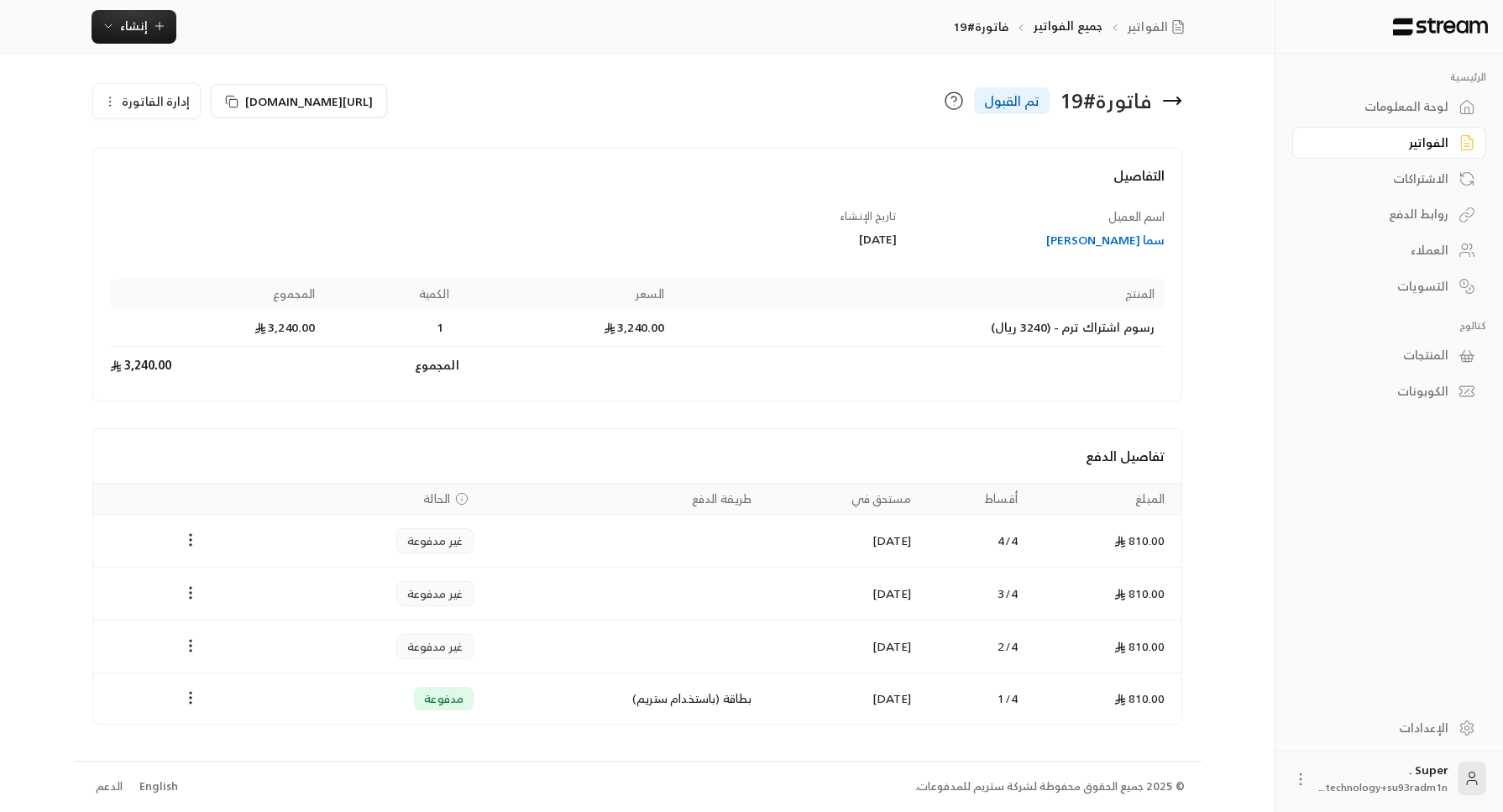
click at [445, 499] on span "الحالة" at bounding box center [436, 499] width 27 height 17
click at [456, 498] on icon "Payments" at bounding box center [462, 499] width 13 height 13
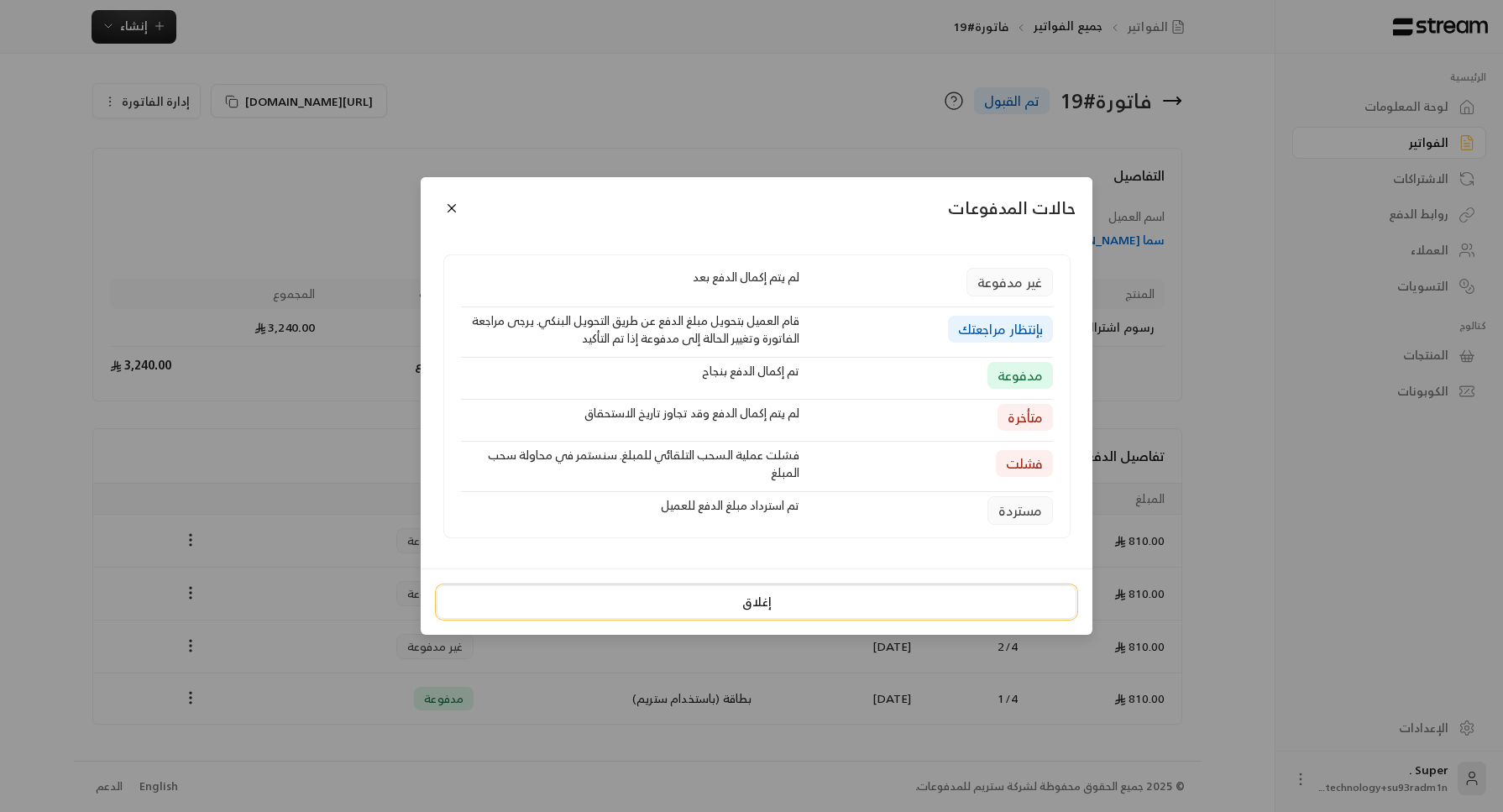
click at [792, 596] on button "إغلاق" at bounding box center [757, 602] width 640 height 33
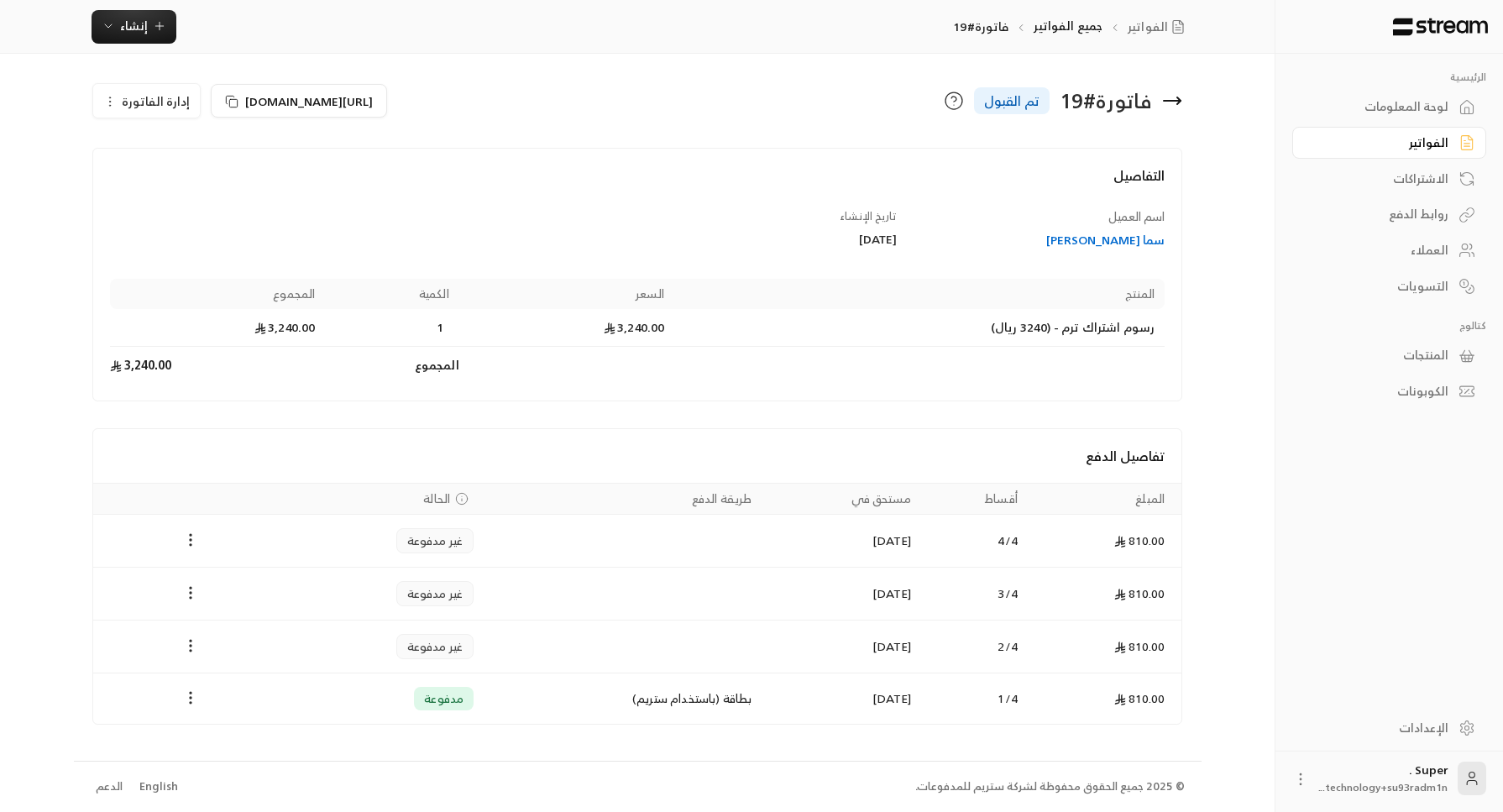
click at [1440, 250] on div "العملاء" at bounding box center [1381, 250] width 135 height 17
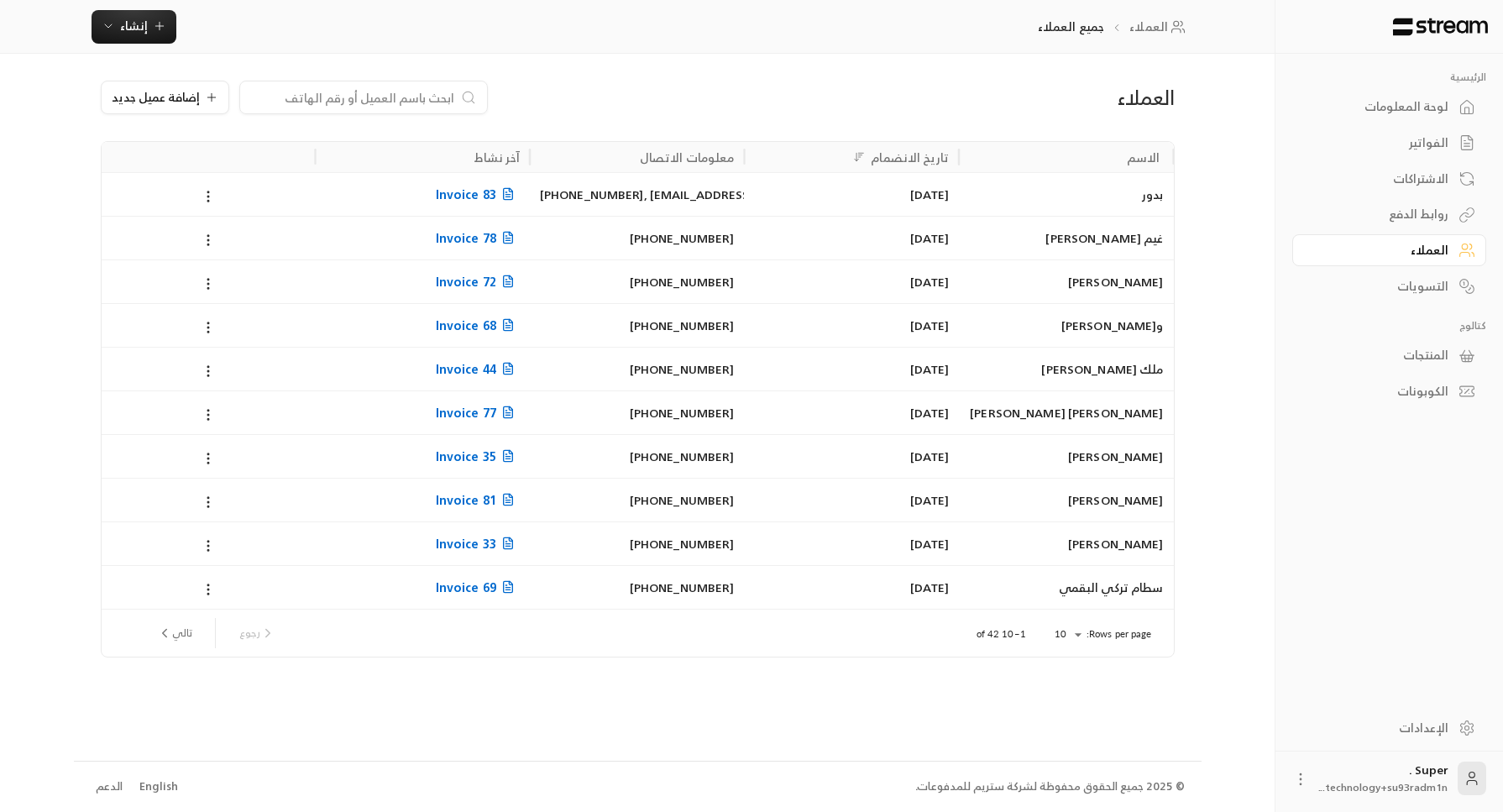
click at [370, 94] on input at bounding box center [352, 97] width 205 height 19
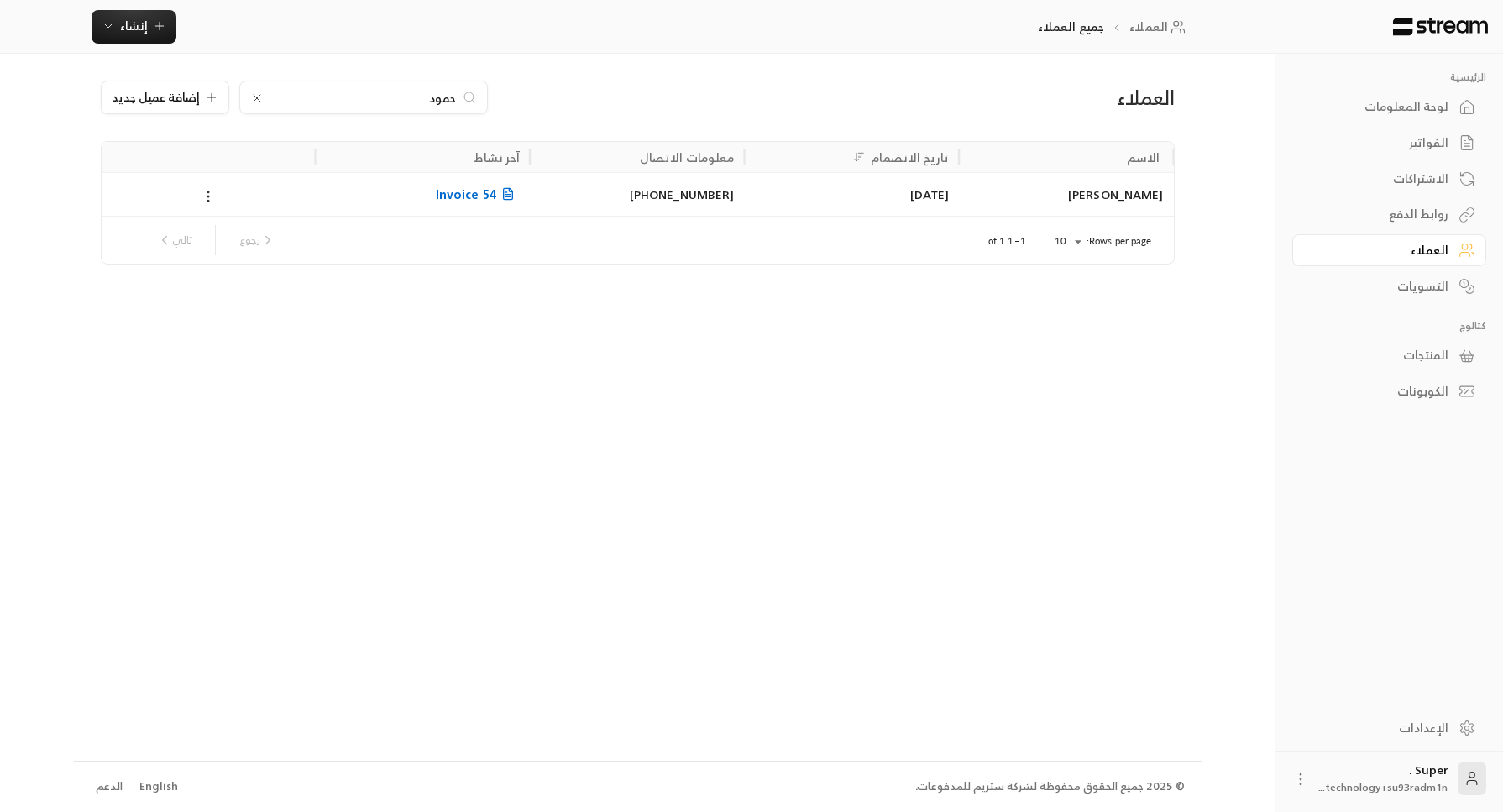
type input "حمود"
click at [562, 197] on div "[PHONE_NUMBER]" at bounding box center [637, 195] width 195 height 43
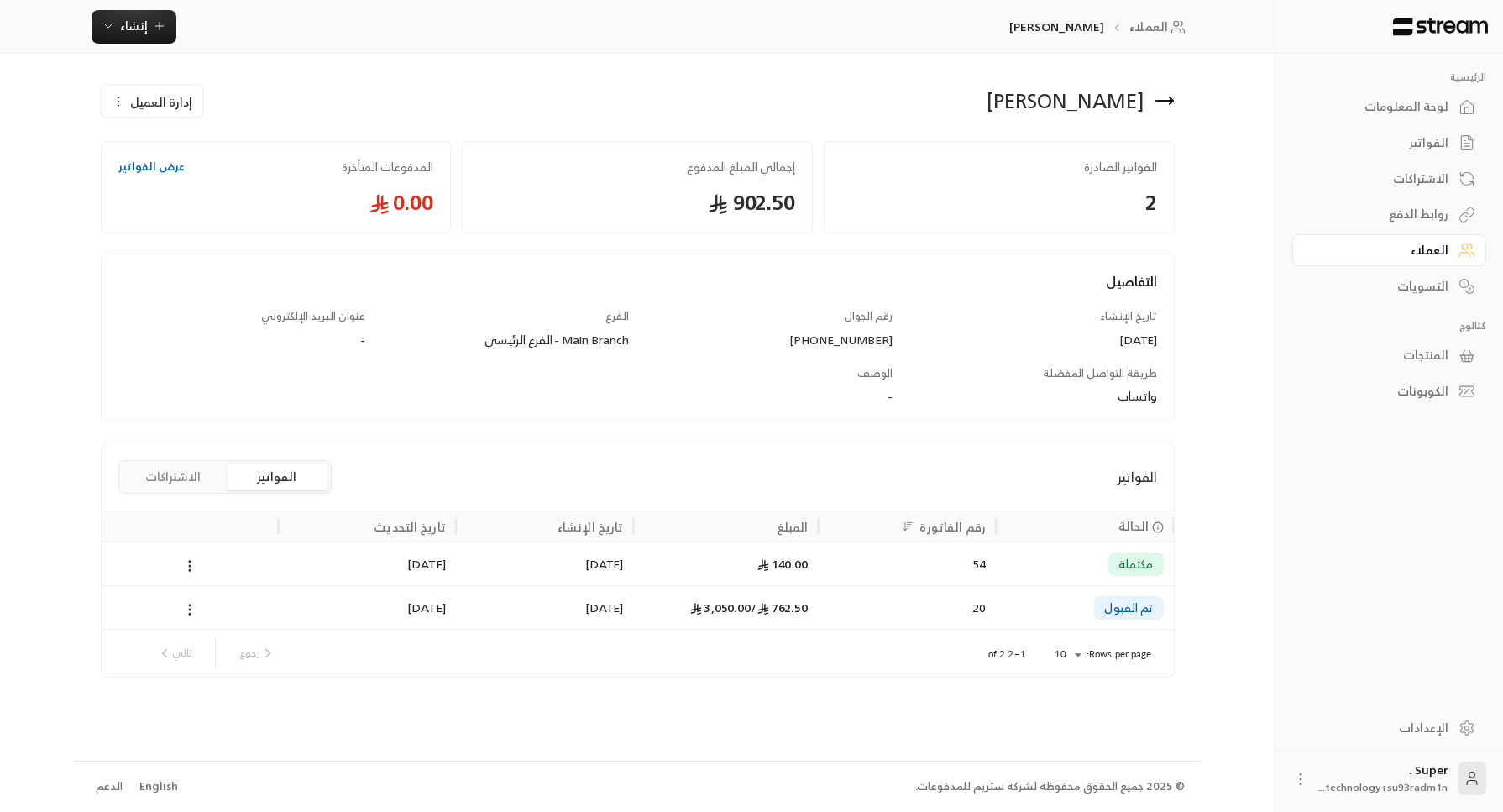
click at [661, 614] on div "762.50 / 3,050.00" at bounding box center [725, 607] width 164 height 43
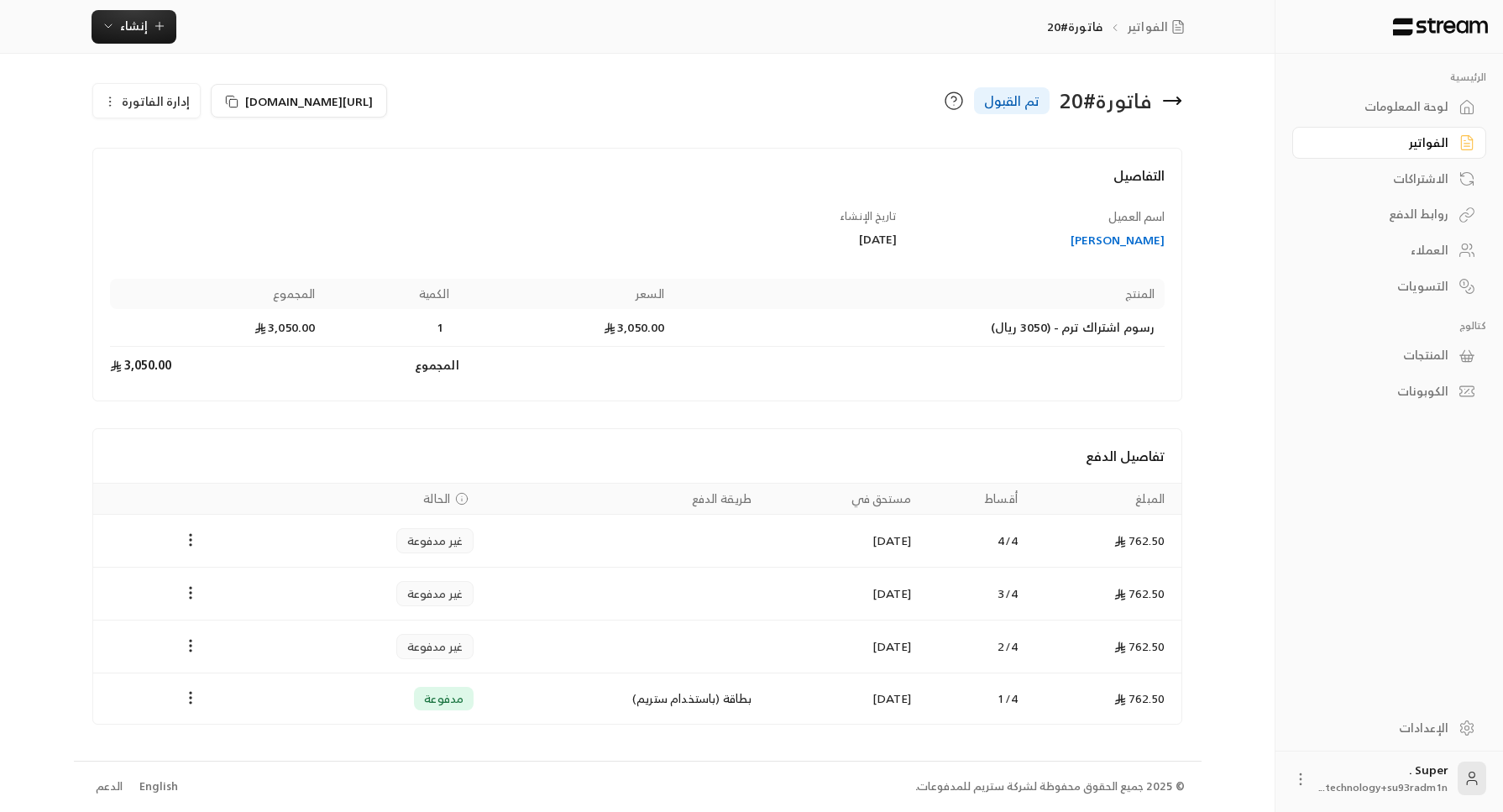
click at [1369, 109] on div "لوحة المعلومات" at bounding box center [1381, 107] width 135 height 17
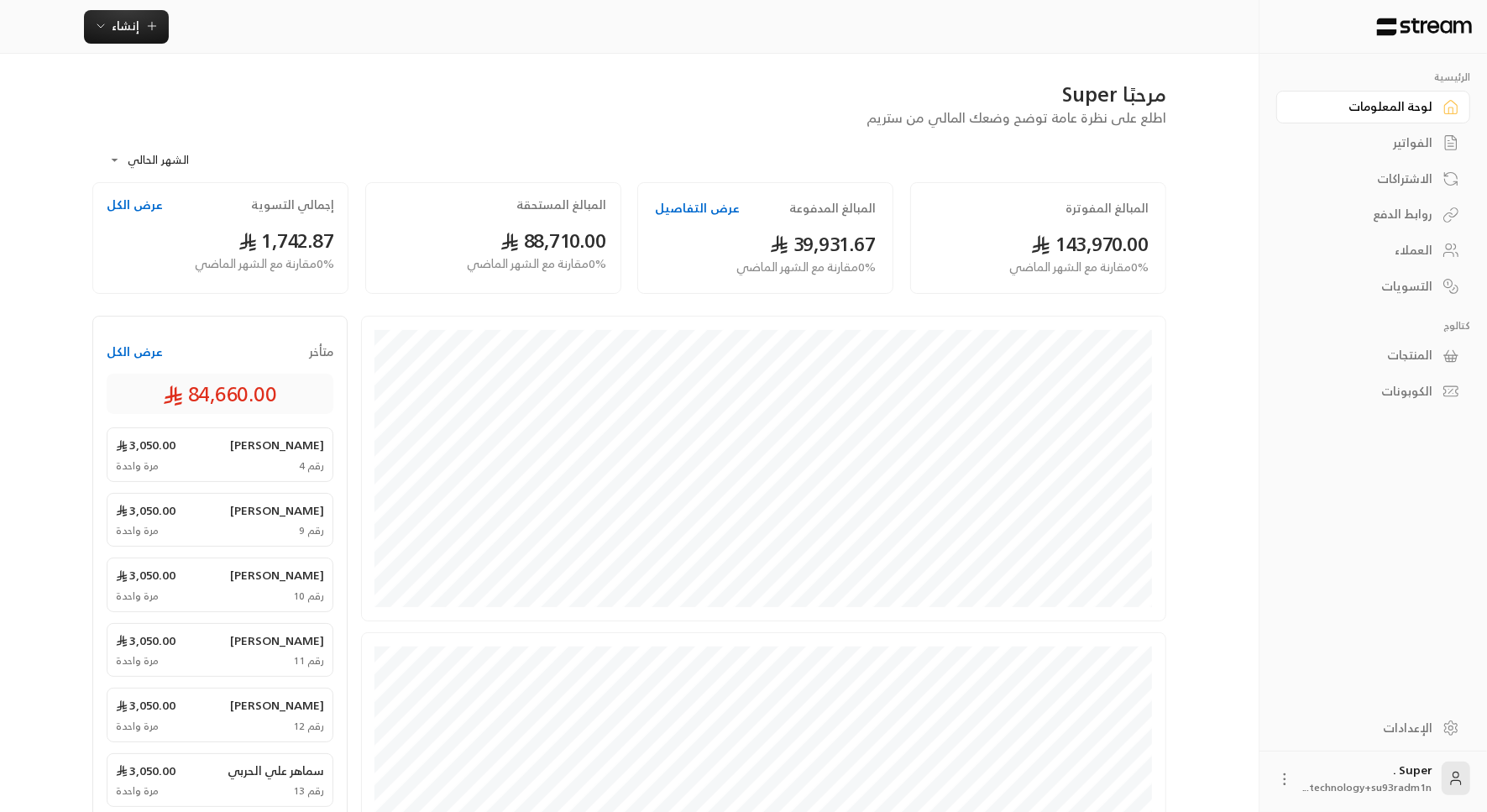
click at [141, 207] on button "عرض الكل" at bounding box center [134, 205] width 57 height 17
